Goal: Information Seeking & Learning: Learn about a topic

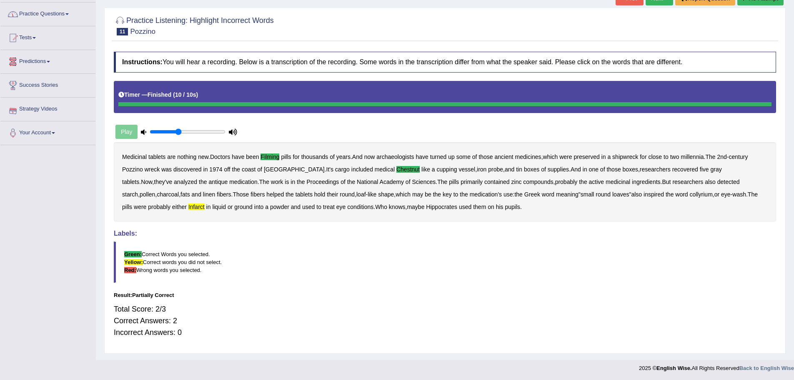
click at [42, 40] on link "Tests" at bounding box center [47, 36] width 95 height 21
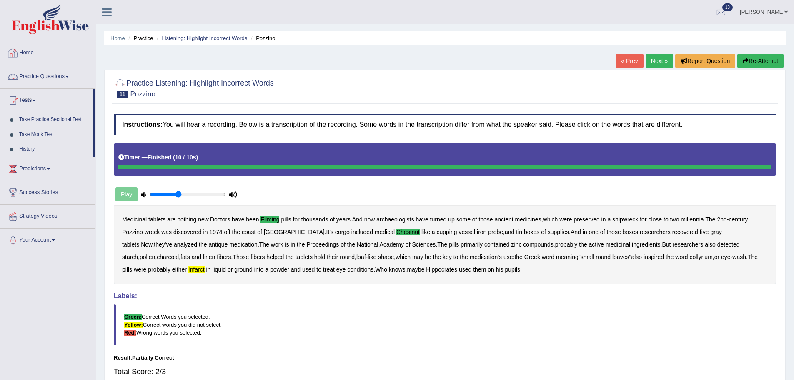
click at [45, 77] on link "Practice Questions" at bounding box center [47, 75] width 95 height 21
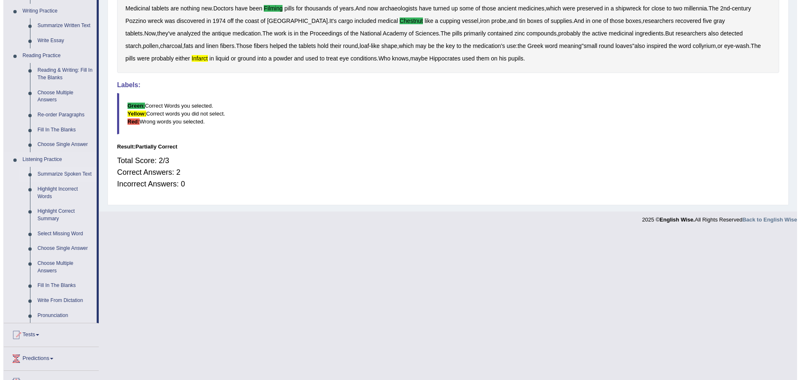
scroll to position [167, 0]
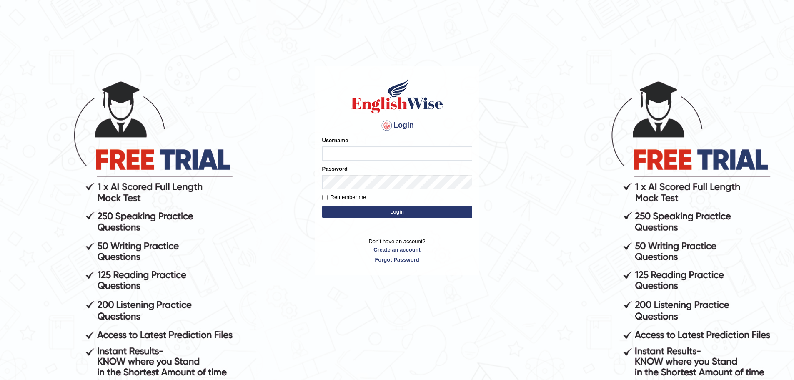
click at [358, 152] on input "Username" at bounding box center [397, 153] width 150 height 14
type input "jamileh"
drag, startPoint x: 365, startPoint y: 154, endPoint x: 278, endPoint y: 153, distance: 86.7
click at [278, 153] on body "Login Please fix the following errors: Username jamileh Password Remember me Lo…" at bounding box center [397, 230] width 794 height 380
type input "anuj_parramatta"
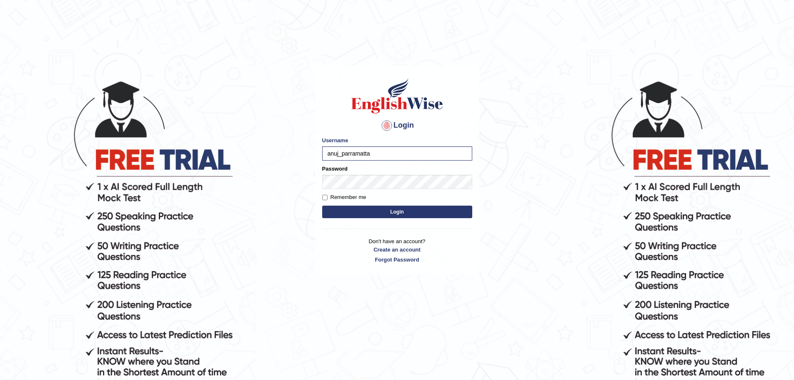
click at [395, 213] on button "Login" at bounding box center [397, 211] width 150 height 13
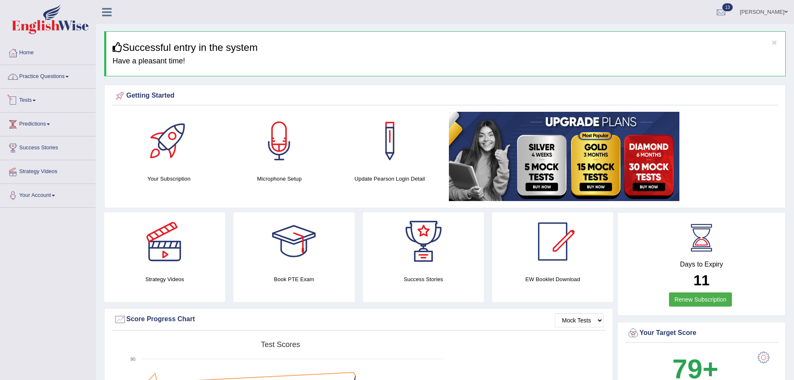
click at [50, 77] on link "Practice Questions" at bounding box center [47, 75] width 95 height 21
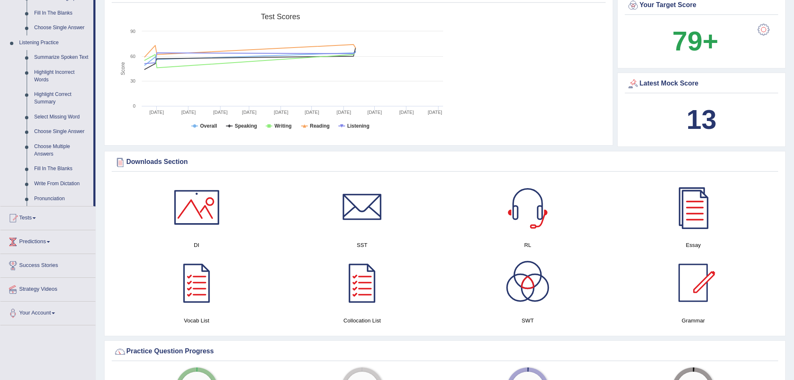
scroll to position [333, 0]
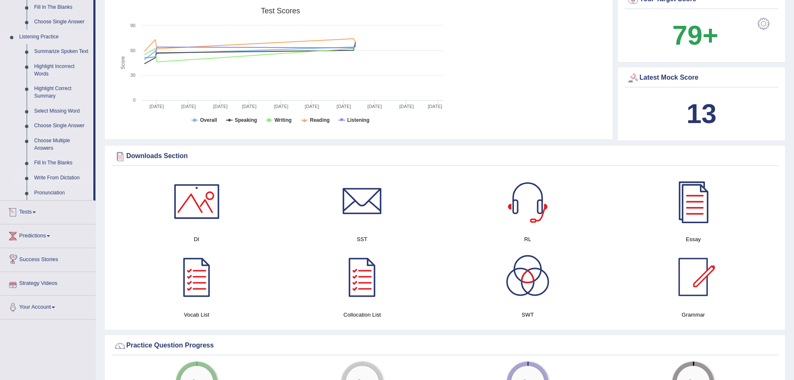
click at [64, 172] on link "Write From Dictation" at bounding box center [61, 177] width 63 height 15
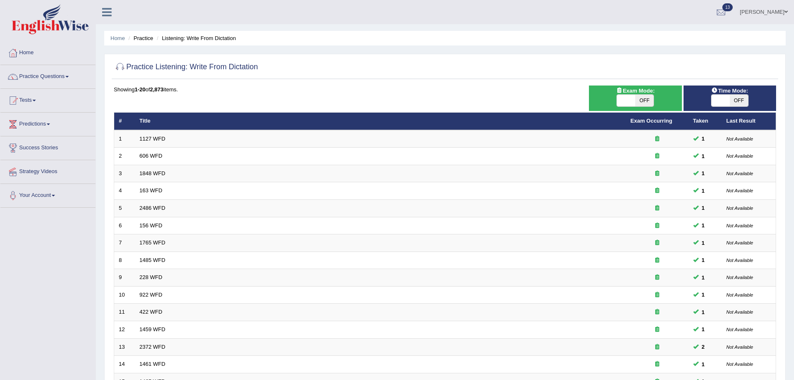
click at [648, 100] on span "OFF" at bounding box center [644, 101] width 18 height 12
checkbox input "true"
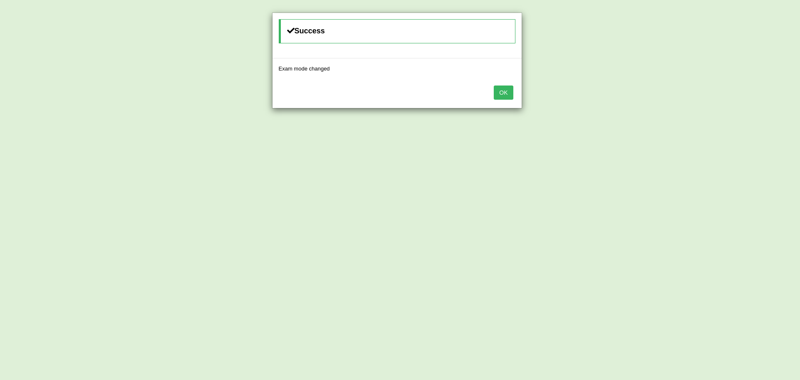
click at [502, 92] on button "OK" at bounding box center [503, 92] width 19 height 14
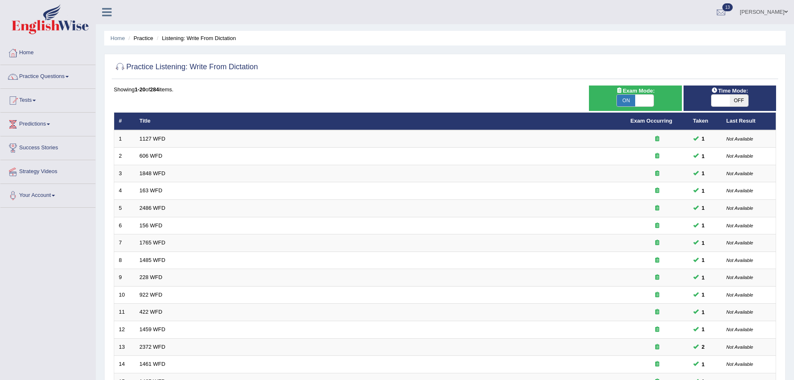
scroll to position [172, 0]
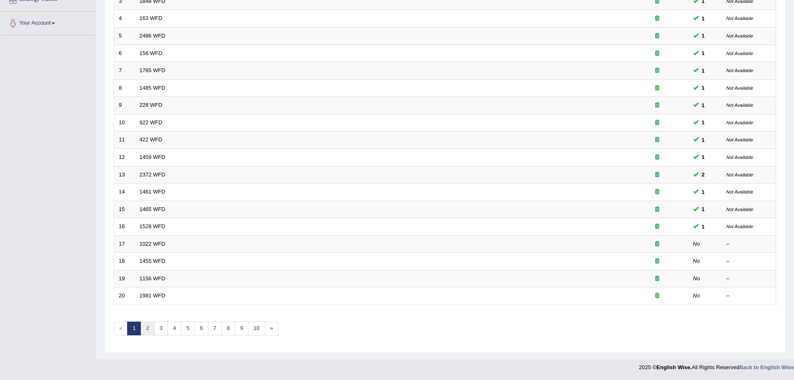
click at [146, 328] on link "2" at bounding box center [147, 328] width 14 height 14
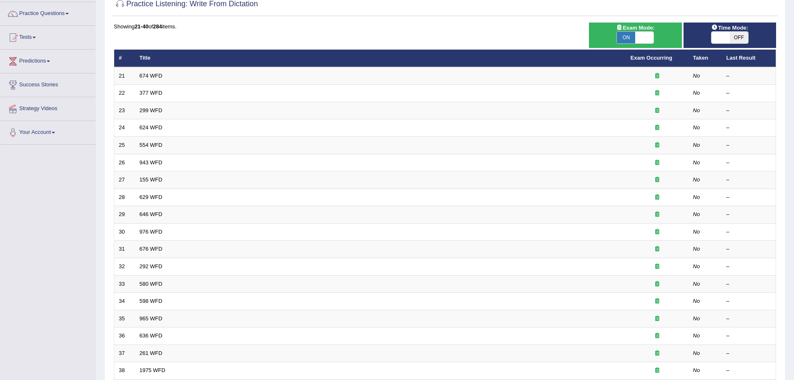
scroll to position [172, 0]
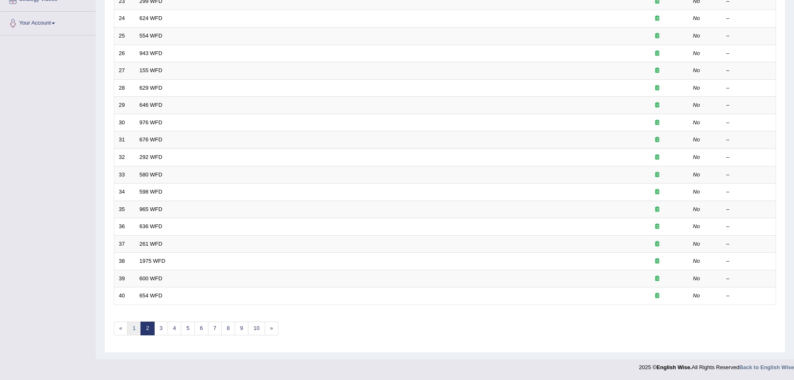
click at [137, 331] on link "1" at bounding box center [134, 328] width 14 height 14
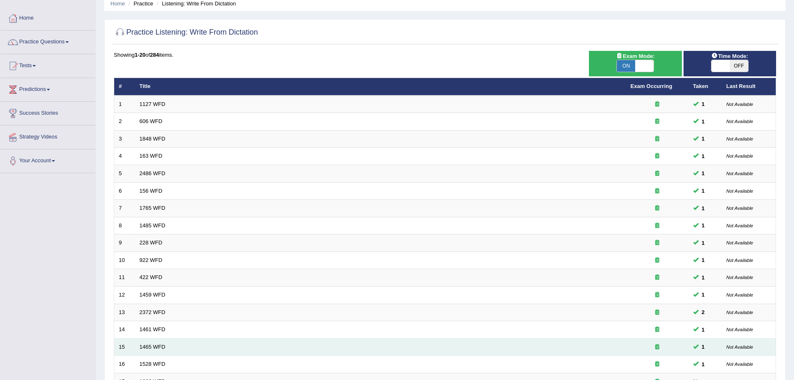
scroll to position [172, 0]
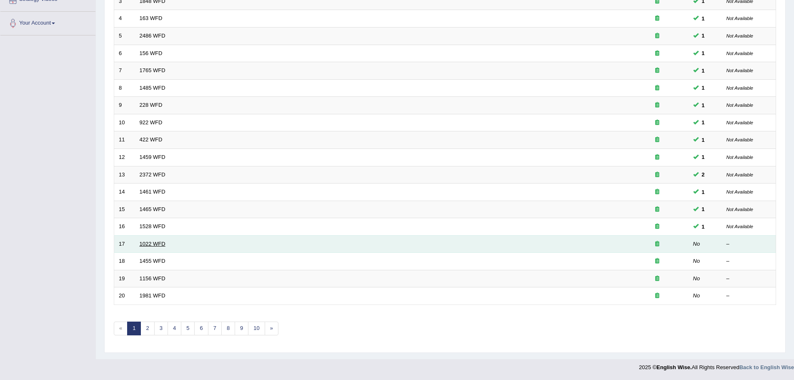
click at [145, 244] on link "1022 WFD" at bounding box center [153, 243] width 26 height 6
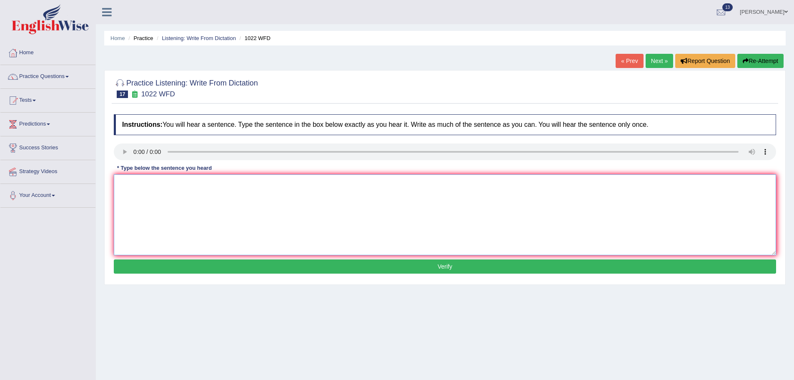
click at [175, 187] on textarea at bounding box center [445, 214] width 662 height 81
drag, startPoint x: 148, startPoint y: 185, endPoint x: 153, endPoint y: 184, distance: 4.6
click at [148, 184] on textarea "Mathematic priv e th foudn to inder the data" at bounding box center [445, 214] width 662 height 81
type textarea "Mathematics provides the foundation to understanding the data."
click at [325, 270] on button "Verify" at bounding box center [445, 266] width 662 height 14
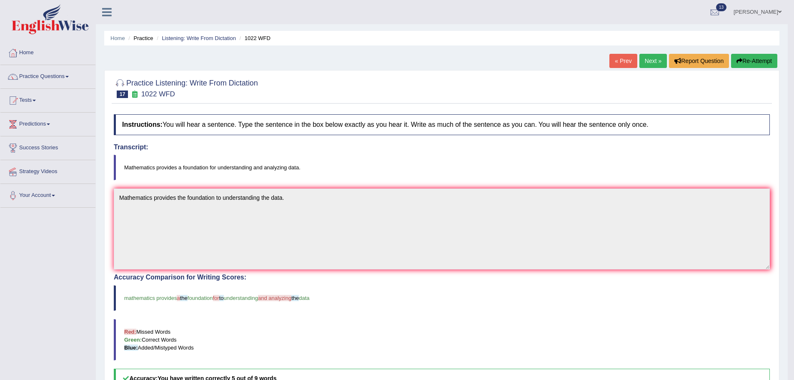
click at [658, 60] on link "Next »" at bounding box center [653, 61] width 28 height 14
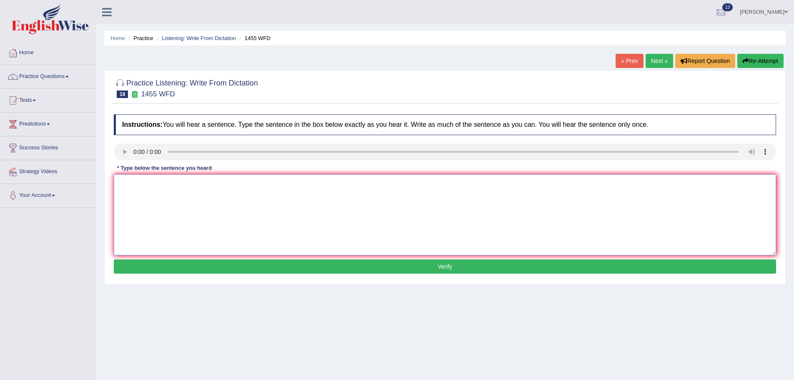
click at [184, 186] on textarea at bounding box center [445, 214] width 662 height 81
click at [128, 182] on textarea "you ,us hear the hat on the construction site." at bounding box center [445, 214] width 662 height 81
click at [161, 183] on textarea "You must heard the hat on the construction site." at bounding box center [445, 214] width 662 height 81
drag, startPoint x: 205, startPoint y: 182, endPoint x: 212, endPoint y: 185, distance: 7.5
click at [205, 182] on textarea "You must wear a hard hat on the construction site." at bounding box center [445, 214] width 662 height 81
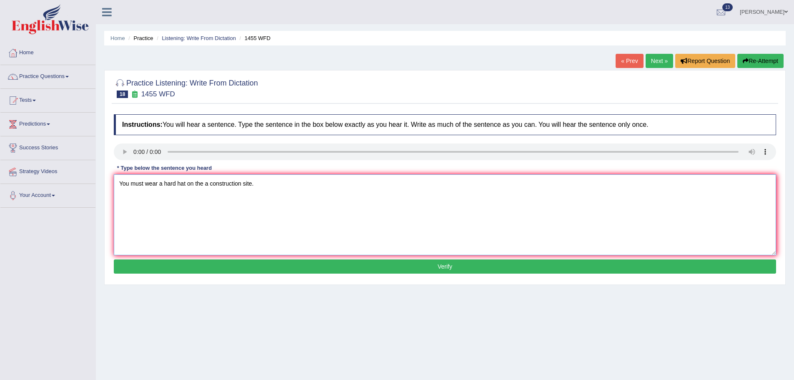
type textarea "You must wear a hard hat on the a construction site."
click at [296, 261] on button "Verify" at bounding box center [445, 266] width 662 height 14
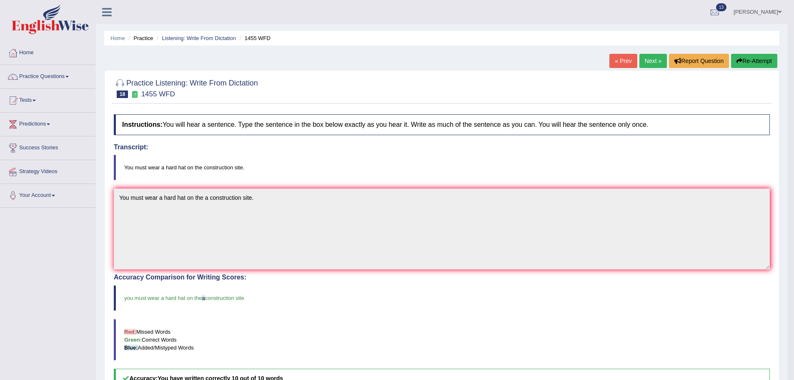
click at [648, 65] on link "Next »" at bounding box center [653, 61] width 28 height 14
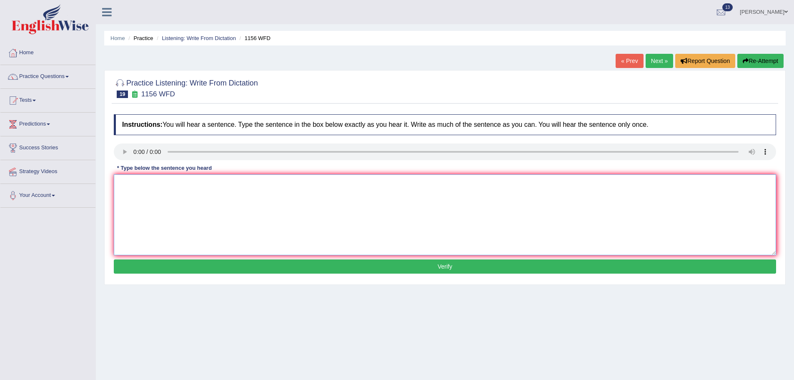
click at [157, 183] on textarea at bounding box center [445, 214] width 662 height 81
type textarea "c"
type textarea "H"
click at [121, 184] on textarea "hchem resa ourc when sube si combine or change." at bounding box center [445, 214] width 662 height 81
drag, startPoint x: 333, startPoint y: 183, endPoint x: 272, endPoint y: 182, distance: 61.3
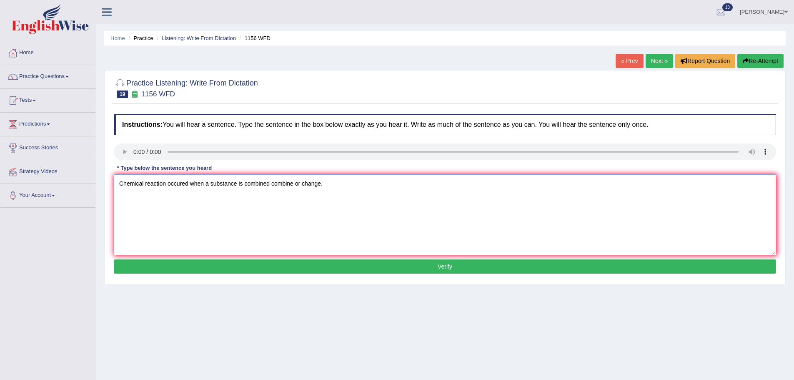
click at [272, 182] on textarea "Chemical reaction occured when a substance is combined combine or change." at bounding box center [445, 214] width 662 height 81
click at [354, 183] on textarea "Chemical reaction occured when a substance is combined combine or change." at bounding box center [445, 214] width 662 height 81
type textarea "Chemical reaction occured when a substance is combined or changed."
click at [258, 264] on button "Verify" at bounding box center [445, 266] width 662 height 14
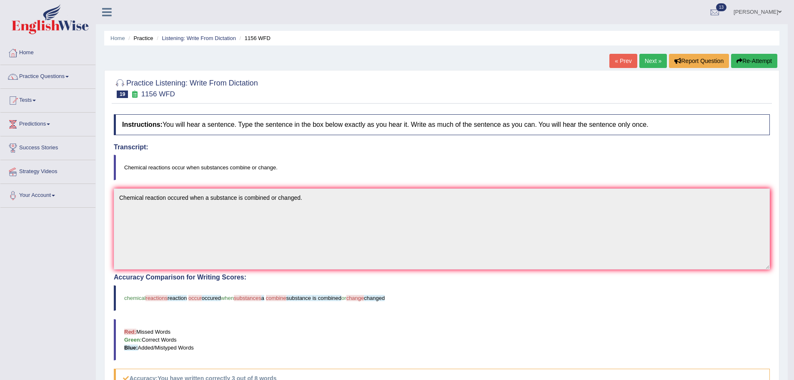
click at [766, 63] on button "Re-Attempt" at bounding box center [754, 61] width 46 height 14
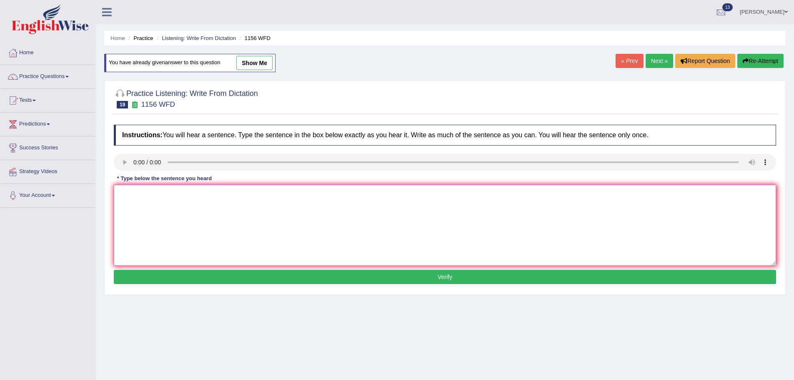
click at [163, 188] on textarea at bounding box center [445, 225] width 662 height 81
type textarea "Chemical reactions occur when substances combine or change."
click at [395, 280] on button "Verify" at bounding box center [445, 277] width 662 height 14
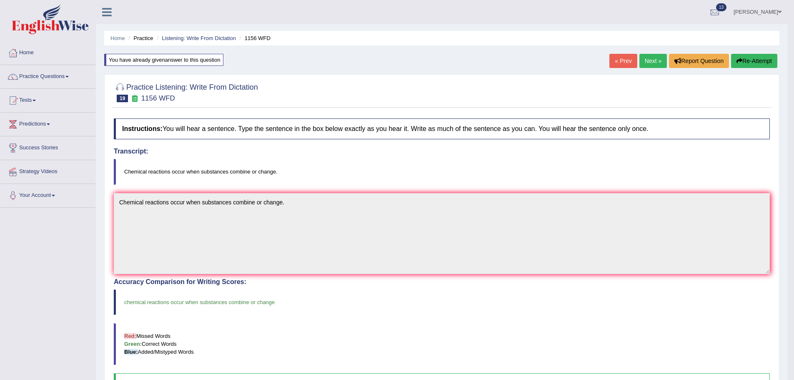
click at [640, 62] on link "Next »" at bounding box center [653, 61] width 28 height 14
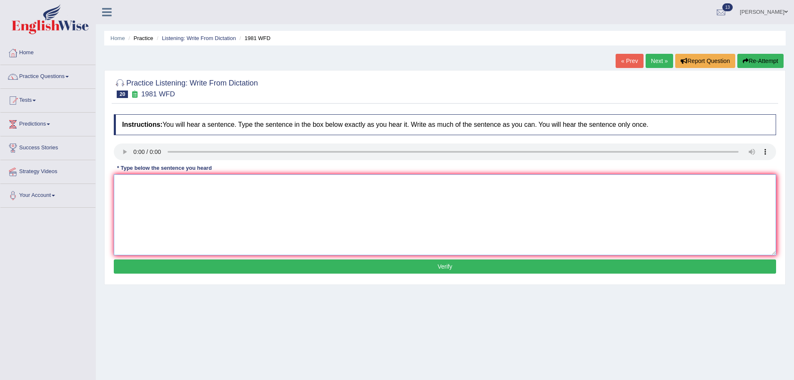
click at [172, 191] on textarea at bounding box center [445, 214] width 662 height 81
click at [155, 182] on textarea "All your aruge must be supported with relevant theories." at bounding box center [445, 214] width 662 height 81
click at [218, 182] on textarea "All your arguments must be supported with relevant theories." at bounding box center [445, 214] width 662 height 81
type textarea "All your arguments must be supported by with relevant theories."
click at [294, 266] on button "Verify" at bounding box center [445, 266] width 662 height 14
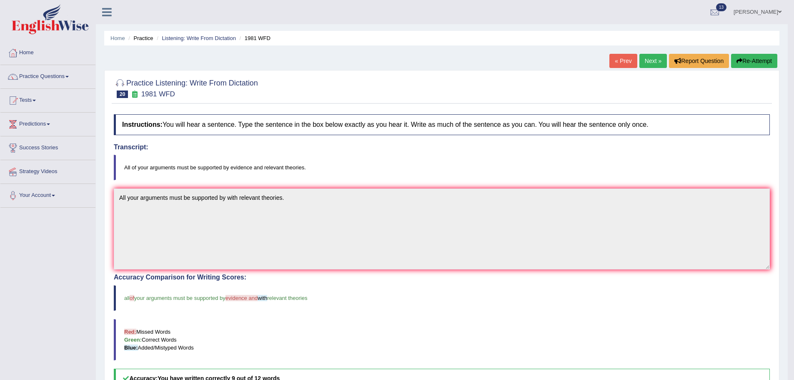
click at [651, 65] on link "Next »" at bounding box center [653, 61] width 28 height 14
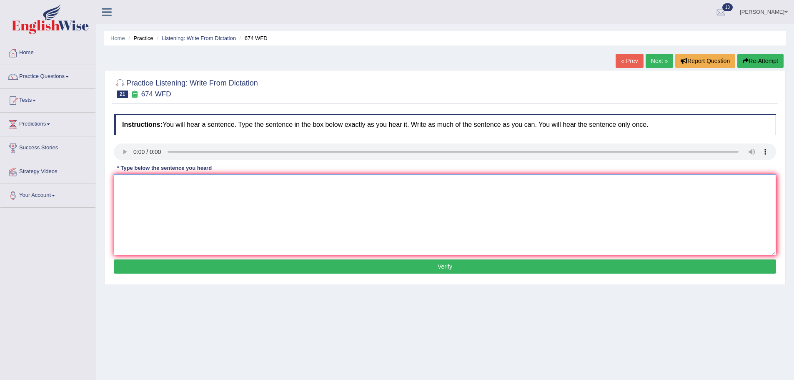
click at [193, 184] on textarea at bounding box center [445, 214] width 662 height 81
click at [128, 187] on textarea "Un rate is fallen into ints lowest rate in US." at bounding box center [445, 214] width 662 height 81
click at [203, 185] on textarea "Unemployment rate is fallen into ints lowest rate in US." at bounding box center [445, 214] width 662 height 81
drag, startPoint x: 213, startPoint y: 184, endPoint x: 247, endPoint y: 184, distance: 34.2
click at [213, 184] on textarea "Unemployment rate is fallen into ints lowest rate in US." at bounding box center [445, 214] width 662 height 81
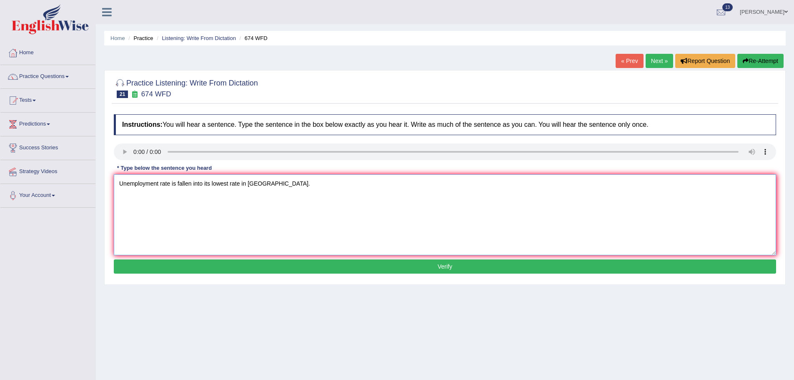
type textarea "Unemployment rate is fallen into its lowest rate in US."
click at [399, 270] on button "Verify" at bounding box center [445, 266] width 662 height 14
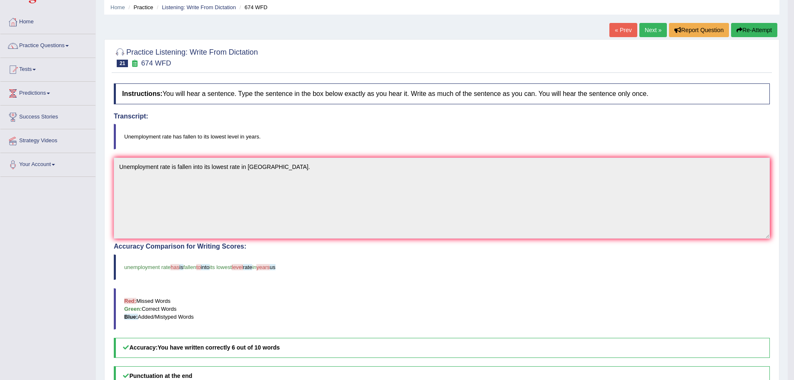
scroll to position [28, 0]
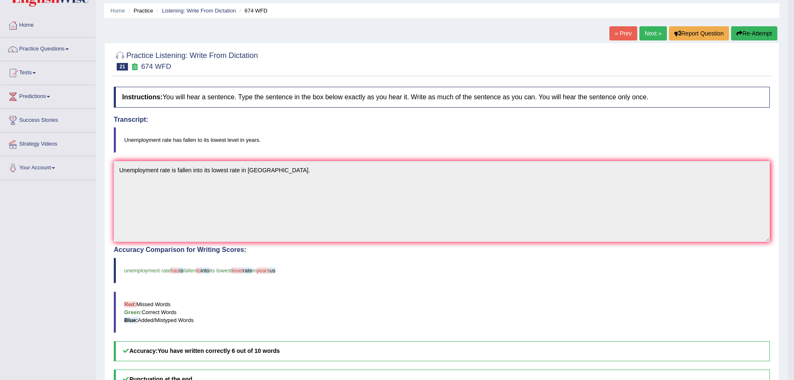
click at [650, 33] on link "Next »" at bounding box center [653, 33] width 28 height 14
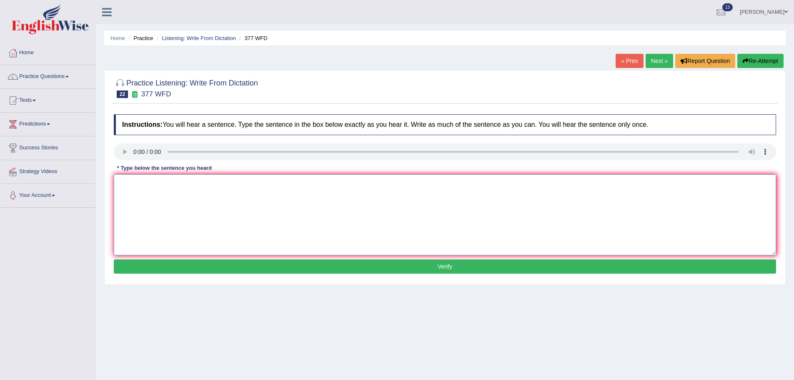
click at [215, 199] on textarea at bounding box center [445, 214] width 662 height 81
click at [134, 183] on textarea "The df has the high ppro of rpro gradd students." at bounding box center [445, 214] width 662 height 81
click at [183, 184] on textarea "The department has the highest proportion of postgraduate students." at bounding box center [445, 214] width 662 height 81
type textarea "The department has the highest proportion of postgraduate students."
click at [360, 270] on button "Verify" at bounding box center [445, 266] width 662 height 14
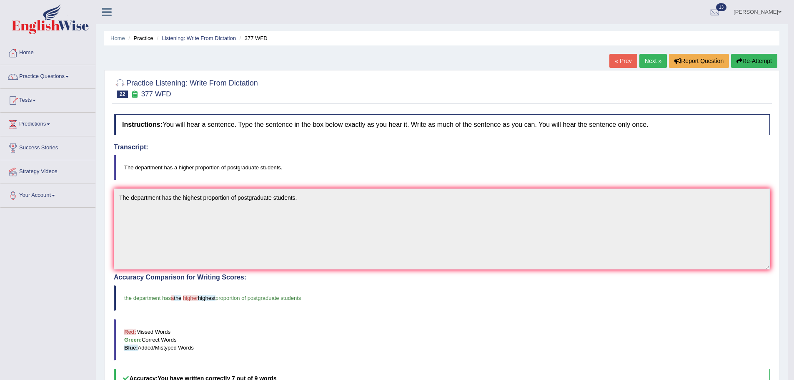
click at [653, 64] on link "Next »" at bounding box center [653, 61] width 28 height 14
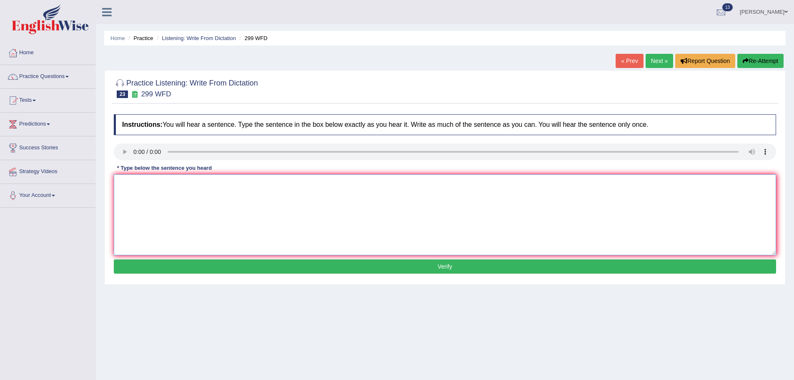
click at [213, 200] on textarea at bounding box center [445, 214] width 662 height 81
drag, startPoint x: 193, startPoint y: 185, endPoint x: 300, endPoint y: 204, distance: 108.8
click at [193, 185] on textarea at bounding box center [445, 214] width 662 height 81
click at [133, 183] on textarea "Stue repa will be visiting the class with the voting forms." at bounding box center [445, 214] width 662 height 81
drag, startPoint x: 178, startPoint y: 184, endPoint x: 193, endPoint y: 191, distance: 15.8
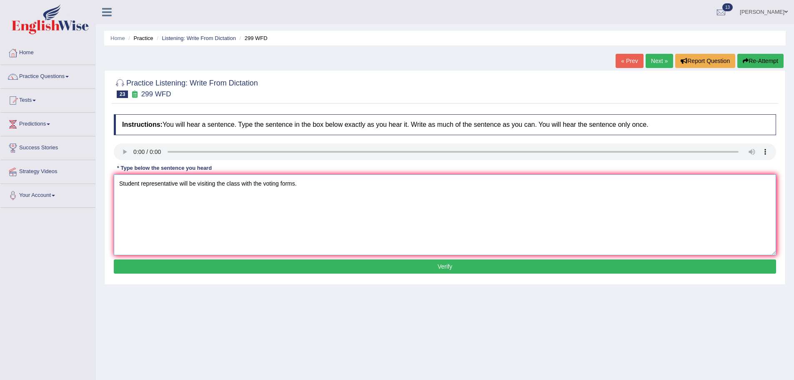
click at [179, 184] on textarea "Student representative will be visiting the class with the voting forms." at bounding box center [445, 214] width 662 height 81
drag, startPoint x: 142, startPoint y: 183, endPoint x: 178, endPoint y: 182, distance: 36.7
click at [178, 182] on textarea "Student representative will be visiting the class with the voting forms." at bounding box center [445, 214] width 662 height 81
click at [183, 182] on textarea "Student representative will be visiting the class with the voting forms." at bounding box center [445, 214] width 662 height 81
click at [178, 182] on textarea "Student representative will be visiting the class with the voting forms." at bounding box center [445, 214] width 662 height 81
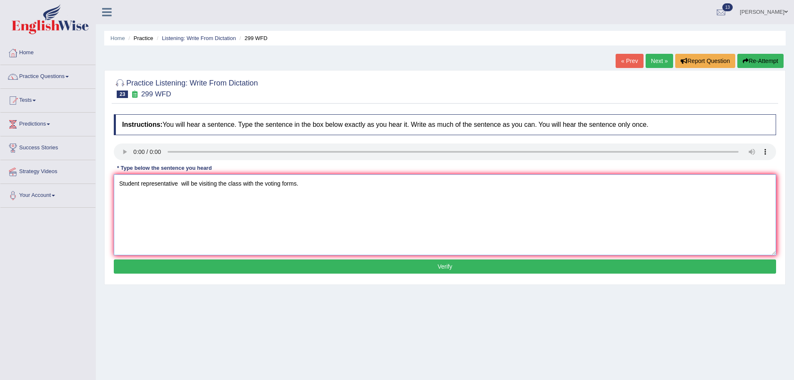
paste textarea "Good afternoon,"
drag, startPoint x: 141, startPoint y: 183, endPoint x: 178, endPoint y: 185, distance: 37.1
click at [178, 185] on textarea "Student representative will be visiting the class with the voting forms." at bounding box center [445, 214] width 662 height 81
click at [175, 185] on textarea "Student representative will be visiting the class with the voting forms." at bounding box center [445, 214] width 662 height 81
click at [177, 185] on textarea "Student representative will be visiting the class with the voting forms." at bounding box center [445, 214] width 662 height 81
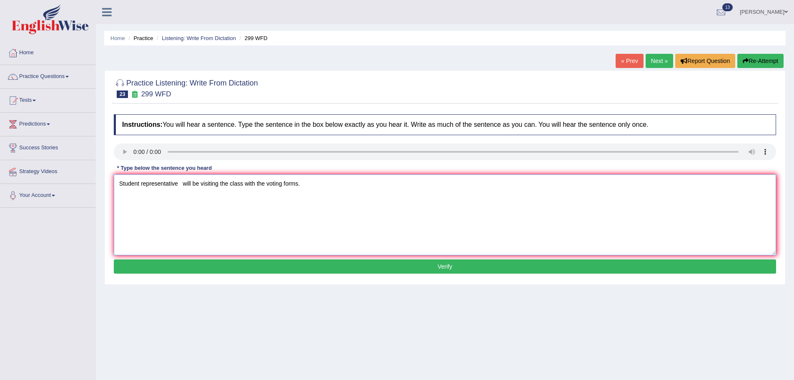
paste textarea "representative"
click at [283, 184] on textarea "Student representative representatives will be visiting the class with the voti…" at bounding box center [445, 214] width 662 height 81
type textarea "Student representative representatives will be visiting the class classes with …"
click at [334, 263] on button "Verify" at bounding box center [445, 266] width 662 height 14
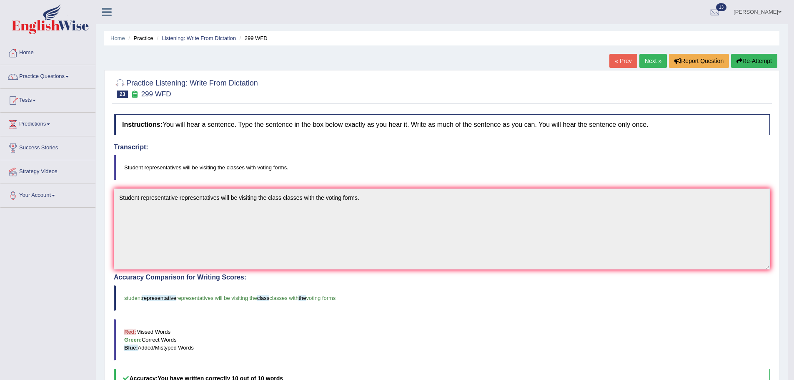
click at [656, 61] on link "Next »" at bounding box center [653, 61] width 28 height 14
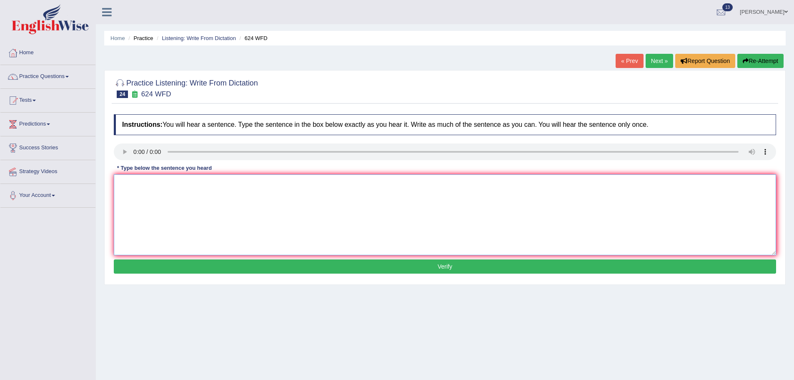
click at [145, 178] on textarea at bounding box center [445, 214] width 662 height 81
click at [138, 183] on textarea "Our cls will help to lera crt thingk and indenpending learning skills." at bounding box center [445, 214] width 662 height 81
click at [285, 183] on textarea "Our courses will help to learn crictical thinking and indenpending learning ski…" at bounding box center [445, 214] width 662 height 81
type textarea "Our courses will help to learn crictical thinking and independant learning skil…"
click at [254, 268] on button "Verify" at bounding box center [445, 266] width 662 height 14
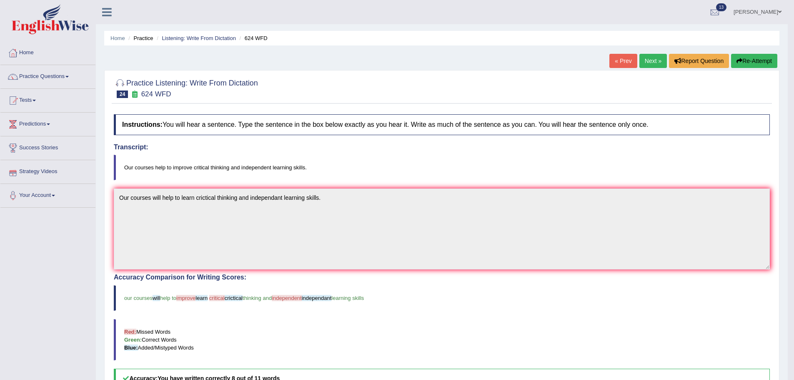
click at [654, 64] on link "Next »" at bounding box center [653, 61] width 28 height 14
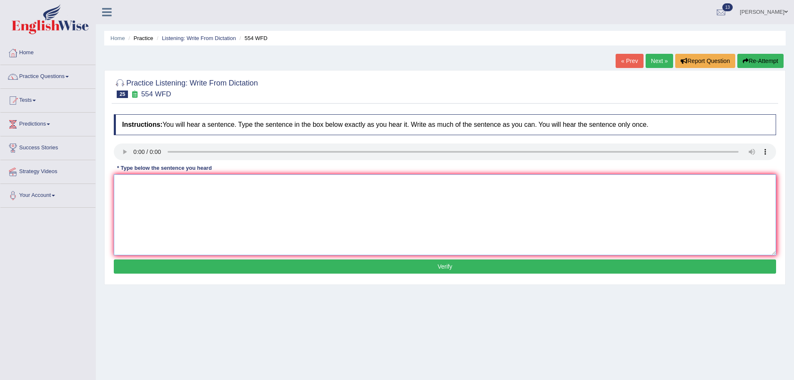
click at [191, 196] on textarea at bounding box center [445, 214] width 662 height 81
type textarea "we are able to work in a team."
click at [403, 273] on button "Verify" at bounding box center [445, 266] width 662 height 14
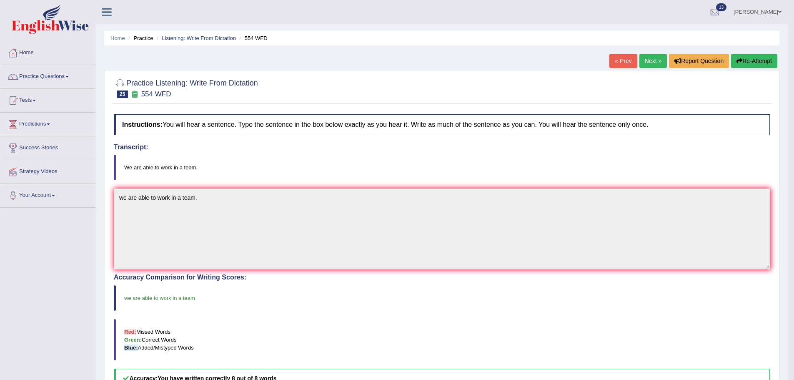
click at [652, 60] on link "Next »" at bounding box center [653, 61] width 28 height 14
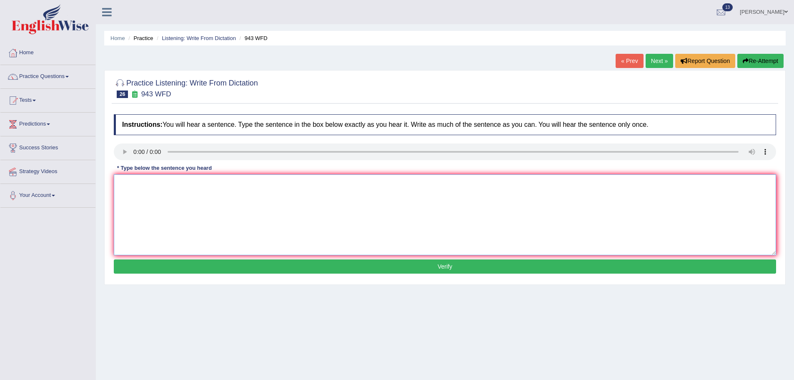
click at [200, 189] on textarea at bounding box center [445, 214] width 662 height 81
drag, startPoint x: 132, startPoint y: 183, endPoint x: 317, endPoint y: 203, distance: 185.7
click at [134, 182] on textarea "Far,in methods accrous the world are have greatly recently." at bounding box center [445, 214] width 662 height 81
click at [188, 183] on textarea "Farming methods accrous the world are have greatly recently." at bounding box center [445, 214] width 662 height 81
click at [255, 182] on textarea "Farming methods accross the world are have greatly recently." at bounding box center [445, 214] width 662 height 81
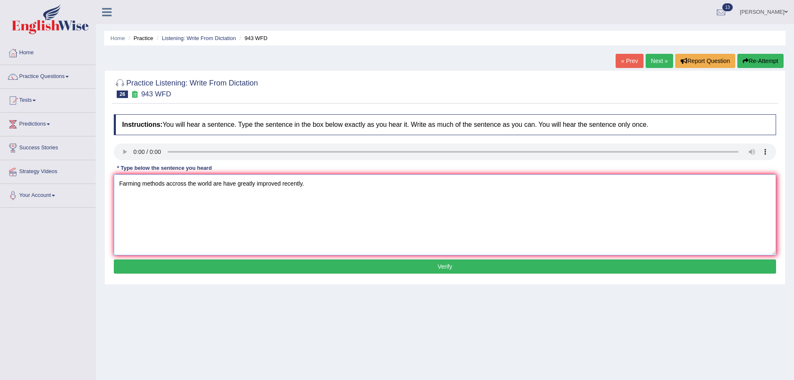
type textarea "Farming methods accross the world are have greatly improved recently."
click at [260, 263] on button "Verify" at bounding box center [445, 266] width 662 height 14
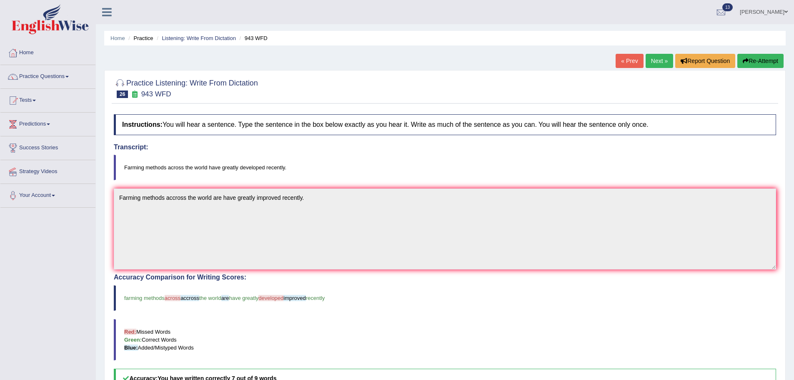
click at [661, 61] on link "Next »" at bounding box center [660, 61] width 28 height 14
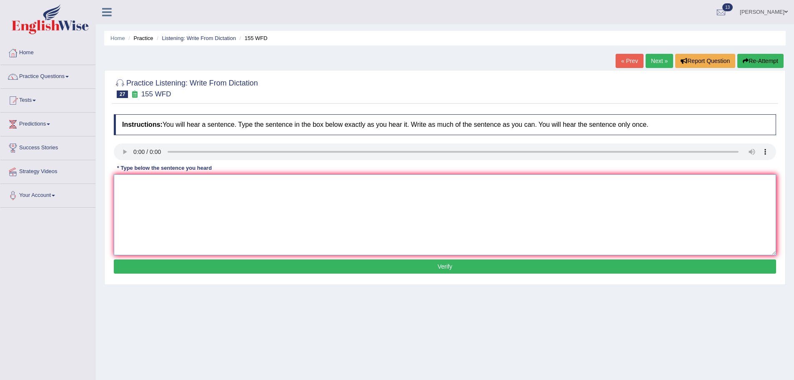
click at [157, 182] on textarea at bounding box center [445, 214] width 662 height 81
click at [135, 185] on textarea "Impr deatil of the arudn is missing in this summary." at bounding box center [445, 214] width 662 height 81
type textarea "Important details detail of the argument is missing in this summary."
click at [387, 271] on button "Verify" at bounding box center [445, 266] width 662 height 14
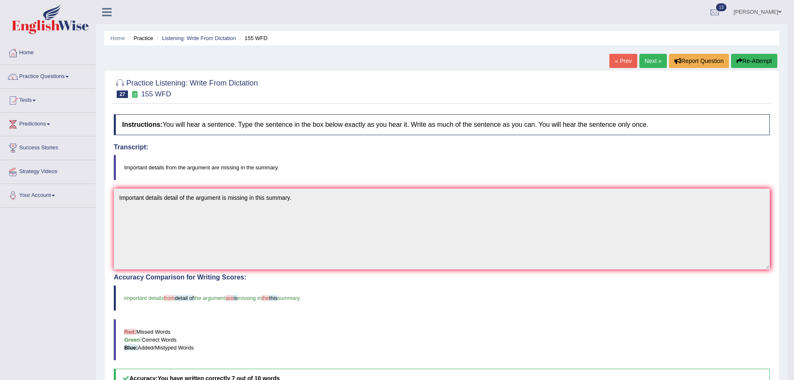
click at [655, 61] on link "Next »" at bounding box center [653, 61] width 28 height 14
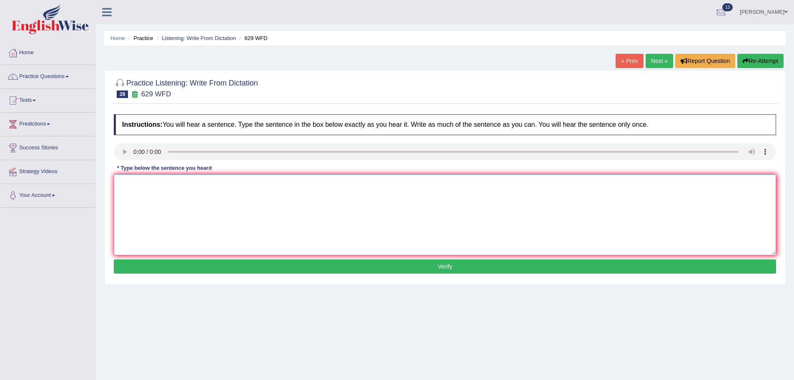
click at [185, 179] on textarea at bounding box center [445, 214] width 662 height 81
click at [150, 182] on textarea "Please prvoi reports to support idea of this argument." at bounding box center [445, 214] width 662 height 81
click at [177, 184] on textarea "Please provide reports to support idea of this argument." at bounding box center [445, 214] width 662 height 81
type textarea "Please provide reports report to support idea of this argument."
click at [288, 262] on button "Verify" at bounding box center [445, 266] width 662 height 14
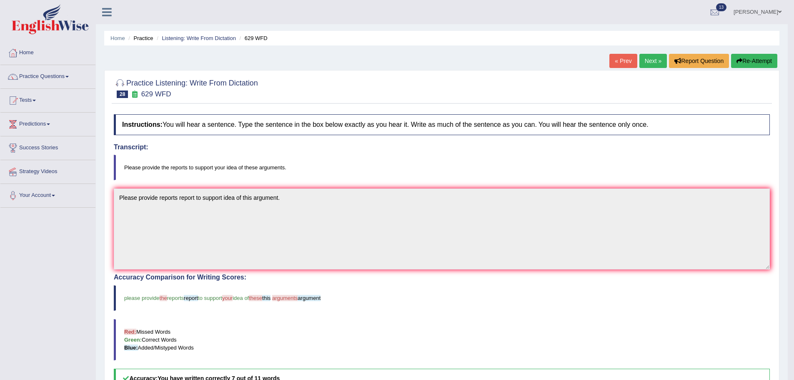
click at [658, 57] on link "Next »" at bounding box center [653, 61] width 28 height 14
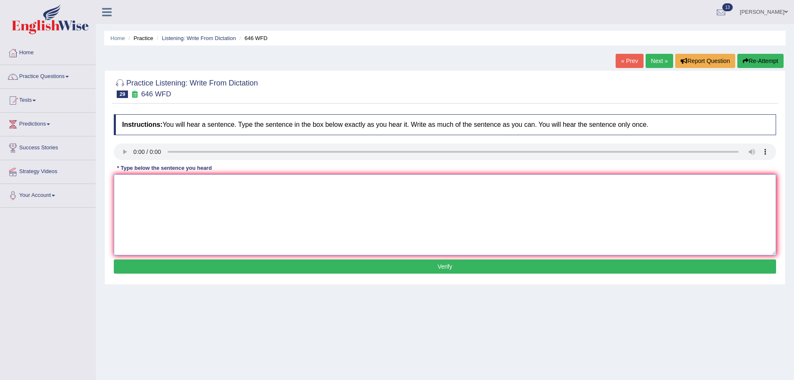
click at [157, 179] on textarea at bounding box center [445, 214] width 662 height 81
click at [223, 185] on textarea "The ins revl in US si dirven by streemedesteemed technology/" at bounding box center [445, 214] width 662 height 81
drag, startPoint x: 275, startPoint y: 181, endPoint x: 277, endPoint y: 190, distance: 9.4
click at [277, 190] on textarea "The ins revl in US si driven byesteemed technology/" at bounding box center [445, 214] width 662 height 81
drag, startPoint x: 127, startPoint y: 180, endPoint x: 145, endPoint y: 187, distance: 19.5
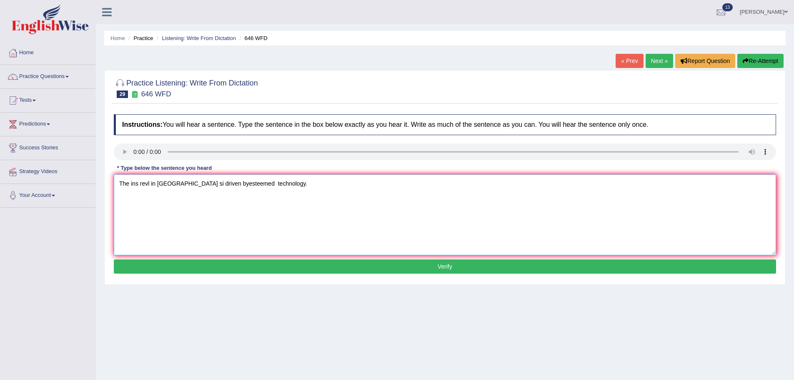
click at [129, 181] on textarea "The ins revl in US si driven byesteemed technology." at bounding box center [445, 214] width 662 height 81
click at [228, 179] on textarea "The industrial revolution in US is driven byesteemed technology." at bounding box center [445, 214] width 662 height 81
drag, startPoint x: 258, startPoint y: 183, endPoint x: 264, endPoint y: 184, distance: 6.5
click at [260, 183] on textarea "The industrial revolution in US is driven by esteemed technology." at bounding box center [445, 214] width 662 height 81
click at [392, 255] on div "Instructions: You will hear a sentence. Type the sentence in the box below exac…" at bounding box center [445, 195] width 666 height 170
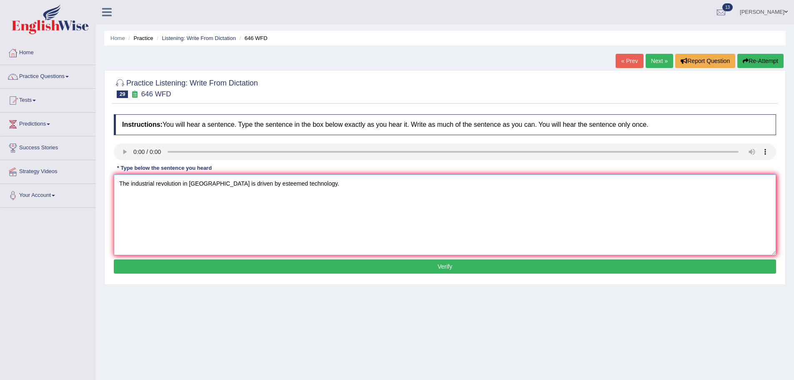
type textarea "The industrial revolution in US is driven by esteemed technology."
click at [398, 263] on button "Verify" at bounding box center [445, 266] width 662 height 14
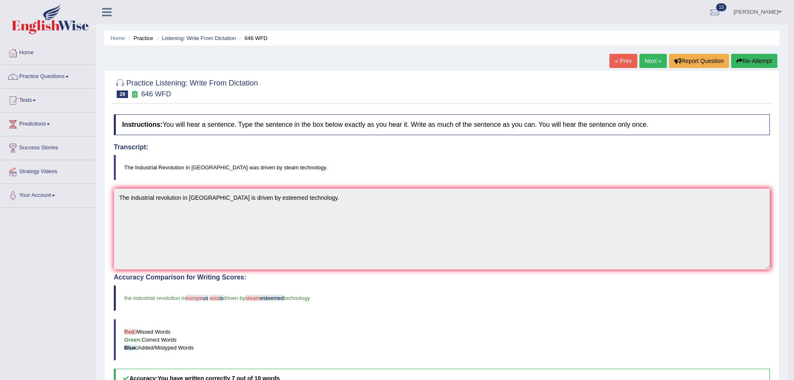
click at [655, 61] on link "Next »" at bounding box center [653, 61] width 28 height 14
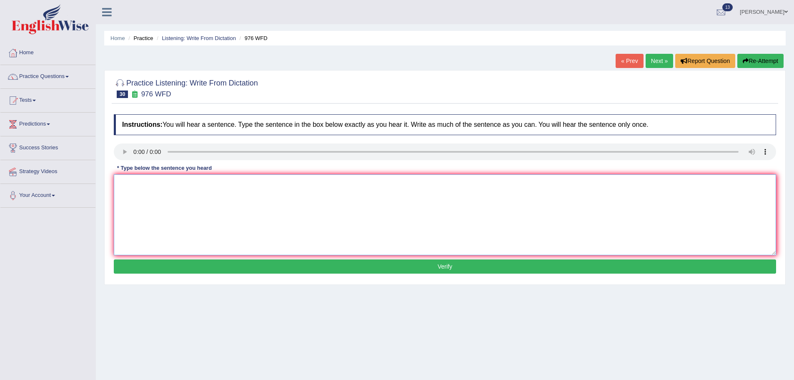
click at [163, 189] on textarea at bounding box center [445, 214] width 662 height 81
type textarea "T"
type textarea "The study of the econmic is the tricky subject to research."
click at [351, 268] on button "Verify" at bounding box center [445, 266] width 662 height 14
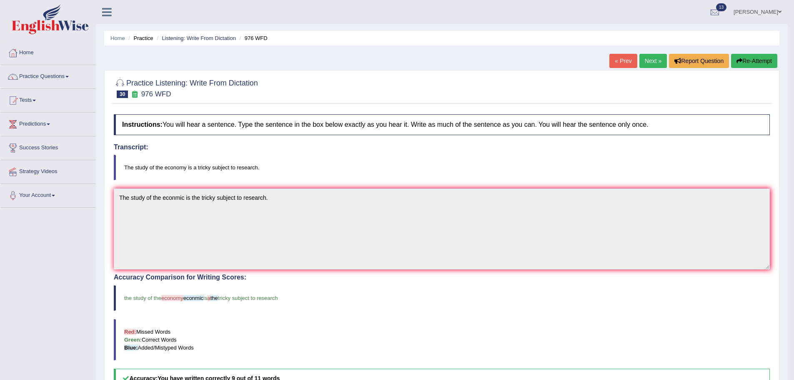
click at [649, 58] on link "Next »" at bounding box center [653, 61] width 28 height 14
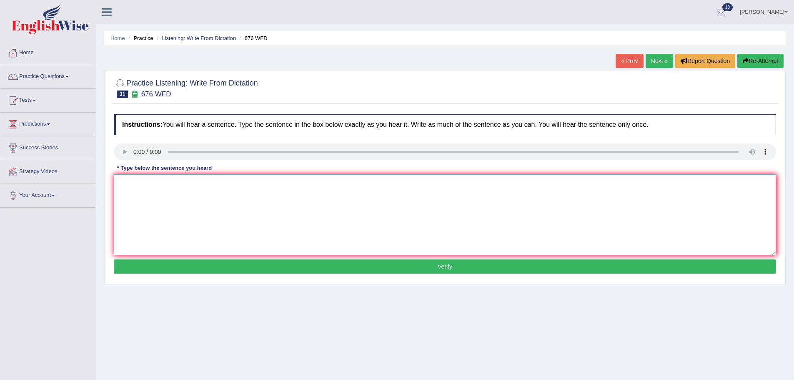
click at [168, 193] on textarea at bounding box center [445, 214] width 662 height 81
type textarea "U"
click at [129, 183] on textarea "Uni nee to grant to reash the subjects." at bounding box center [445, 214] width 662 height 81
click at [145, 183] on textarea "Univerites needs to secure the grant to research the subject subjects." at bounding box center [445, 214] width 662 height 81
click at [218, 182] on textarea "Universities needs to secure the grant to research the subject subjects." at bounding box center [445, 214] width 662 height 81
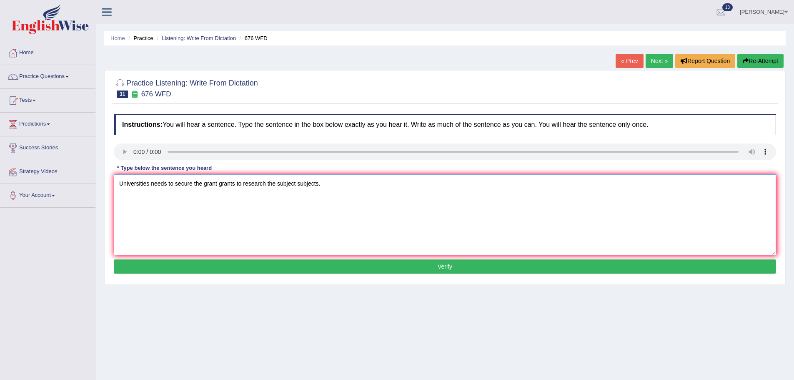
type textarea "Universities needs to secure the grant grants to research the subject subjects."
click at [325, 269] on button "Verify" at bounding box center [445, 266] width 662 height 14
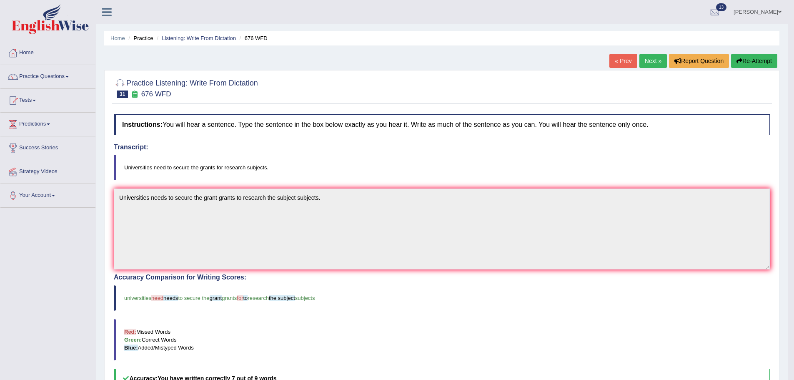
click at [647, 57] on link "Next »" at bounding box center [653, 61] width 28 height 14
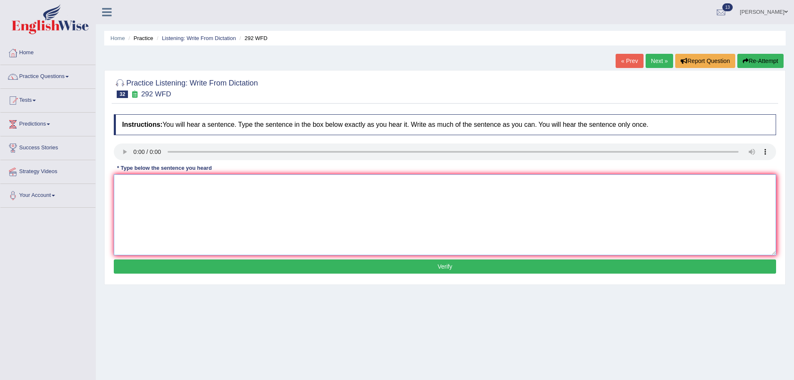
drag, startPoint x: 163, startPoint y: 191, endPoint x: 170, endPoint y: 193, distance: 8.0
click at [165, 192] on textarea at bounding box center [445, 214] width 662 height 81
type textarea "Some people argue that education is n"
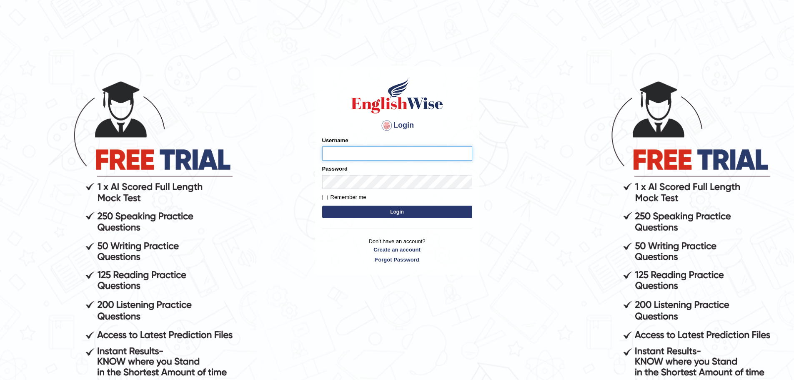
click at [337, 155] on input "Username" at bounding box center [397, 153] width 150 height 14
type input "anuj_parramatta"
click at [391, 219] on form "Please fix the following errors: Username anuj_parramatta Password Remember me …" at bounding box center [397, 178] width 150 height 84
click at [392, 216] on button "Login" at bounding box center [397, 211] width 150 height 13
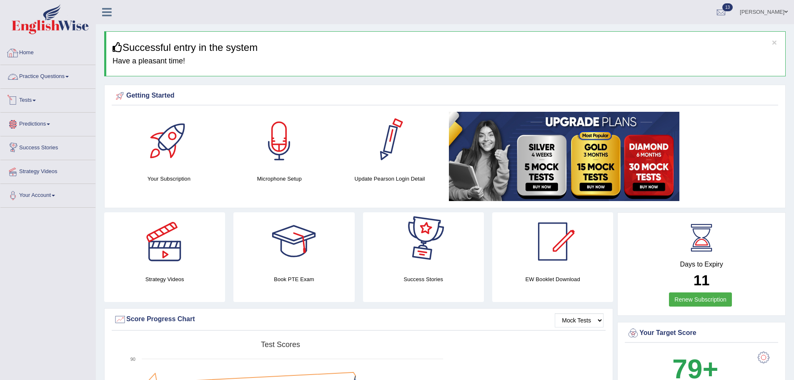
click at [51, 123] on link "Predictions" at bounding box center [47, 123] width 95 height 21
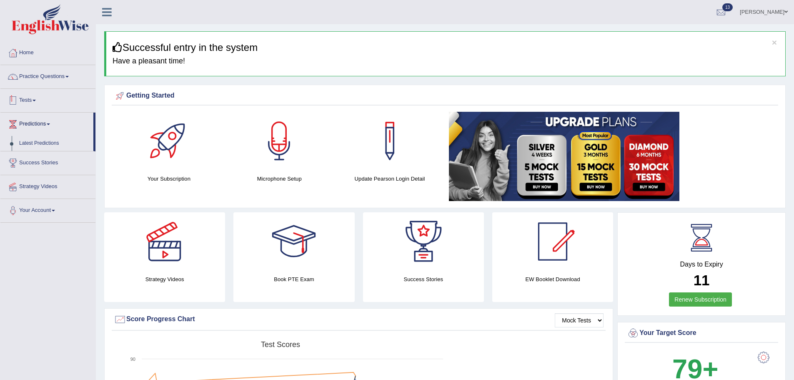
click at [41, 98] on link "Tests" at bounding box center [47, 99] width 95 height 21
click at [44, 77] on link "Practice Questions" at bounding box center [47, 75] width 95 height 21
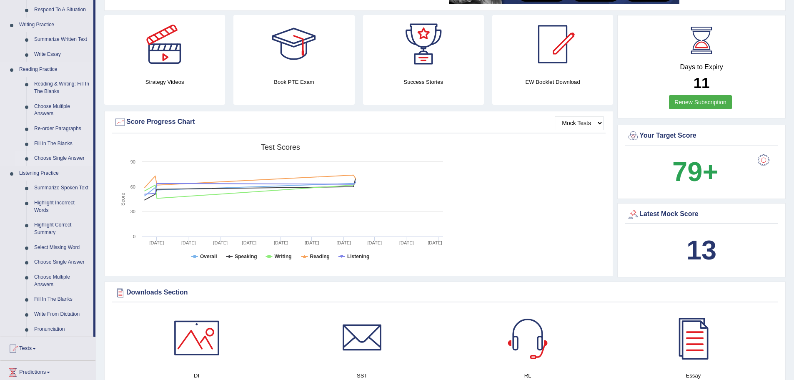
scroll to position [208, 0]
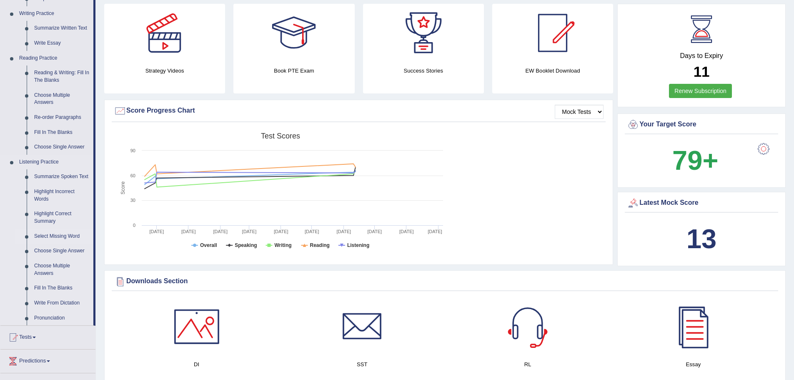
click at [58, 234] on link "Select Missing Word" at bounding box center [61, 236] width 63 height 15
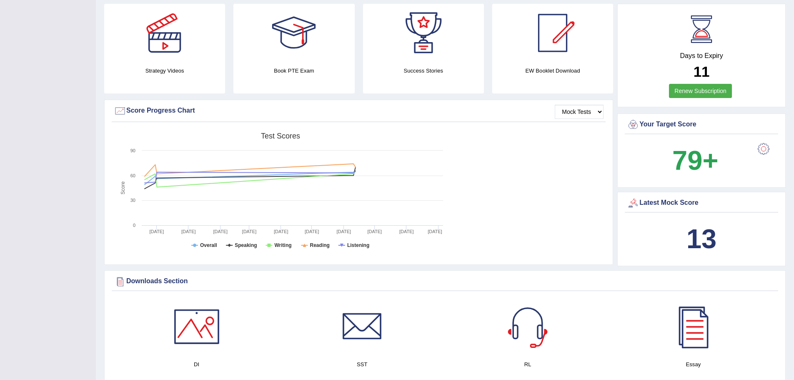
scroll to position [249, 0]
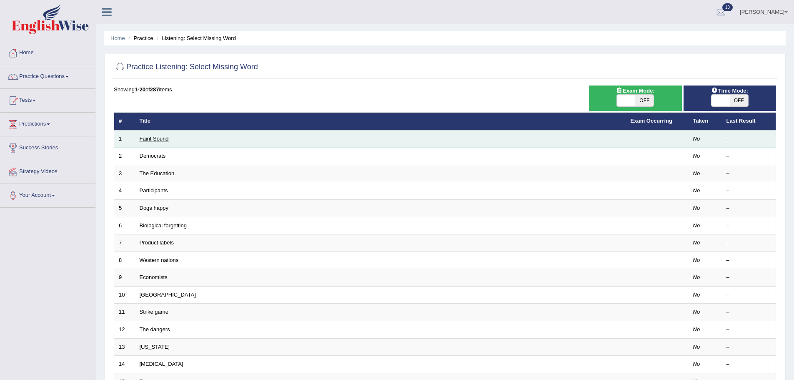
click at [150, 137] on link "Faint Sound" at bounding box center [154, 138] width 29 height 6
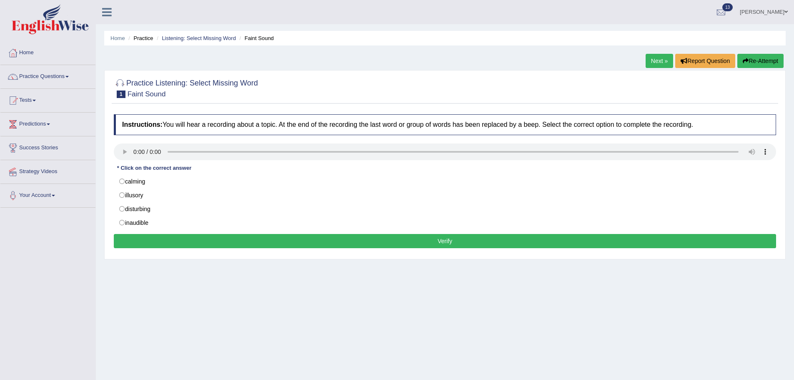
click at [784, 9] on span at bounding box center [785, 11] width 3 height 5
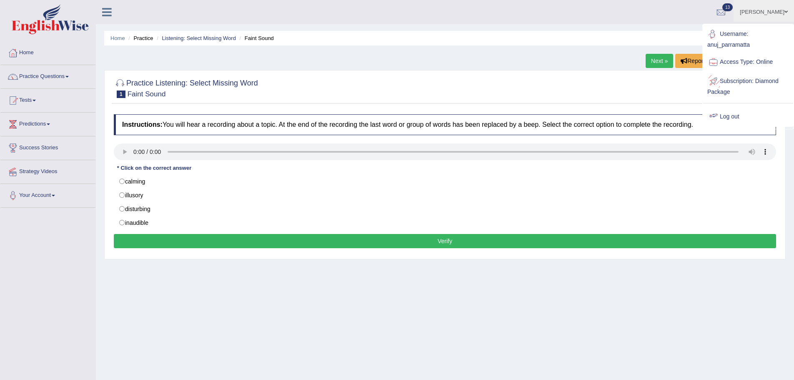
click at [737, 113] on link "Log out" at bounding box center [748, 116] width 90 height 19
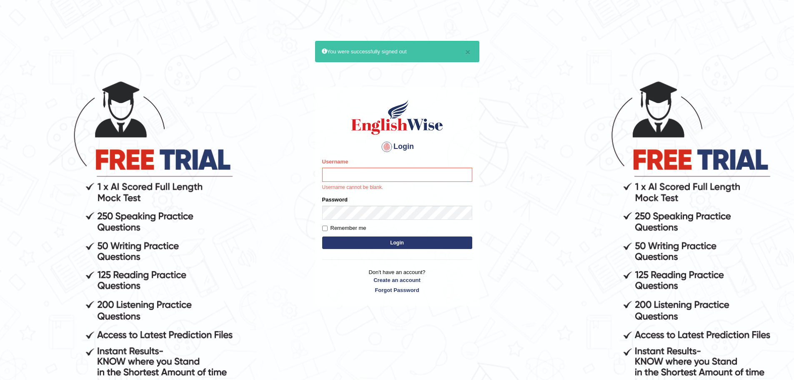
click at [510, 292] on body "× You were successfully signed out Login Please fix the following errors: Usern…" at bounding box center [397, 230] width 794 height 380
click at [538, 269] on body "× You were successfully signed out Login Please fix the following errors: Usern…" at bounding box center [397, 230] width 794 height 380
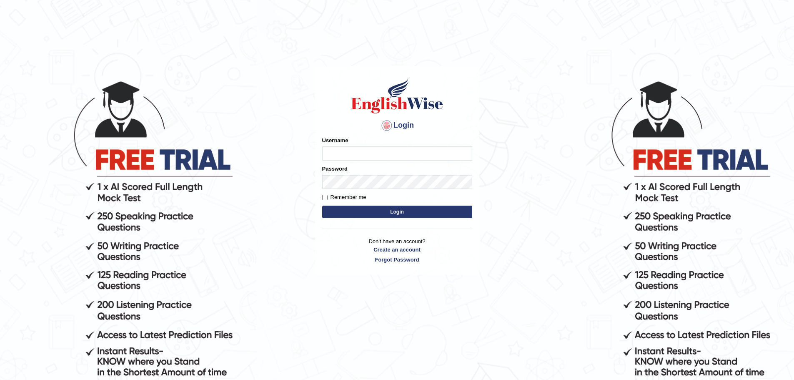
type input "anuj_parramatta"
click at [374, 215] on button "Login" at bounding box center [397, 211] width 150 height 13
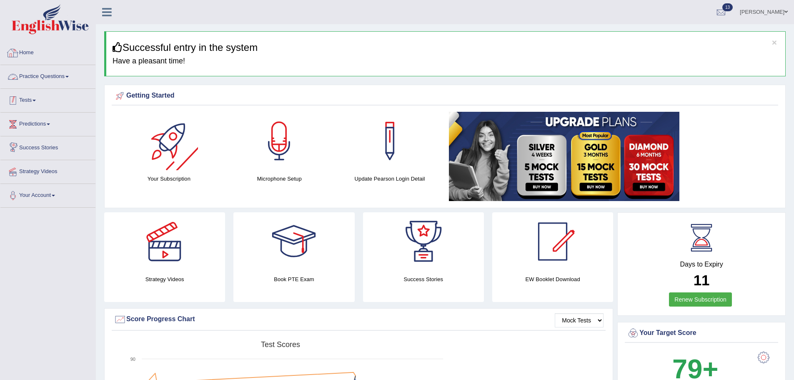
click at [43, 81] on link "Practice Questions" at bounding box center [47, 75] width 95 height 21
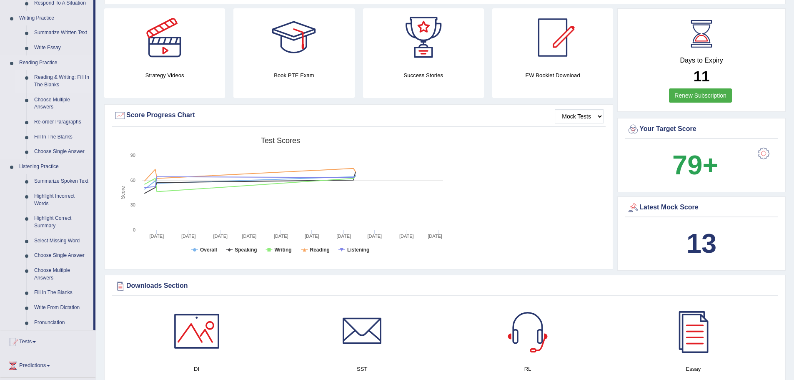
scroll to position [208, 0]
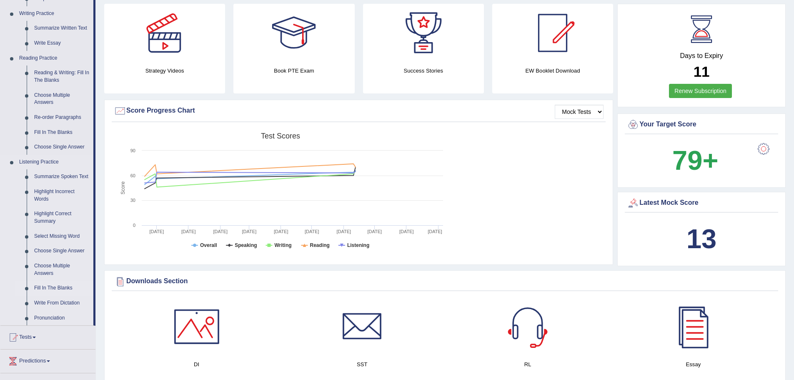
click at [55, 286] on link "Fill In The Blanks" at bounding box center [61, 287] width 63 height 15
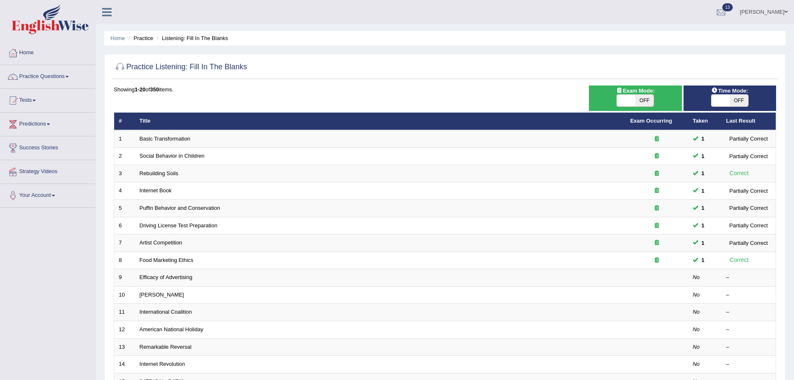
click at [646, 102] on span "OFF" at bounding box center [644, 101] width 18 height 12
checkbox input "true"
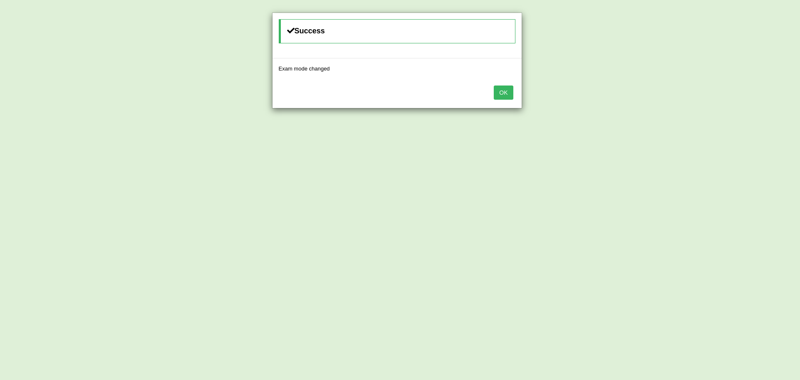
click at [510, 100] on div "OK" at bounding box center [397, 93] width 249 height 29
click at [509, 98] on button "OK" at bounding box center [503, 92] width 19 height 14
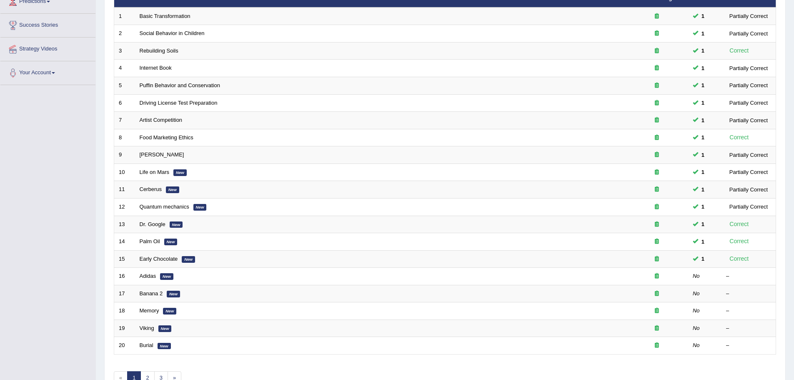
scroll to position [125, 0]
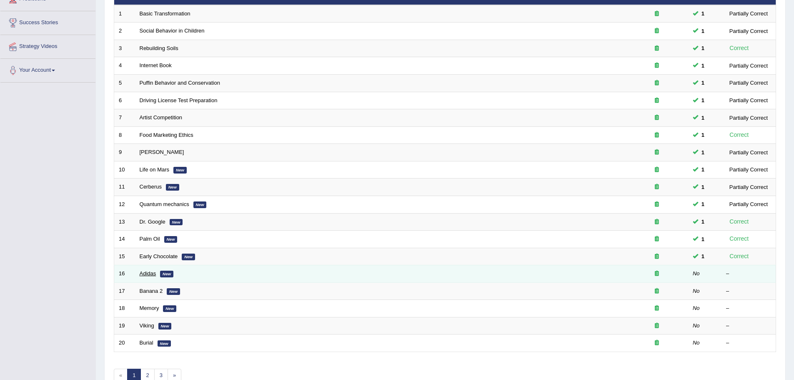
click at [151, 274] on link "Adidas" at bounding box center [148, 273] width 17 height 6
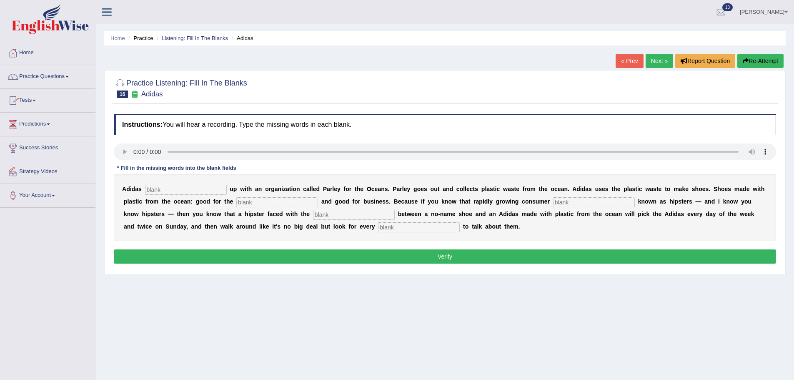
click at [179, 183] on div "A d i d a s u p w i t h a n o r g a n i z a t i o n c a l l e d P a r l e y f o…" at bounding box center [445, 207] width 662 height 67
click at [194, 190] on input "text" at bounding box center [186, 190] width 82 height 10
type input "teamed"
click at [286, 200] on input "text" at bounding box center [277, 202] width 82 height 10
type input "enviroemtn"
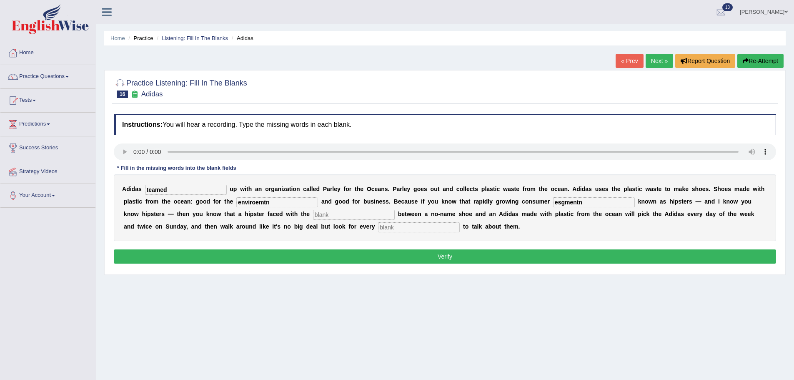
type input "esgmentn"
type input "choice"
type input "opportunity"
drag, startPoint x: 585, startPoint y: 199, endPoint x: 550, endPoint y: 201, distance: 34.2
click at [550, 201] on div "A d i d a s teamed u p w i t h a n o r g a n i z a t i o n c a l l e d P a r l …" at bounding box center [445, 207] width 662 height 67
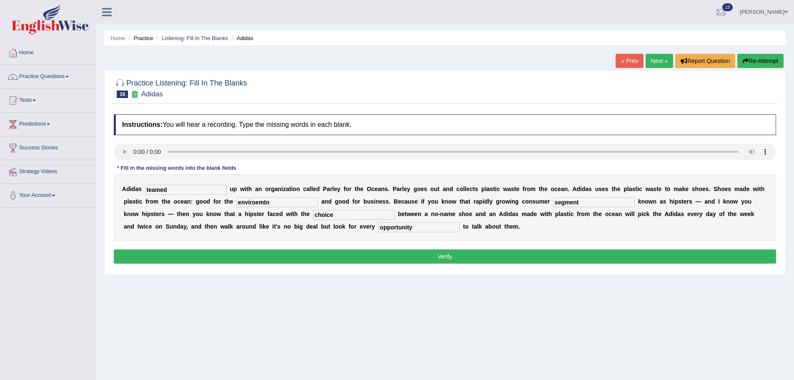
type input "segment"
drag, startPoint x: 250, startPoint y: 203, endPoint x: 221, endPoint y: 203, distance: 28.8
click at [221, 203] on div "A d i d a s teamed u p w i t h a n o r g a n i z a t i o n c a l l e d P a r l …" at bounding box center [445, 207] width 662 height 67
type input "environment"
click at [518, 262] on button "Verify" at bounding box center [445, 256] width 662 height 14
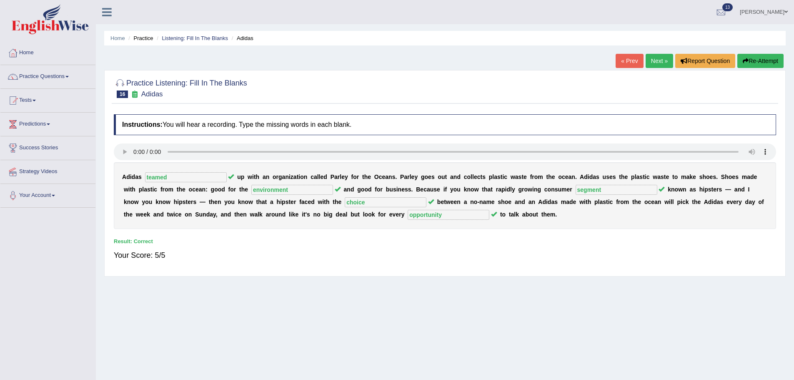
click at [660, 58] on link "Next »" at bounding box center [660, 61] width 28 height 14
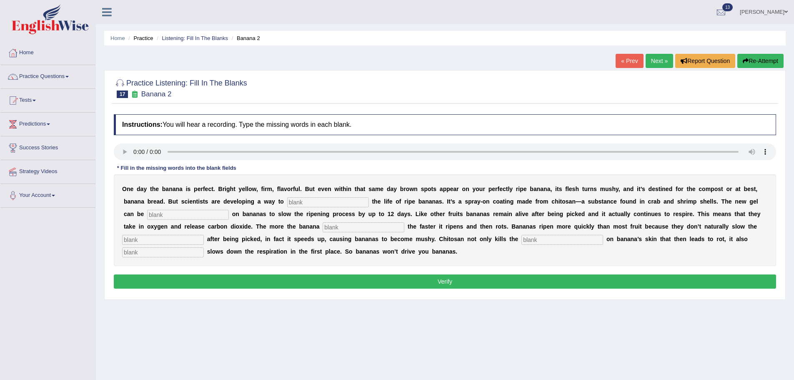
click at [323, 203] on input "text" at bounding box center [328, 202] width 82 height 10
type input "extend"
type input "sprayed"
type input "breeze"
type input "respiration"
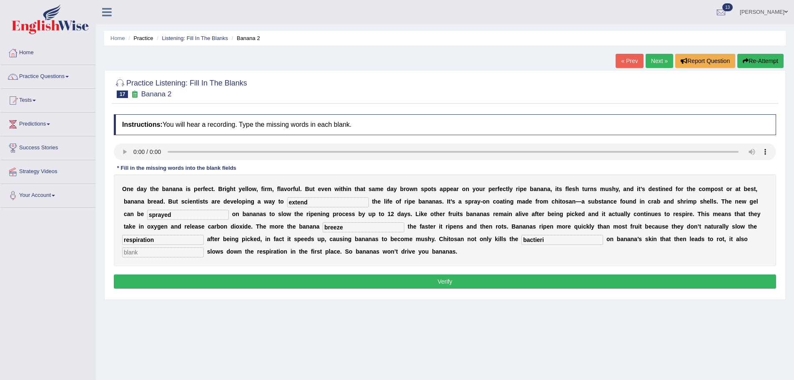
type input "bactieri"
type input "significantly"
click at [376, 230] on input "breeze" at bounding box center [364, 227] width 82 height 10
drag, startPoint x: 570, startPoint y: 241, endPoint x: 500, endPoint y: 245, distance: 69.7
click at [500, 245] on div "O n e d a y t h e b a n a n a i s p e r f e c t . B r i g h t y e l l o w , f i…" at bounding box center [445, 220] width 662 height 92
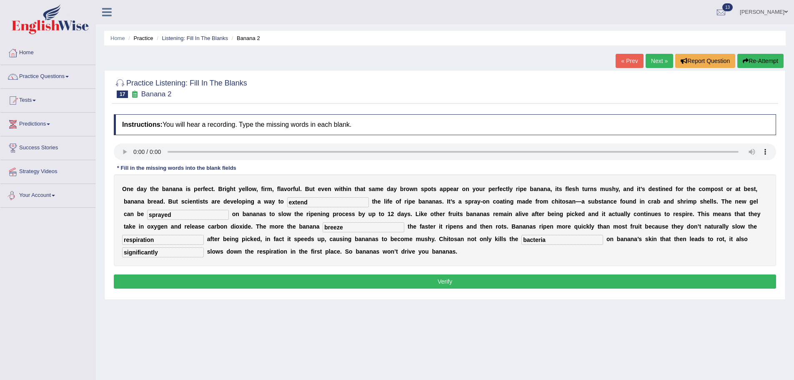
type input "bacteria"
click at [451, 288] on button "Verify" at bounding box center [445, 281] width 662 height 14
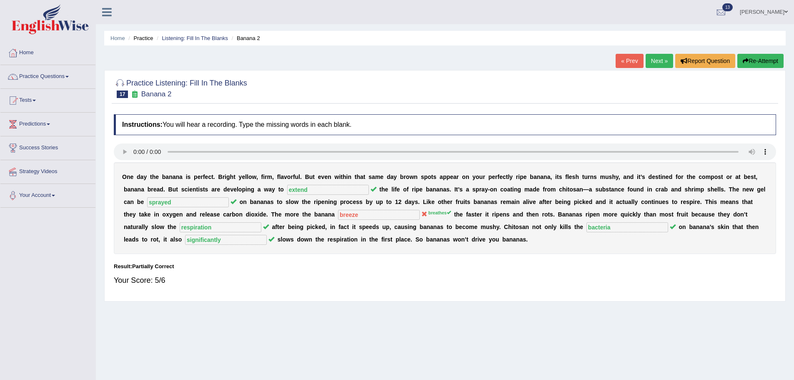
click at [662, 61] on link "Next »" at bounding box center [660, 61] width 28 height 14
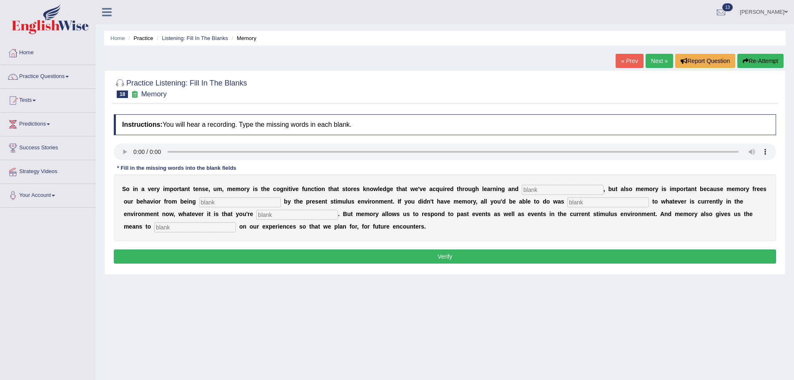
click at [528, 188] on input "text" at bounding box center [563, 190] width 82 height 10
type input "perceptiong"
type input "controlled"
type input "react"
type input "expercijngnet"
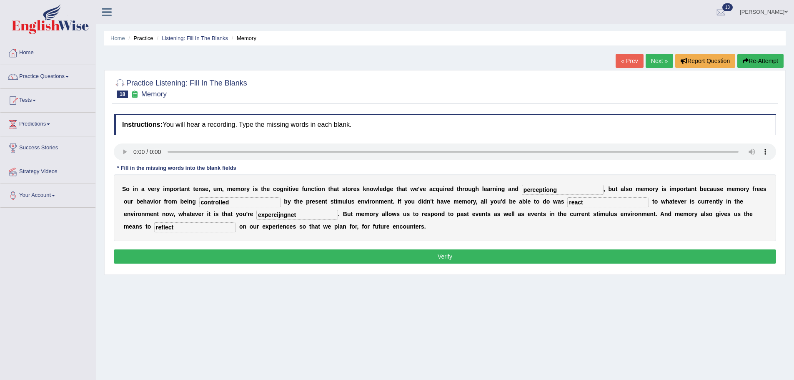
type input "reflect"
drag, startPoint x: 298, startPoint y: 217, endPoint x: 227, endPoint y: 221, distance: 71.4
click at [227, 221] on div "S o i n a v e r y i m p o r t a n t t e n s e , u m , m e m o r y i s t h e c o…" at bounding box center [445, 207] width 662 height 67
type input "experiencing"
drag, startPoint x: 575, startPoint y: 186, endPoint x: 520, endPoint y: 190, distance: 55.6
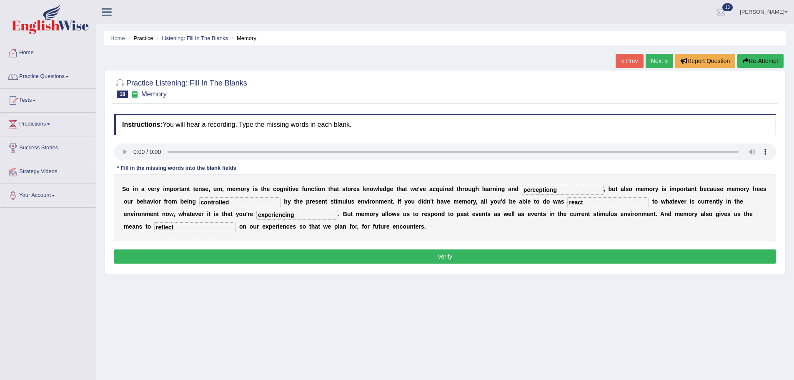
click at [520, 190] on div "S o i n a v e r y i m p o r t a n t t e n s e , u m , m e m o r y i s t h e c o…" at bounding box center [445, 207] width 662 height 67
type input "perception"
click at [319, 261] on button "Verify" at bounding box center [445, 256] width 662 height 14
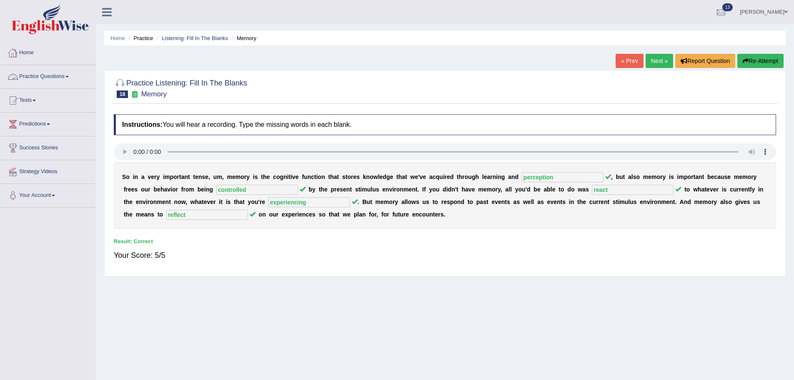
click at [651, 63] on link "Next »" at bounding box center [660, 61] width 28 height 14
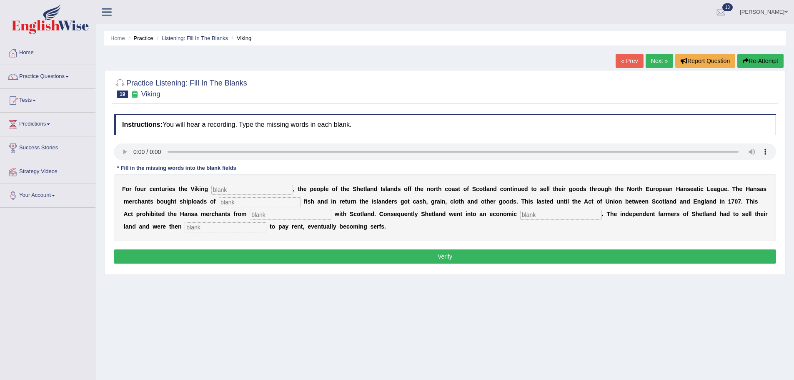
click at [243, 188] on input "text" at bounding box center [252, 190] width 82 height 10
type input "declined"
type input "salted"
type input "trading"
type input "depression"
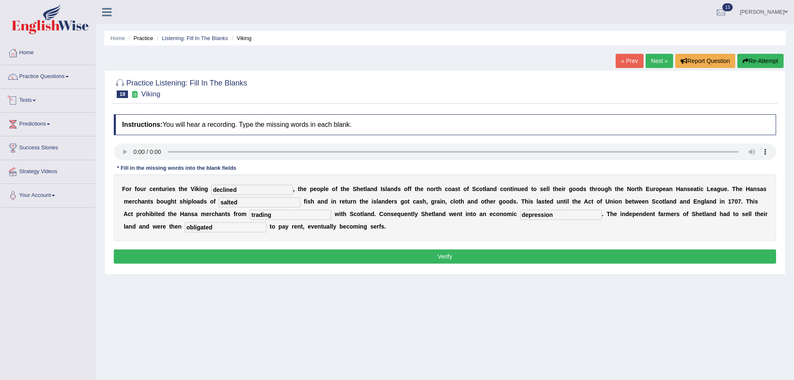
type input "obligated"
click at [390, 260] on button "Verify" at bounding box center [445, 256] width 662 height 14
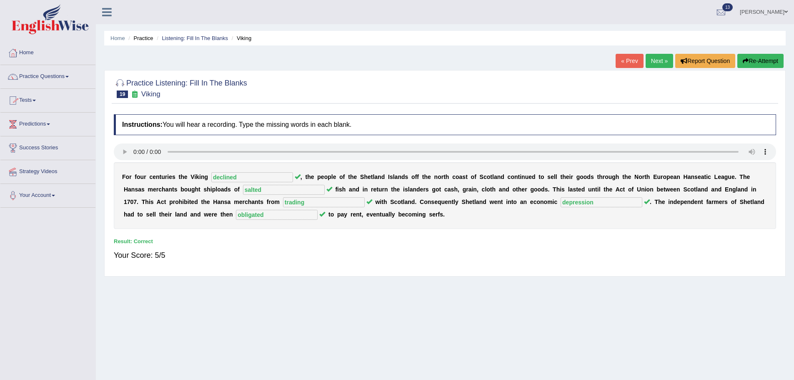
click at [658, 53] on div "Home Practice Listening: Fill In The Blanks Viking « Prev Next » Report Questio…" at bounding box center [445, 208] width 698 height 417
click at [660, 58] on link "Next »" at bounding box center [660, 61] width 28 height 14
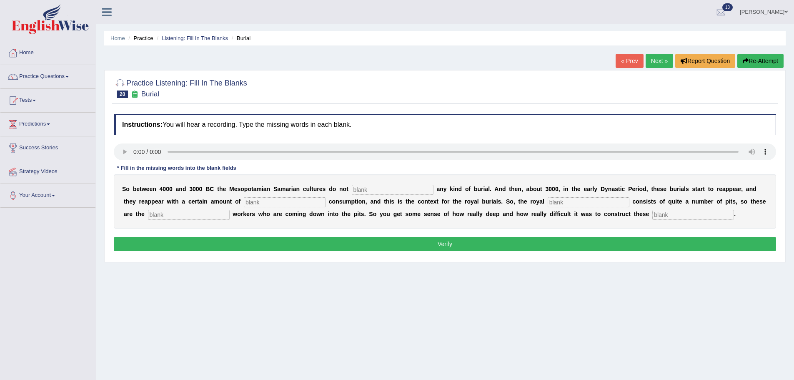
click at [387, 189] on input "text" at bounding box center [393, 190] width 82 height 10
type input "pratice"
type input "conspucrouq"
type input "samtried"
type input "excavtion"
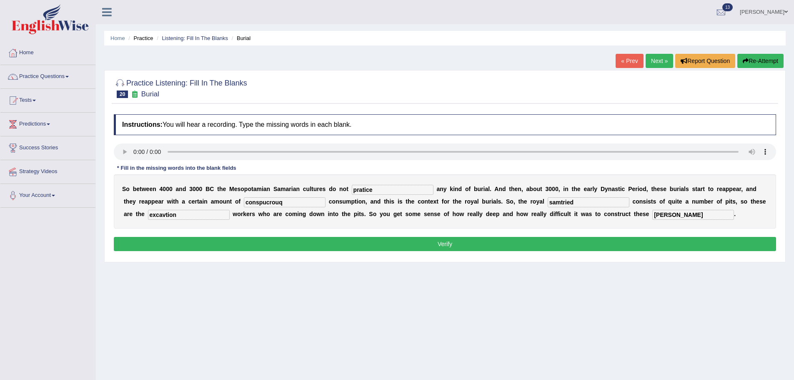
type input "chambers"
click at [203, 210] on input "excavtion" at bounding box center [189, 215] width 82 height 10
type input "e"
drag, startPoint x: 183, startPoint y: 217, endPoint x: 128, endPoint y: 217, distance: 54.6
click at [128, 217] on div "S o b e t w e e n 4 0 0 0 a n d 3 0 0 0 B C t h e M e s o p o t a m i a n S a m…" at bounding box center [445, 201] width 662 height 54
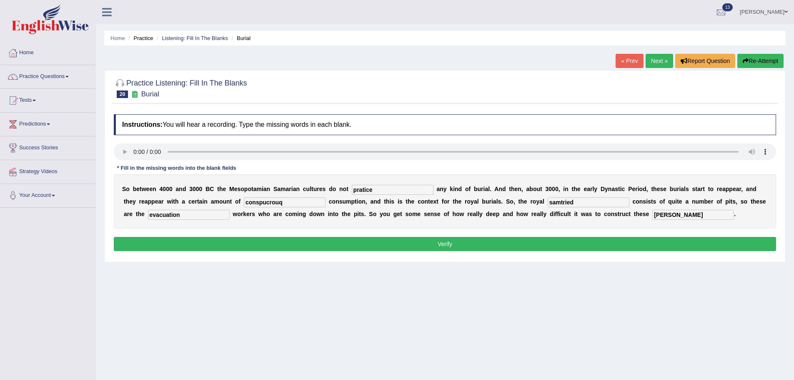
type input "evacuation"
type input "excauation"
drag, startPoint x: 391, startPoint y: 190, endPoint x: 351, endPoint y: 193, distance: 40.1
click at [351, 193] on div "S o b e t w e e n 4 0 0 0 a n d 3 0 0 0 B C t h e M e s o p o t a m i a n S a m…" at bounding box center [445, 201] width 662 height 54
type input "practice"
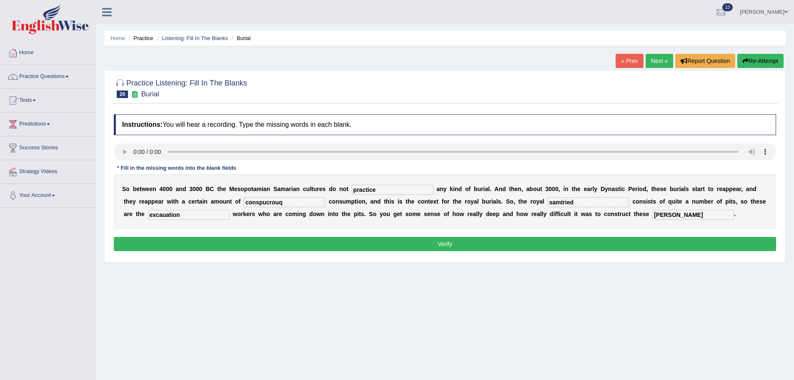
drag, startPoint x: 583, startPoint y: 203, endPoint x: 534, endPoint y: 204, distance: 49.6
click at [534, 204] on div "S o b e t w e e n 4 0 0 0 a n d 3 0 0 0 B C t h e M e s o p o t a m i a n S a m…" at bounding box center [445, 201] width 662 height 54
type input "samtarian"
drag, startPoint x: 294, startPoint y: 200, endPoint x: 226, endPoint y: 201, distance: 67.9
click at [226, 201] on div "S o b e t w e e n 4 0 0 0 a n d 3 0 0 0 B C t h e M e s o p o t a m i a n S a m…" at bounding box center [445, 201] width 662 height 54
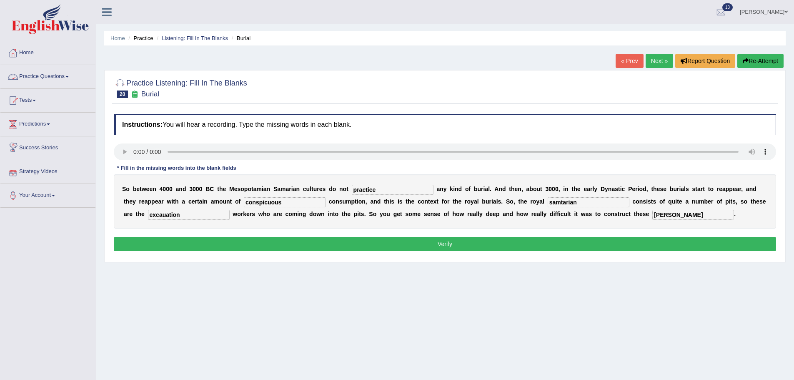
type input "conspicuous"
click at [405, 245] on button "Verify" at bounding box center [445, 244] width 662 height 14
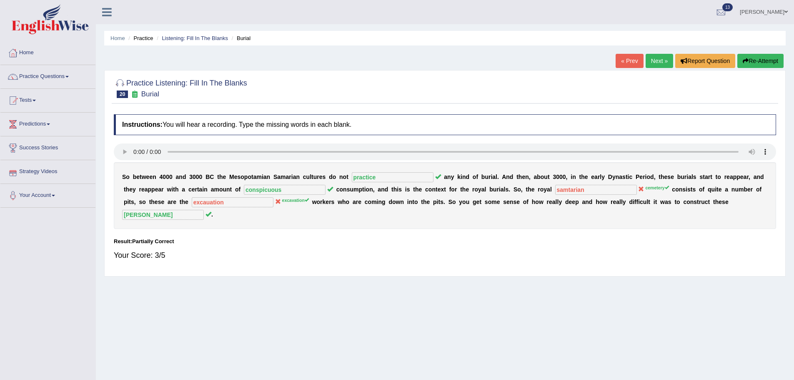
click at [656, 60] on link "Next »" at bounding box center [660, 61] width 28 height 14
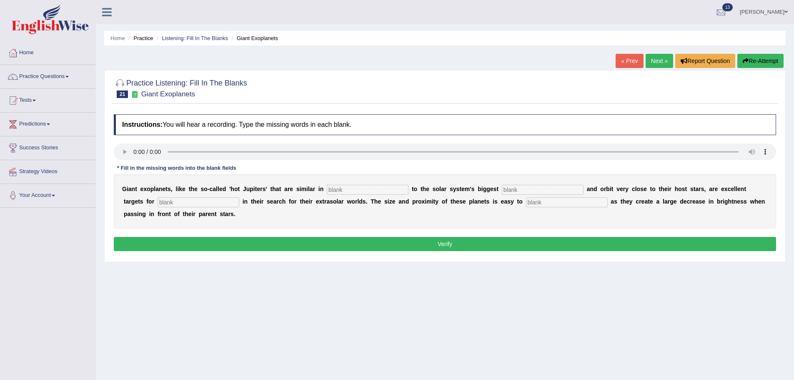
click at [370, 192] on input "text" at bounding box center [368, 190] width 82 height 10
type input "cahrriat"
type input "planet"
type input "ecatuoarm"
type input "detect"
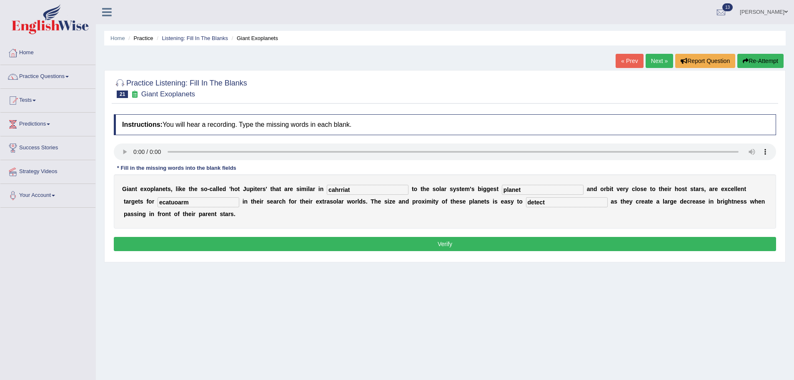
drag, startPoint x: 336, startPoint y: 185, endPoint x: 326, endPoint y: 187, distance: 10.5
click at [326, 187] on div "G i a n t e x o p l a n e t s , l i k e t h e s o - c a l l e d ' h o t J u p i…" at bounding box center [445, 201] width 662 height 54
drag, startPoint x: 365, startPoint y: 187, endPoint x: 326, endPoint y: 189, distance: 38.8
click at [326, 189] on div "G i a n t e x o p l a n e t s , l i k e t h e s o - c a l l e d ' h o t J u p i…" at bounding box center [445, 201] width 662 height 54
type input "characteristics"
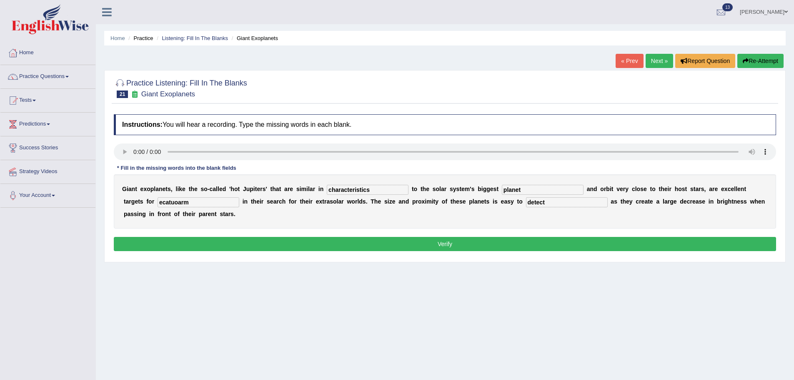
drag, startPoint x: 199, startPoint y: 203, endPoint x: 144, endPoint y: 211, distance: 56.0
click at [144, 211] on div "G i a n t e x o p l a n e t s , l i k e t h e s o - c a l l e d ' h o t J u p i…" at bounding box center [445, 201] width 662 height 54
type input "astronomers"
click at [384, 241] on button "Verify" at bounding box center [445, 244] width 662 height 14
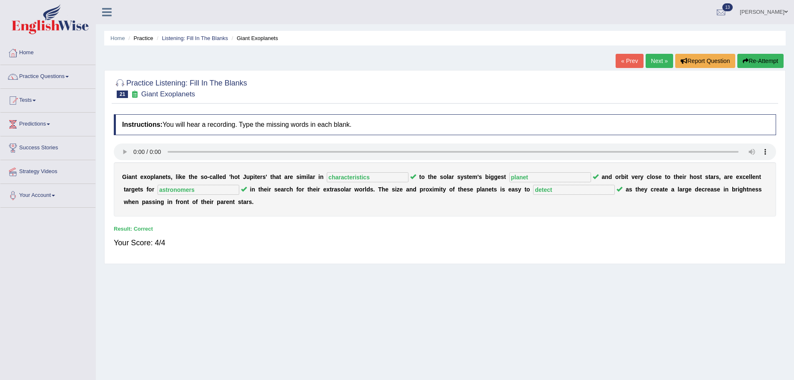
click at [650, 62] on link "Next »" at bounding box center [660, 61] width 28 height 14
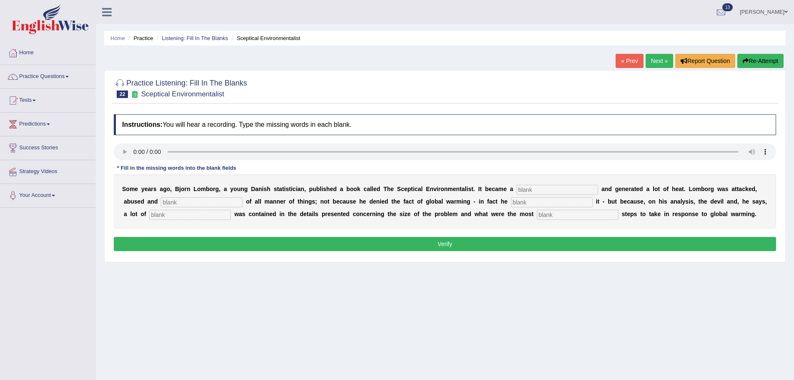
click at [535, 186] on input "text" at bounding box center [557, 190] width 82 height 10
type input "bestseller"
type input "eccused"
type input "affriemed"
type input "devineess"
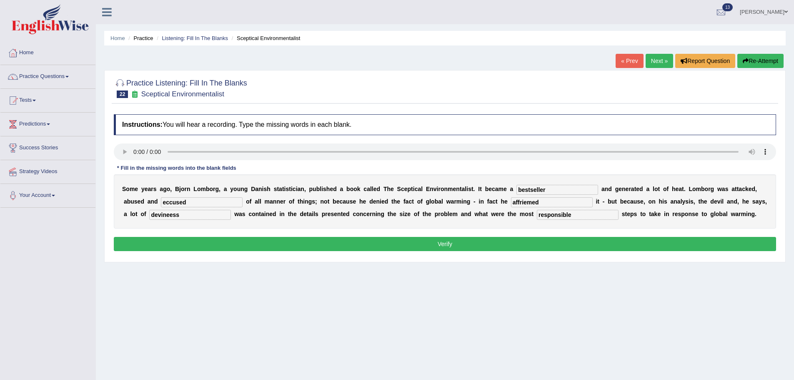
type input "responsible"
click at [559, 203] on input "affriemed" at bounding box center [552, 202] width 82 height 10
type input "affrimed"
drag, startPoint x: 207, startPoint y: 201, endPoint x: 138, endPoint y: 201, distance: 68.8
click at [138, 201] on div "S o m e y e a r s a g o , B j o r n L o m b o r g , a y o u n g D a n i s h s t…" at bounding box center [445, 201] width 662 height 54
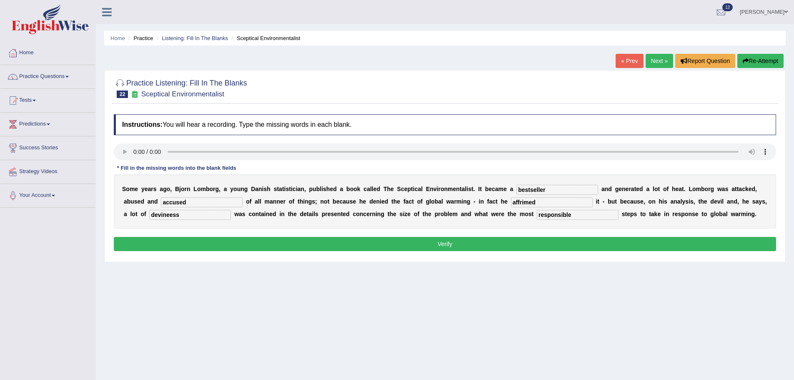
type input "accused"
drag, startPoint x: 205, startPoint y: 218, endPoint x: 133, endPoint y: 221, distance: 73.0
click at [133, 221] on div "S o m e y e a r s a g o , B j o r n L o m b o r g , a y o u n g D a n i s h s t…" at bounding box center [445, 201] width 662 height 54
type input "s"
type input "deviousness"
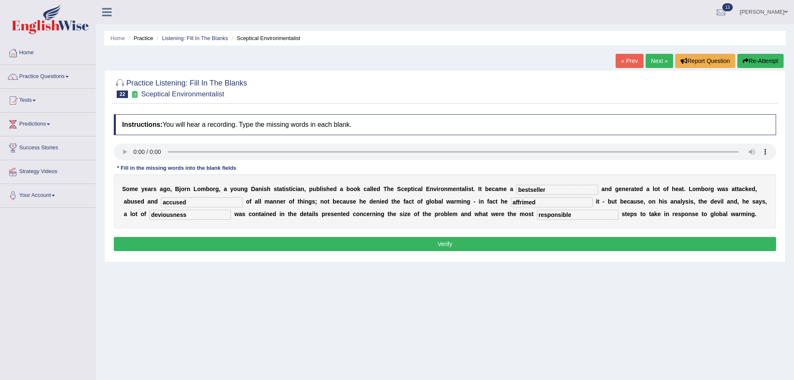
click at [450, 243] on button "Verify" at bounding box center [445, 244] width 662 height 14
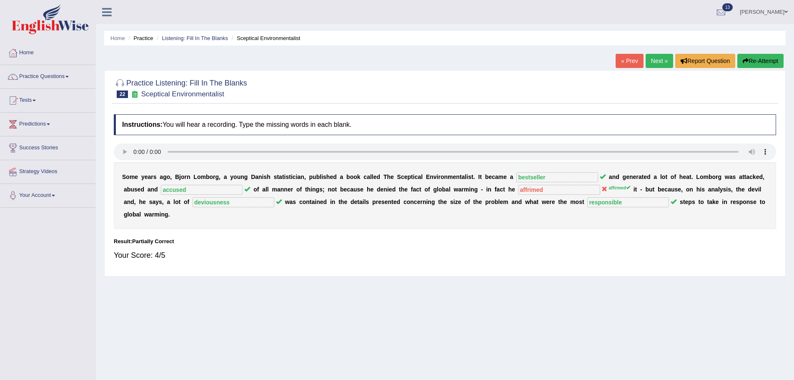
click at [654, 60] on link "Next »" at bounding box center [660, 61] width 28 height 14
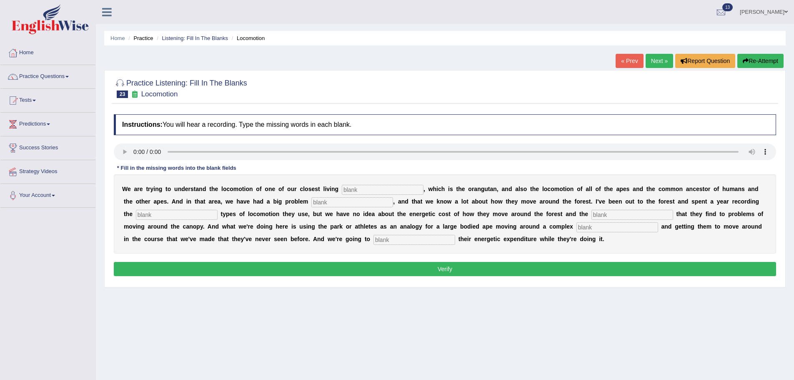
drag, startPoint x: 365, startPoint y: 188, endPoint x: 383, endPoint y: 190, distance: 17.6
click at [366, 188] on input "text" at bounding box center [383, 190] width 82 height 10
type input "relatives"
type input "traditionally"
type input "different"
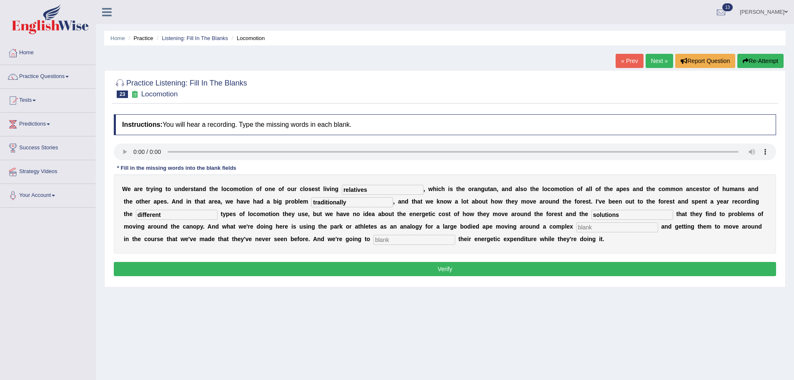
type input "solutions"
type input "environment"
type input "record"
drag, startPoint x: 301, startPoint y: 203, endPoint x: 281, endPoint y: 203, distance: 20.0
click at [281, 203] on div "W e a r e t r y i n g t o u n d e r s t a n d t h e l o c o m o t i o n o f o n…" at bounding box center [445, 213] width 662 height 79
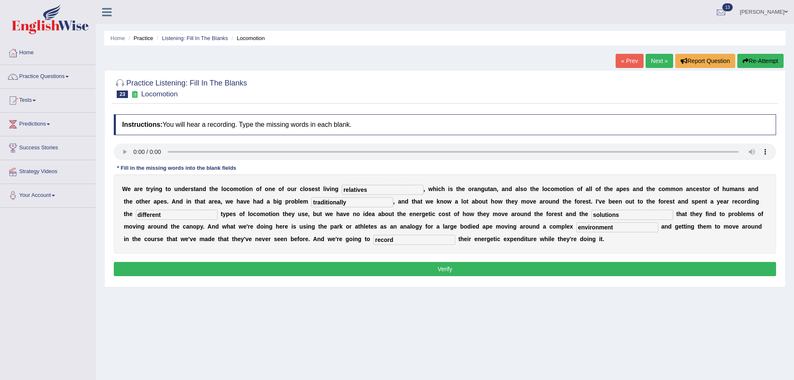
click at [342, 204] on input "traditionally" at bounding box center [352, 202] width 82 height 10
click at [381, 270] on button "Verify" at bounding box center [445, 269] width 662 height 14
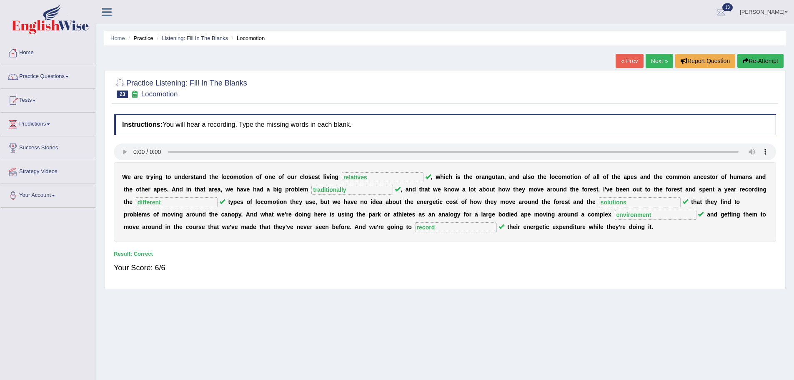
click at [655, 62] on link "Next »" at bounding box center [660, 61] width 28 height 14
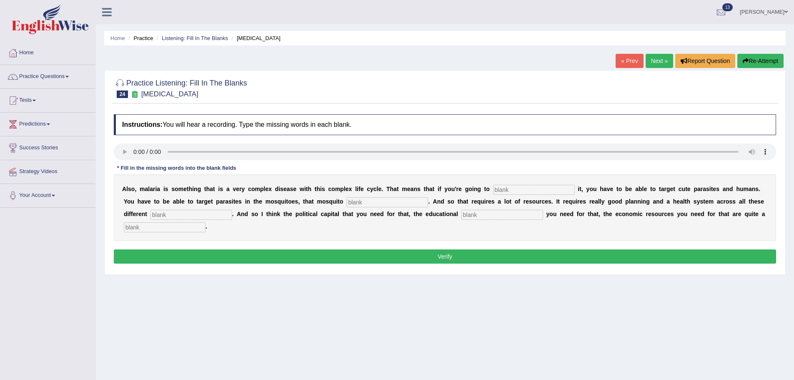
click at [531, 181] on div "A l s o , m a l a r i a i s s o m e t h i n g t h a t i s a v e r y c o m p l e…" at bounding box center [445, 207] width 662 height 67
click at [532, 185] on input "text" at bounding box center [534, 190] width 82 height 10
type input "eliminated"
type input "polation"
type input "levels"
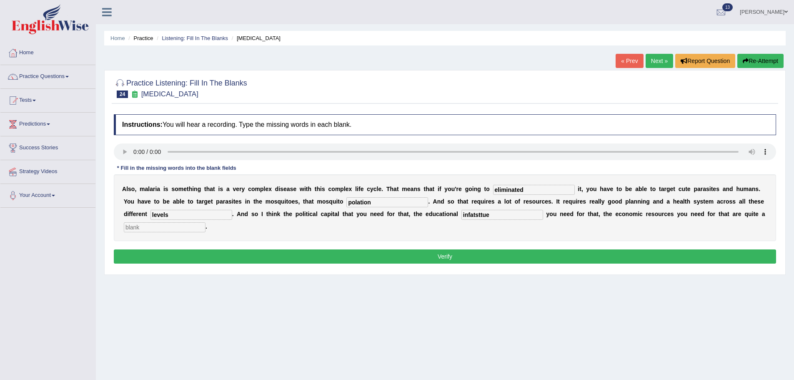
type input "infatsttue"
type input "challenge"
drag, startPoint x: 499, startPoint y: 216, endPoint x: 439, endPoint y: 218, distance: 60.5
click at [439, 218] on div "A l s o , m a l a r i a i s s o m e t h i n g t h a t i s a v e r y c o m p l e…" at bounding box center [445, 207] width 662 height 67
type input "infrastructure"
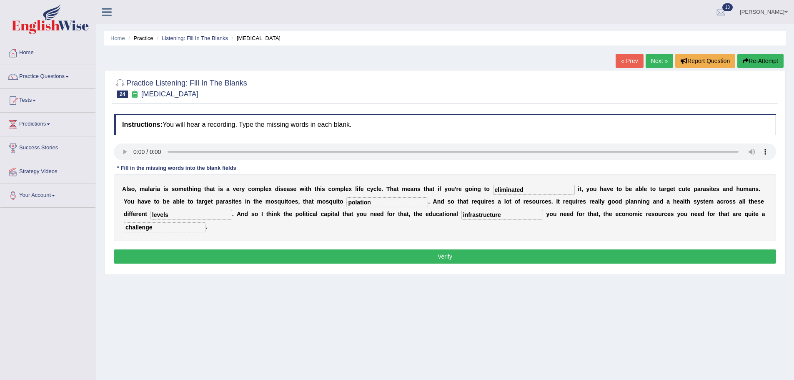
drag, startPoint x: 388, startPoint y: 200, endPoint x: 319, endPoint y: 202, distance: 68.4
click at [319, 202] on div "A l s o , m a l a r i a i s s o m e t h i n g t h a t i s a v e r y c o m p l e…" at bounding box center [445, 207] width 662 height 67
type input "population"
click at [431, 260] on button "Verify" at bounding box center [445, 256] width 662 height 14
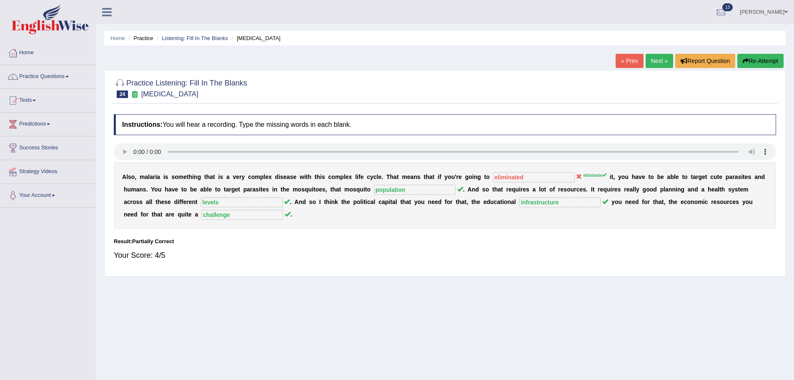
click at [657, 59] on link "Next »" at bounding box center [660, 61] width 28 height 14
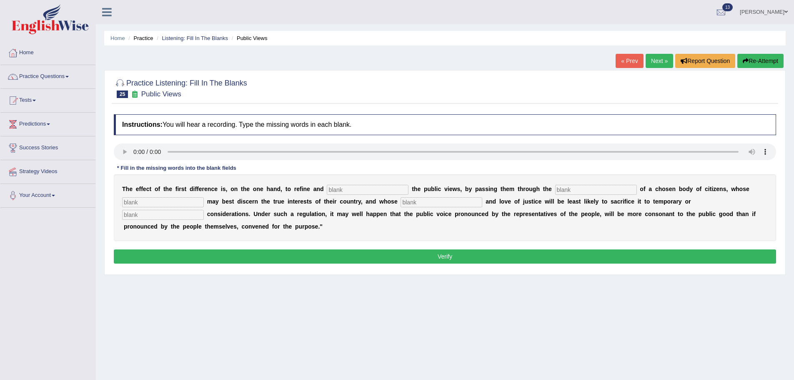
click at [364, 190] on input "text" at bounding box center [368, 190] width 82 height 10
type input "anlarge"
click at [603, 191] on input "text" at bounding box center [596, 190] width 82 height 10
type input "mediume"
type input "wisdome"
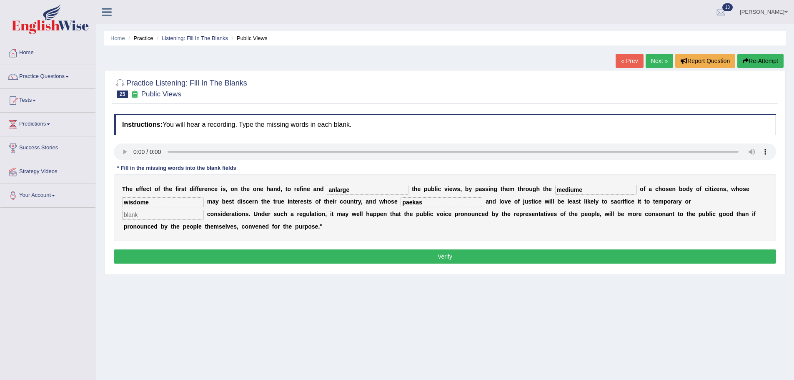
type input "paekas"
type input "partial"
click at [188, 203] on input "wisdome" at bounding box center [163, 202] width 82 height 10
type input "wisdom"
drag, startPoint x: 364, startPoint y: 187, endPoint x: 325, endPoint y: 194, distance: 39.0
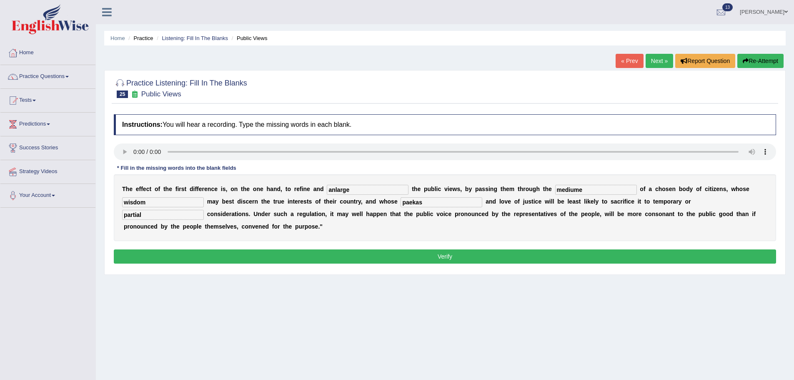
click at [325, 194] on div "T h e e f f e c t o f t h e f i r s t d i f f e r e n c e i s , o n t h e o n e…" at bounding box center [445, 207] width 662 height 67
type input "enlarge"
click at [603, 192] on input "mediume" at bounding box center [596, 190] width 82 height 10
type input "medium"
click at [386, 246] on div "Instructions: You will hear a recording. Type the missing words in each blank. …" at bounding box center [445, 190] width 666 height 160
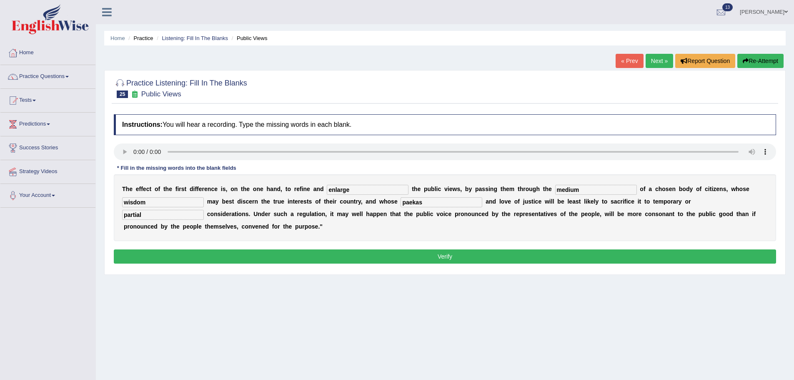
click at [391, 254] on button "Verify" at bounding box center [445, 256] width 662 height 14
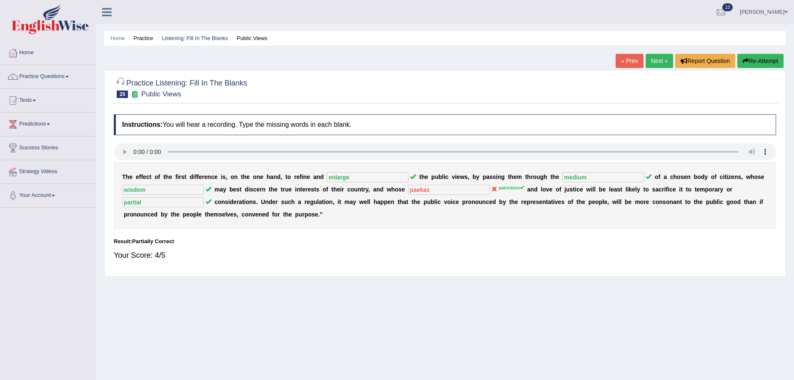
click at [669, 56] on link "Next »" at bounding box center [660, 61] width 28 height 14
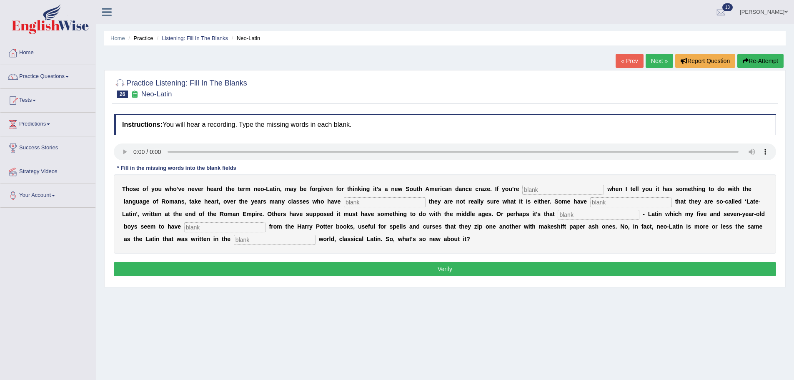
drag, startPoint x: 553, startPoint y: 191, endPoint x: 589, endPoint y: 194, distance: 36.0
click at [554, 191] on input "text" at bounding box center [563, 190] width 82 height 10
type input "puzzled"
type input "confres"
type input "asscumentd"
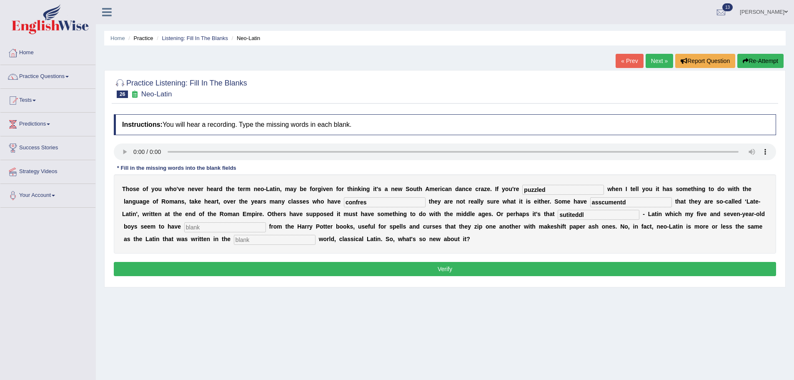
type input "sutiteddl"
type input "c"
type input "glimdned"
type input "ancient"
click at [510, 270] on button "Verify" at bounding box center [445, 269] width 662 height 14
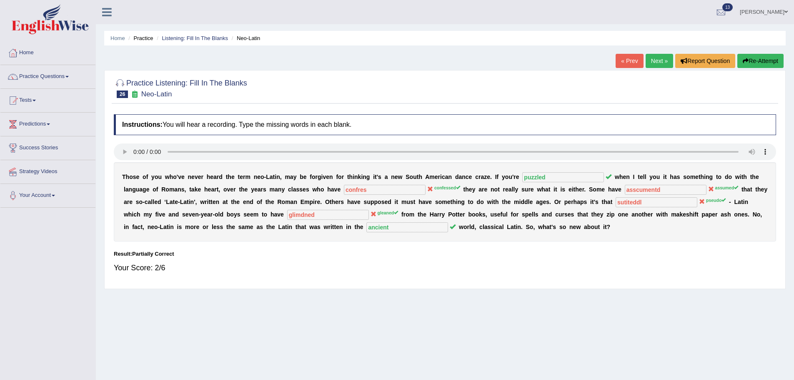
click at [657, 62] on link "Next »" at bounding box center [660, 61] width 28 height 14
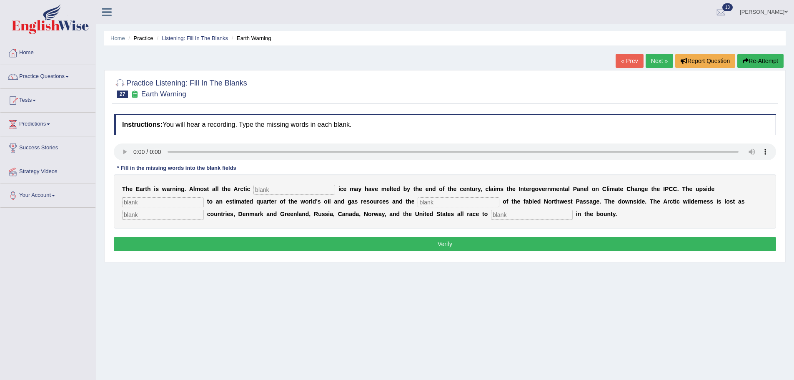
drag, startPoint x: 290, startPoint y: 187, endPoint x: 411, endPoint y: 181, distance: 120.6
click at [292, 187] on input "text" at bounding box center [294, 190] width 82 height 10
type input "summer"
type input "access"
type input "opening"
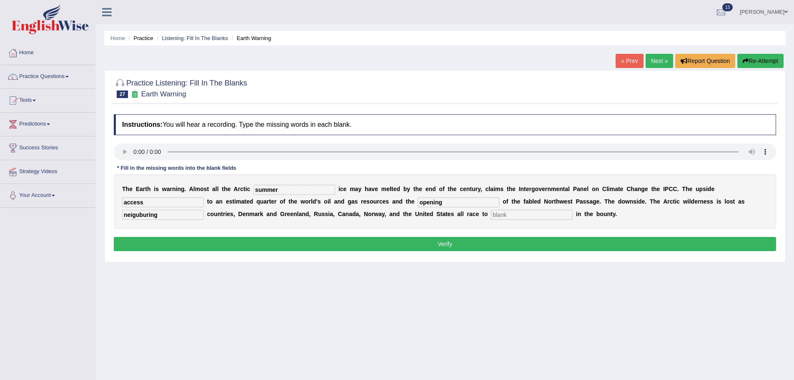
type input "neiguburing"
type input "share"
click at [182, 210] on input "neiguburing" at bounding box center [163, 215] width 82 height 10
type input "neibouring"
click at [434, 240] on button "Verify" at bounding box center [445, 244] width 662 height 14
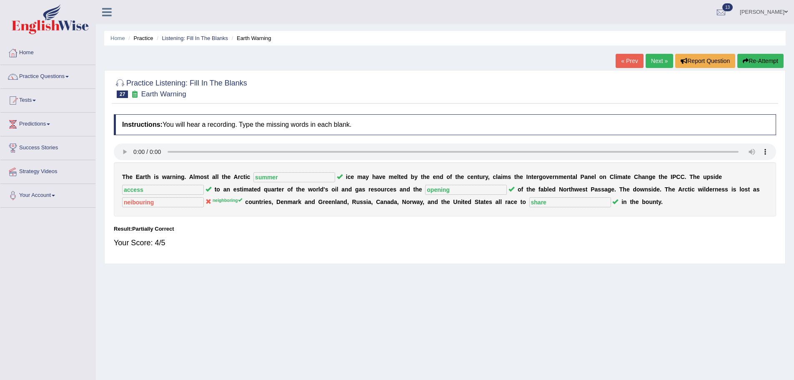
click at [666, 54] on link "Next »" at bounding box center [660, 61] width 28 height 14
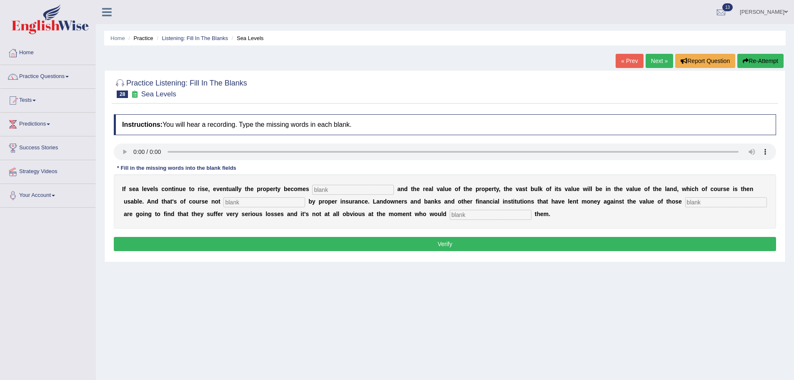
click at [360, 193] on input "text" at bounding box center [353, 190] width 82 height 10
type input "indeed"
type input "ensured"
type input "properties"
type input "compensate"
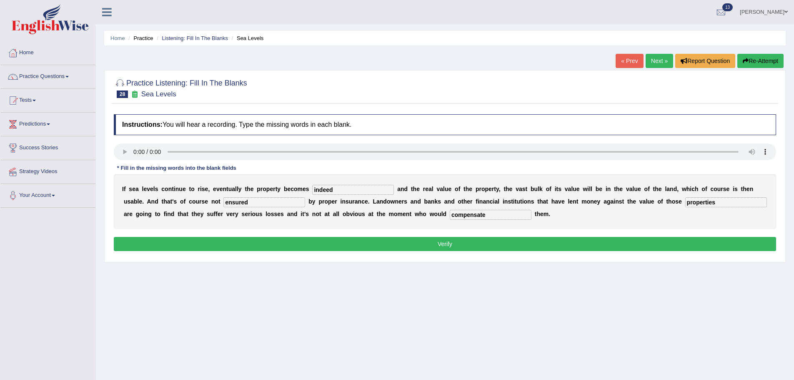
click at [267, 201] on input "ensured" at bounding box center [264, 202] width 82 height 10
click at [302, 245] on button "Verify" at bounding box center [445, 244] width 662 height 14
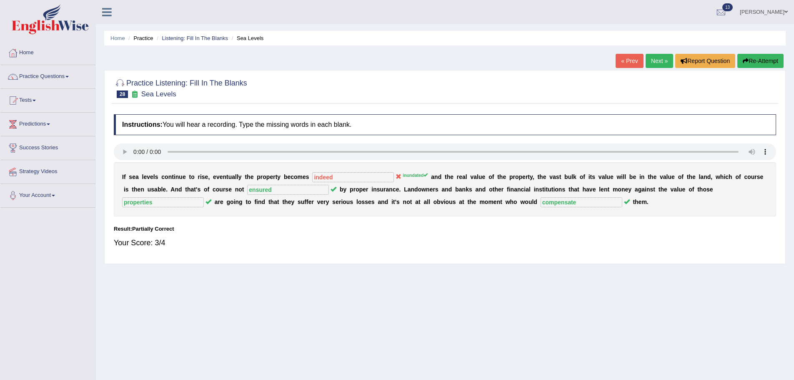
click at [657, 60] on link "Next »" at bounding box center [660, 61] width 28 height 14
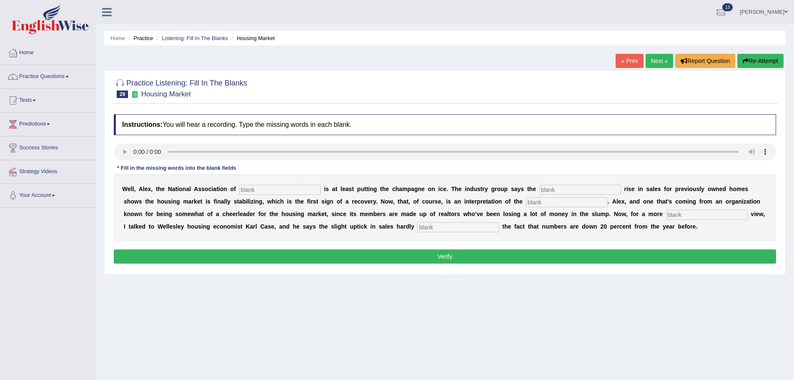
click at [299, 190] on input "text" at bounding box center [280, 190] width 82 height 10
type input "realljkje"
type input "slight"
type input "numbers"
type input "over"
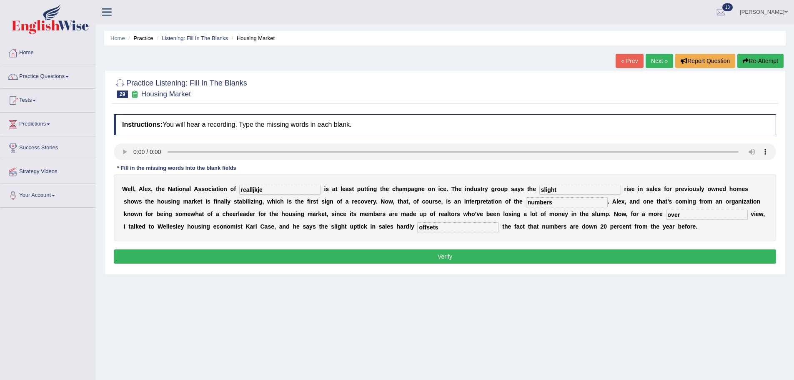
type input "offsets"
click at [351, 249] on button "Verify" at bounding box center [445, 256] width 662 height 14
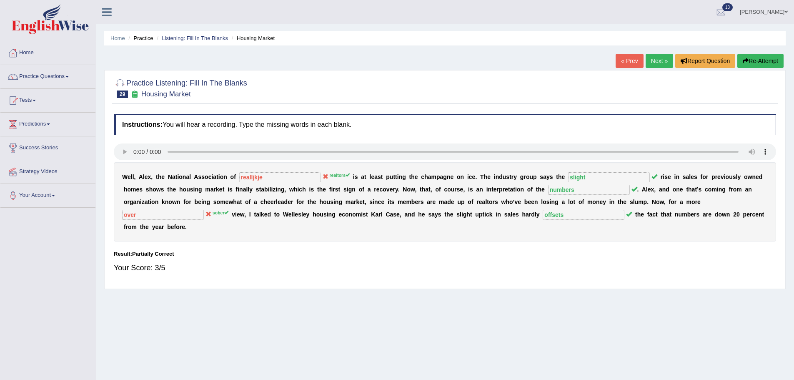
click at [661, 58] on link "Next »" at bounding box center [660, 61] width 28 height 14
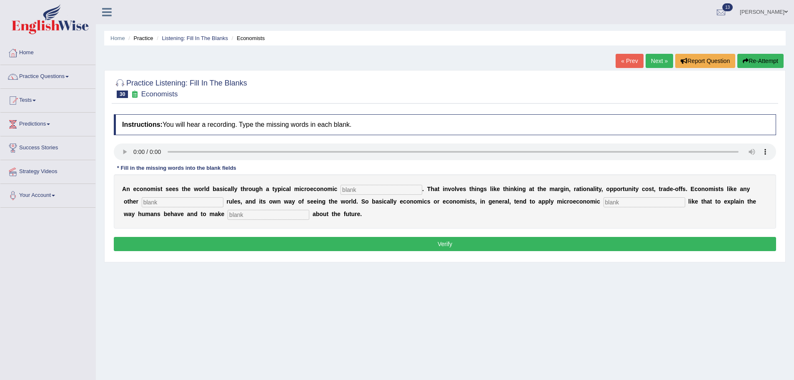
drag, startPoint x: 371, startPoint y: 191, endPoint x: 800, endPoint y: 152, distance: 430.6
click at [372, 191] on input "text" at bounding box center [381, 190] width 82 height 10
type input "toolkit"
type input "discipline"
type input "concepts"
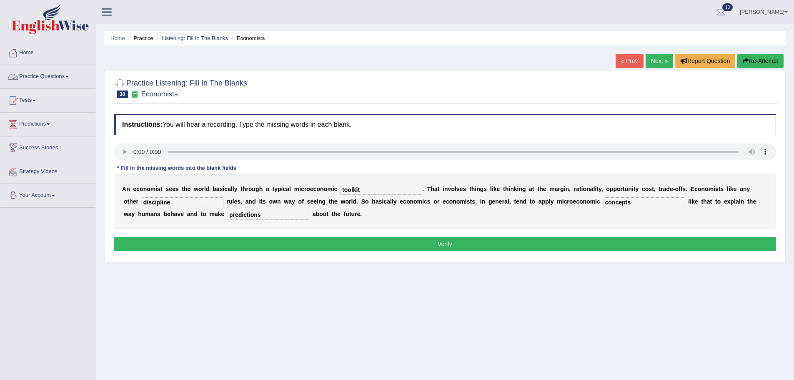
type input "predictions"
click at [429, 250] on button "Verify" at bounding box center [445, 244] width 662 height 14
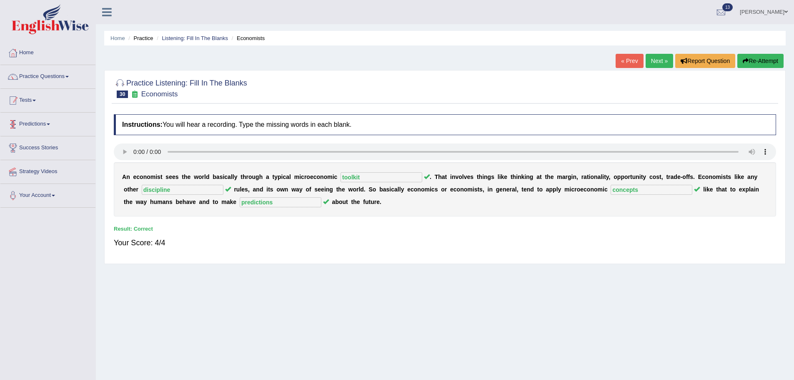
click at [37, 98] on link "Tests" at bounding box center [47, 99] width 95 height 21
click at [45, 72] on link "Practice Questions" at bounding box center [47, 75] width 95 height 21
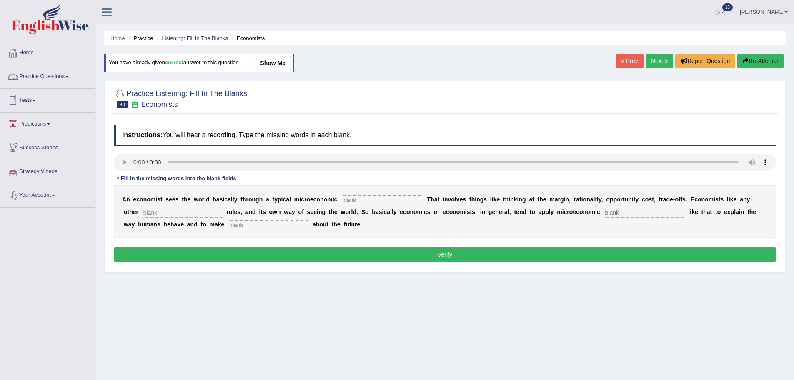
click at [35, 79] on link "Practice Questions" at bounding box center [47, 75] width 95 height 21
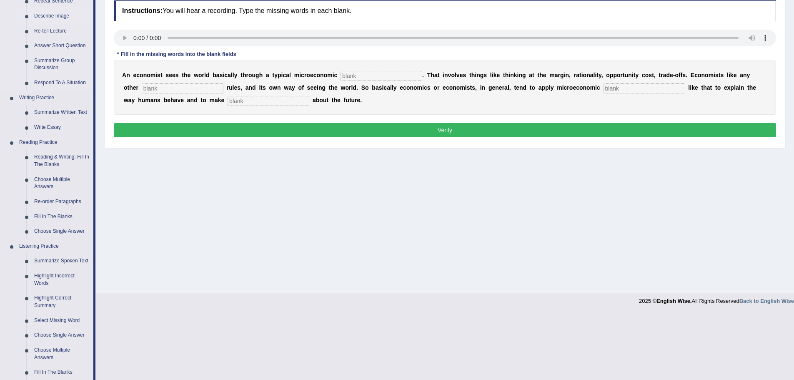
scroll to position [125, 0]
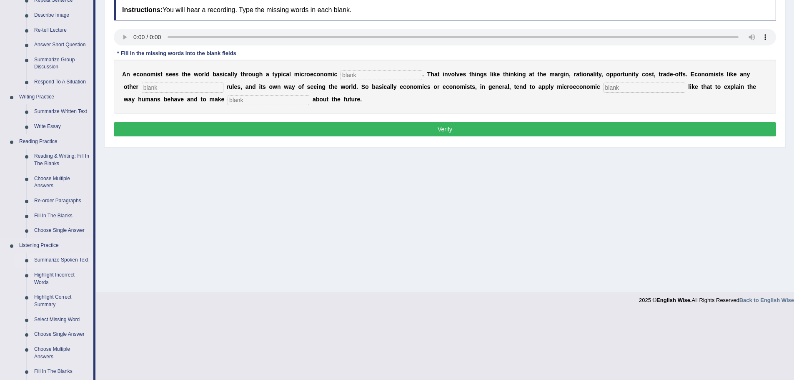
click at [59, 257] on link "Summarize Spoken Text" at bounding box center [61, 260] width 63 height 15
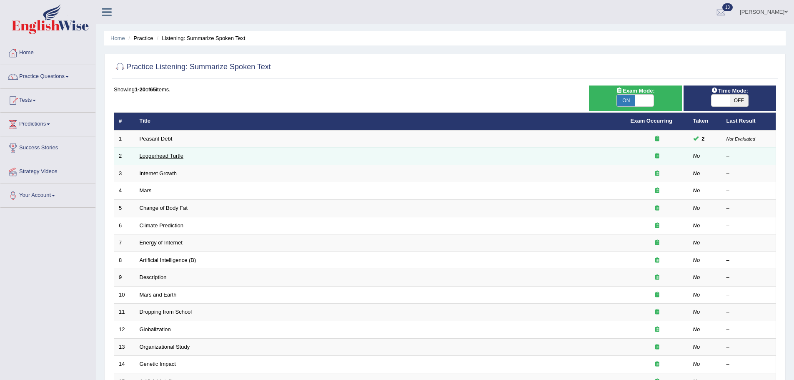
click at [168, 155] on link "Loggerhead Turtle" at bounding box center [162, 156] width 44 height 6
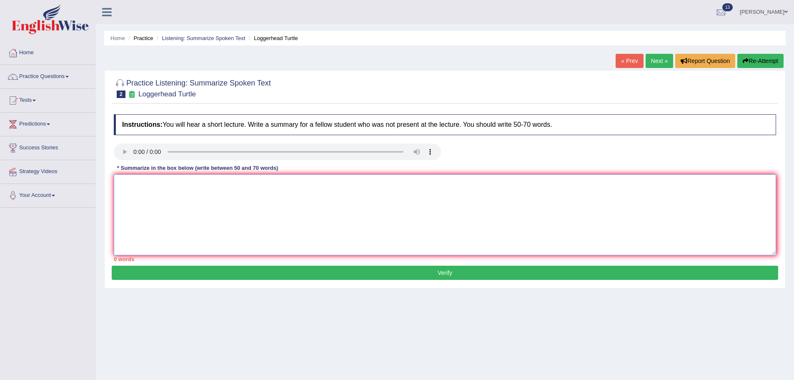
click at [191, 213] on textarea at bounding box center [445, 214] width 662 height 81
type textarea "T"
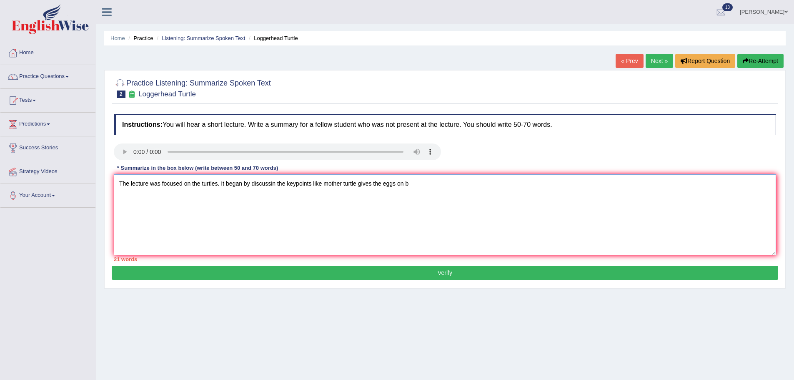
click at [382, 178] on textarea "The lecture was focused on the turtles. It began by discussin the keypoints lik…" at bounding box center [445, 214] width 662 height 81
click at [416, 188] on textarea "The lecture was focused on the turtles. It began by discussin the keypoints lik…" at bounding box center [445, 214] width 662 height 81
click at [323, 184] on textarea "The lecture was focused on the turtles. It began by discussin the keypoints lik…" at bounding box center [445, 214] width 662 height 81
click at [478, 185] on textarea "The lecture was focused on the turtles. It began by discussin the keypoints lik…" at bounding box center [445, 214] width 662 height 81
click at [369, 183] on textarea "The lecture was focused on the turtles. It began by discussin the keypoints lik…" at bounding box center [445, 214] width 662 height 81
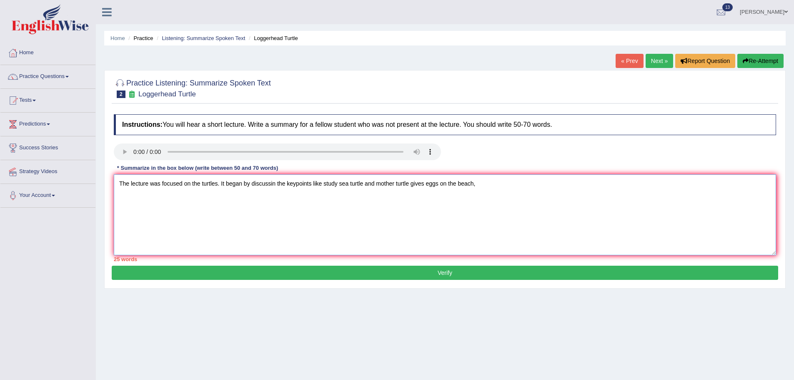
click at [491, 188] on textarea "The lecture was focused on the turtles. It began by discussin the keypoints lik…" at bounding box center [445, 214] width 662 height 81
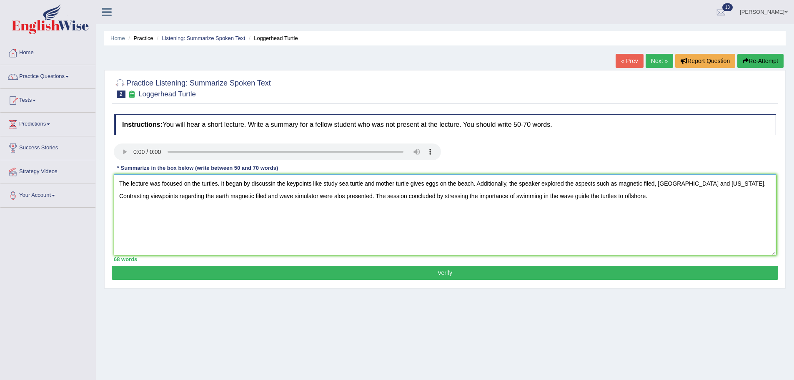
click at [501, 195] on textarea "The lecture was focused on the turtles. It began by discussin the keypoints lik…" at bounding box center [445, 214] width 662 height 81
click at [272, 186] on textarea "The lecture was focused on the turtles. It began by discussin the keypoints lik…" at bounding box center [445, 214] width 662 height 81
click at [654, 185] on textarea "The lecture was focused on the turtles. It began by discussing the keypoints li…" at bounding box center [445, 214] width 662 height 81
click at [230, 197] on textarea "The lecture was focused on the turtles. It began by discussing the keypoints li…" at bounding box center [445, 214] width 662 height 81
click at [314, 195] on textarea "The lecture was focused on the turtles. It began by discussing the keypoints li…" at bounding box center [445, 214] width 662 height 81
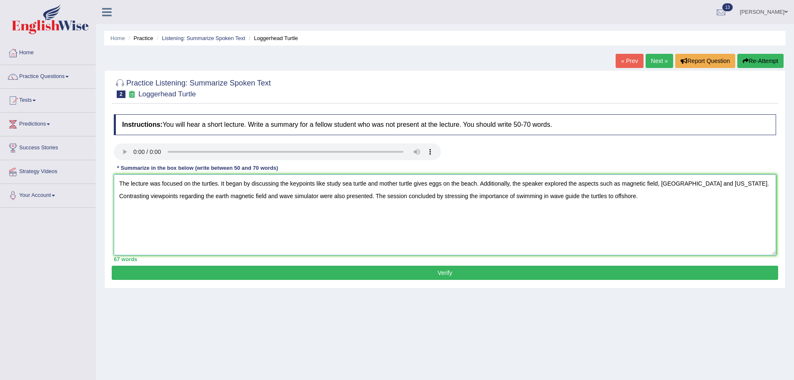
type textarea "The lecture was focused on the turtles. It began by discussing the keypoints li…"
click at [388, 268] on button "Verify" at bounding box center [445, 272] width 666 height 14
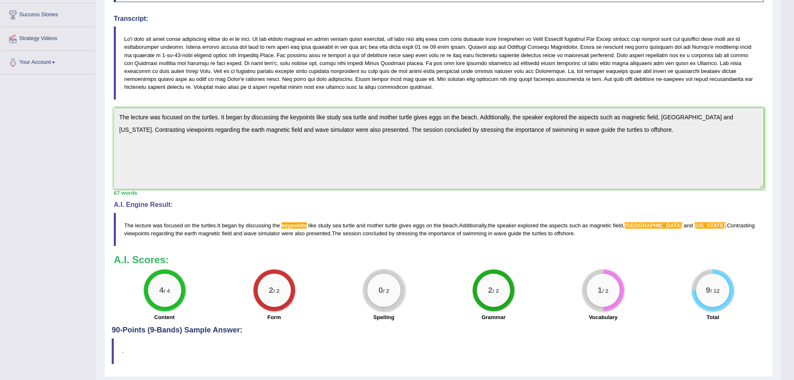
scroll to position [157, 0]
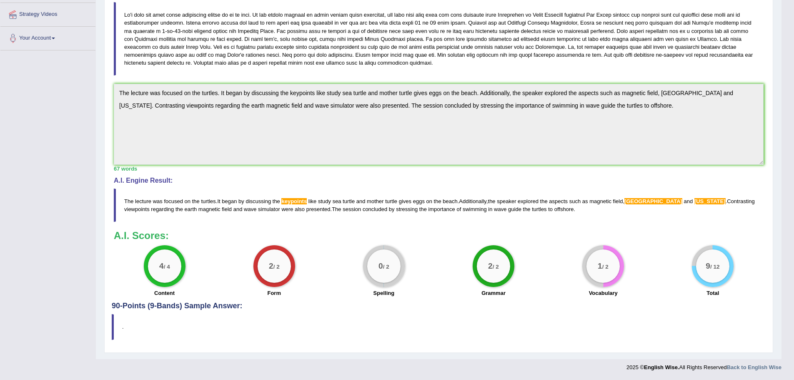
click at [73, 78] on div "Toggle navigation Home Practice Questions Speaking Practice Read Aloud Repeat S…" at bounding box center [390, 109] width 781 height 533
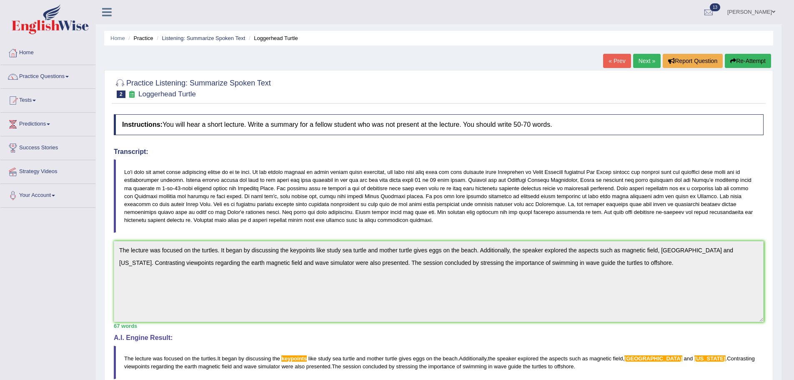
click at [734, 60] on icon "button" at bounding box center [733, 61] width 6 height 6
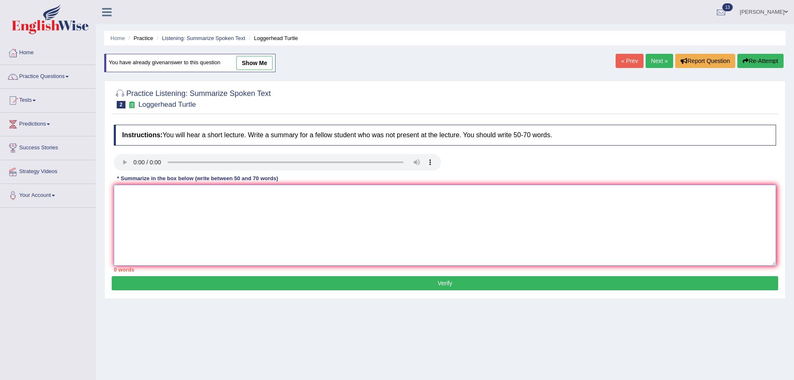
click at [252, 203] on textarea at bounding box center [445, 225] width 662 height 81
paste textarea "The lecture was focused on the turtles. It began by discussing the keypoints li…"
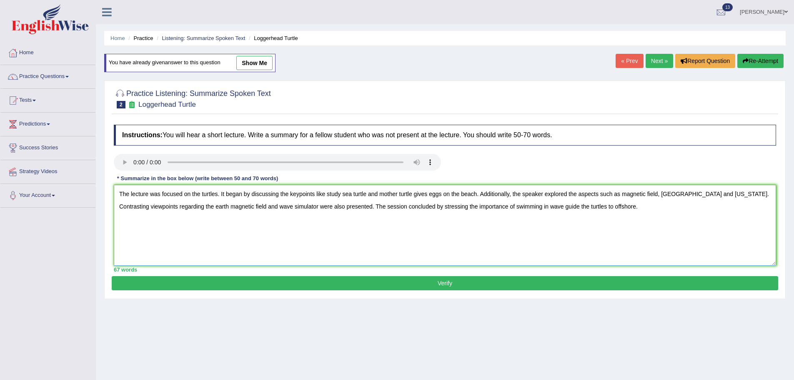
click at [298, 194] on textarea "The lecture was focused on the turtles. It began by discussing the keypoints li…" at bounding box center [445, 225] width 662 height 81
click at [665, 194] on textarea "The lecture was focused on the turtles. It began by discussing the key points l…" at bounding box center [445, 225] width 662 height 81
click at [701, 194] on textarea "The lecture was focused on the turtles. It began by discussing the key points l…" at bounding box center [445, 225] width 662 height 81
type textarea "The lecture was focused on the turtles. It began by discussing the key points l…"
click at [400, 282] on button "Verify" at bounding box center [445, 283] width 666 height 14
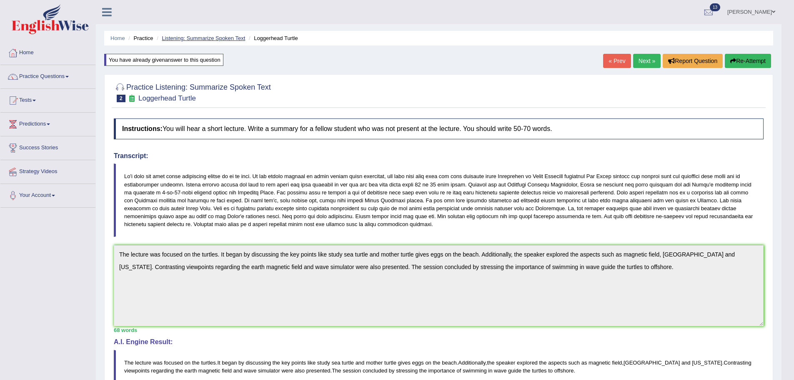
click at [212, 36] on link "Listening: Summarize Spoken Text" at bounding box center [203, 38] width 83 height 6
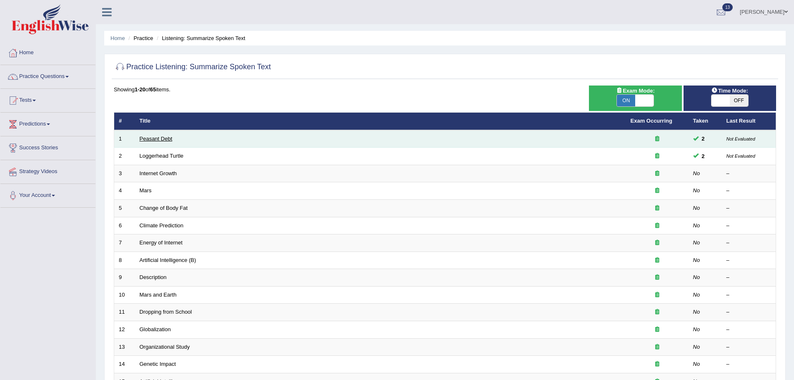
click at [156, 137] on link "Peasant Debt" at bounding box center [156, 138] width 33 height 6
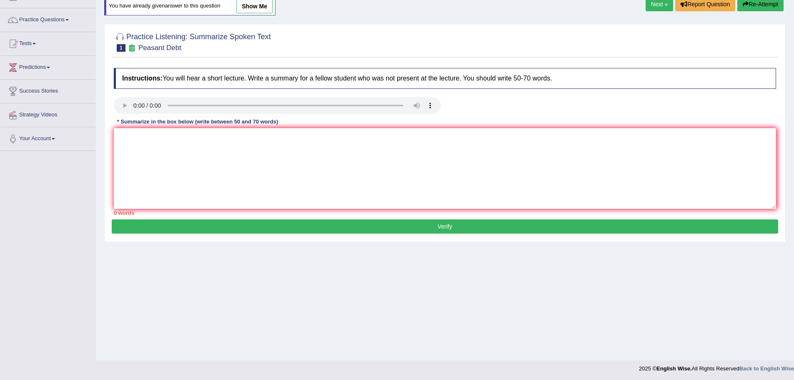
scroll to position [58, 0]
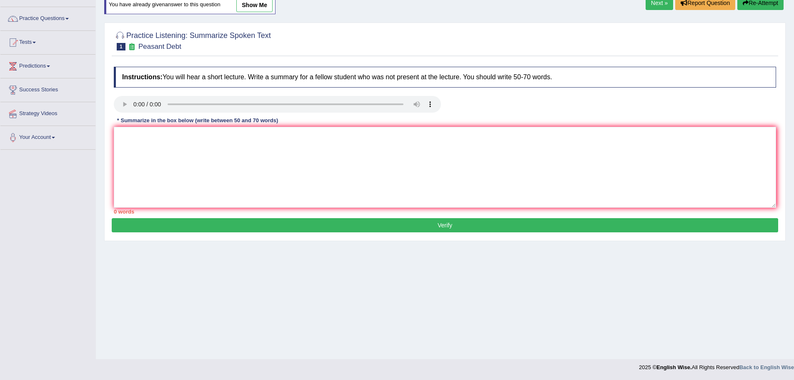
click at [259, 5] on link "show me" at bounding box center [254, 5] width 36 height 14
type textarea "The speaker provided a comprehensive overview of farmers committing suicide in …"
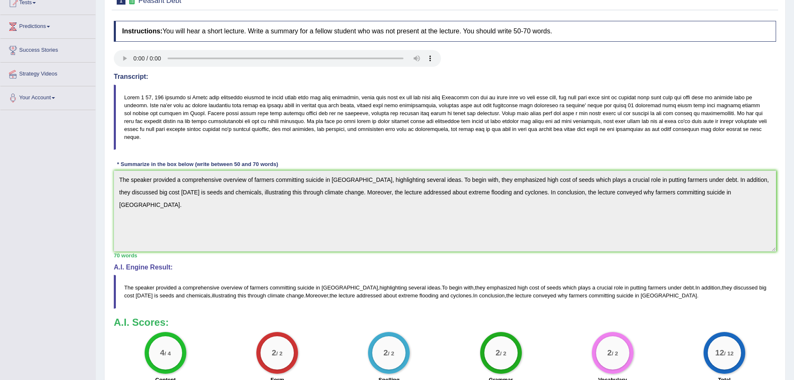
scroll to position [0, 0]
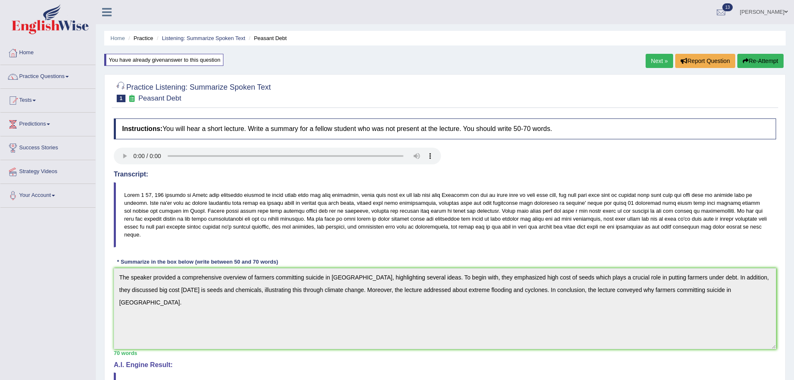
click at [190, 42] on li "Listening: Summarize Spoken Text" at bounding box center [200, 38] width 90 height 8
click at [192, 39] on link "Listening: Summarize Spoken Text" at bounding box center [203, 38] width 83 height 6
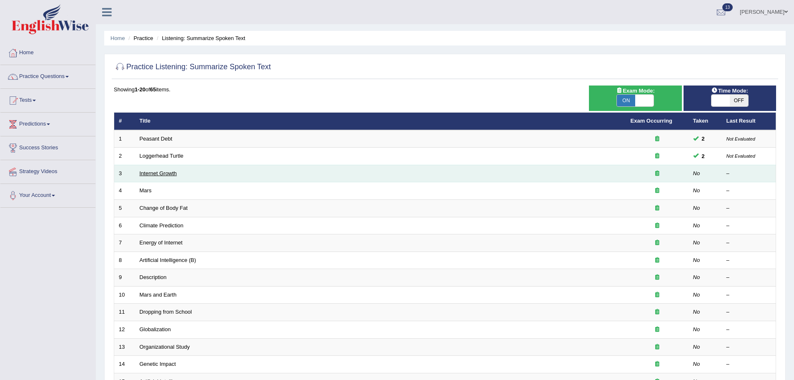
click at [157, 174] on link "Internet Growth" at bounding box center [159, 173] width 38 height 6
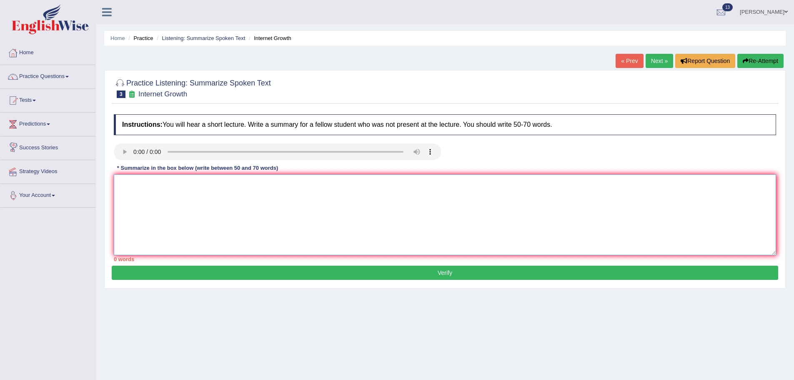
click at [201, 197] on textarea at bounding box center [445, 214] width 662 height 81
type textarea "T"
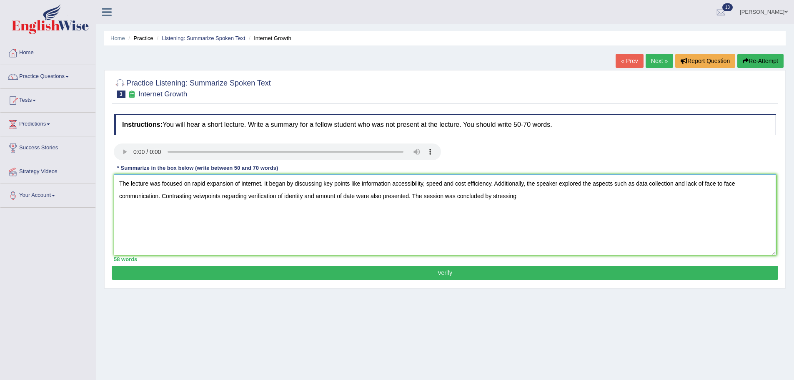
click at [527, 201] on textarea "The lecture was focused on rapid expansion of internet. It began by discussing …" at bounding box center [445, 214] width 662 height 81
click at [548, 197] on textarea "The lecture was focused on rapid expansion of internet. It began by discussing …" at bounding box center [445, 214] width 662 height 81
click at [206, 197] on textarea "The lecture was focused on rapid expansion of internet. It began by discussing …" at bounding box center [445, 214] width 662 height 81
click at [355, 195] on textarea "The lecture was focused on rapid expansion of internet. It began by discussing …" at bounding box center [445, 214] width 662 height 81
type textarea "The lecture was focused on rapid expansion of internet. It began by discussing …"
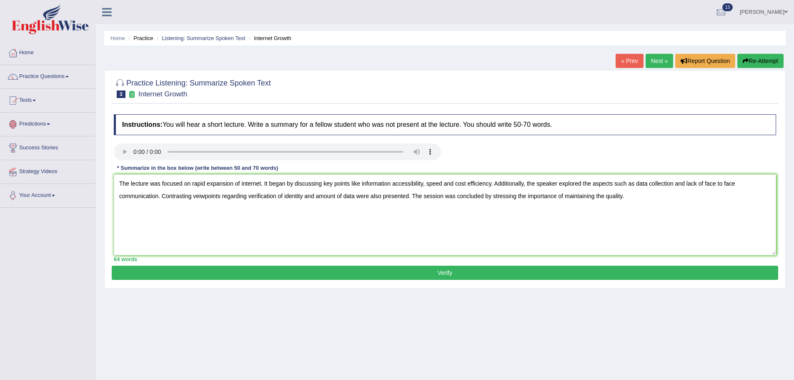
click at [448, 273] on button "Verify" at bounding box center [445, 272] width 666 height 14
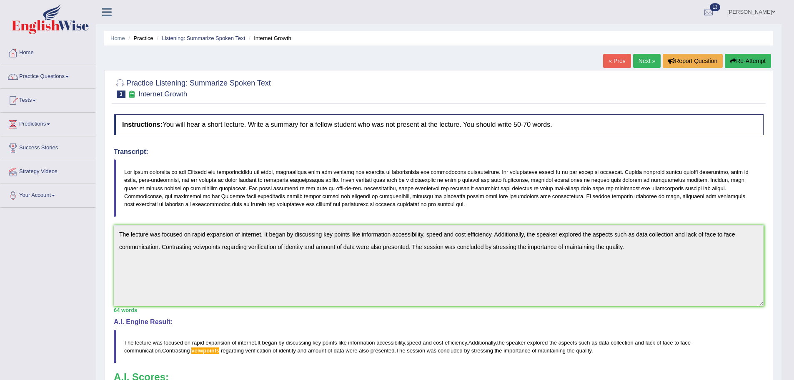
click at [179, 33] on ul "Home Practice Listening: Summarize Spoken Text Internet Growth" at bounding box center [438, 38] width 669 height 15
click at [180, 35] on link "Listening: Summarize Spoken Text" at bounding box center [203, 38] width 83 height 6
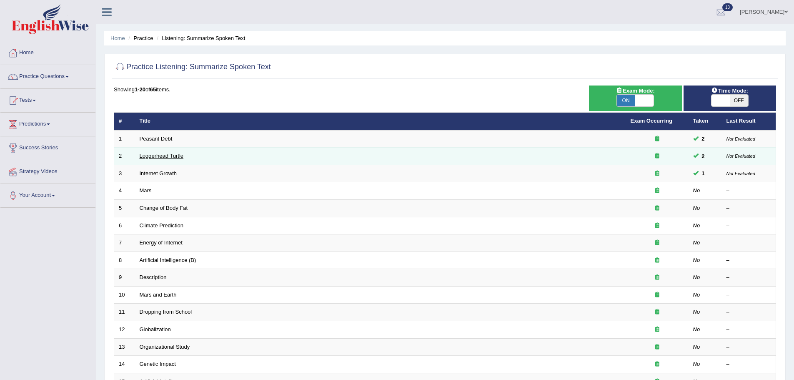
click at [168, 153] on link "Loggerhead Turtle" at bounding box center [162, 156] width 44 height 6
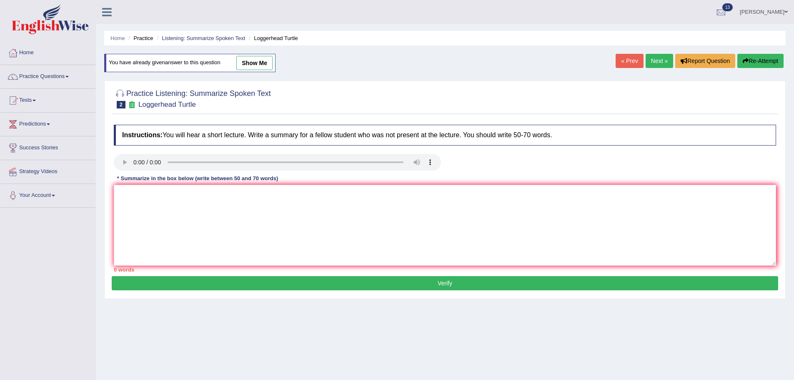
click at [251, 62] on link "show me" at bounding box center [254, 63] width 36 height 14
type textarea "The lecture was focused on the turtles. It began by discussing the key points l…"
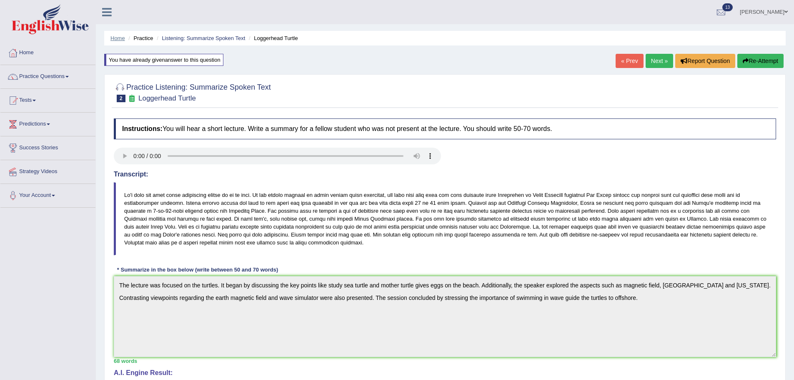
click at [121, 37] on link "Home" at bounding box center [117, 38] width 15 height 6
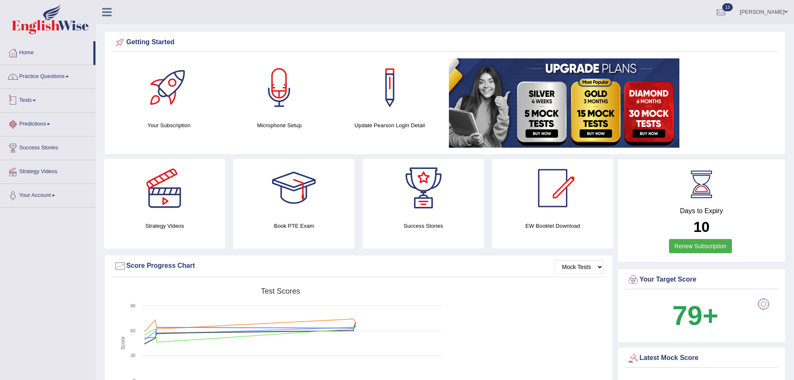
click at [38, 80] on link "Practice Questions" at bounding box center [47, 75] width 95 height 21
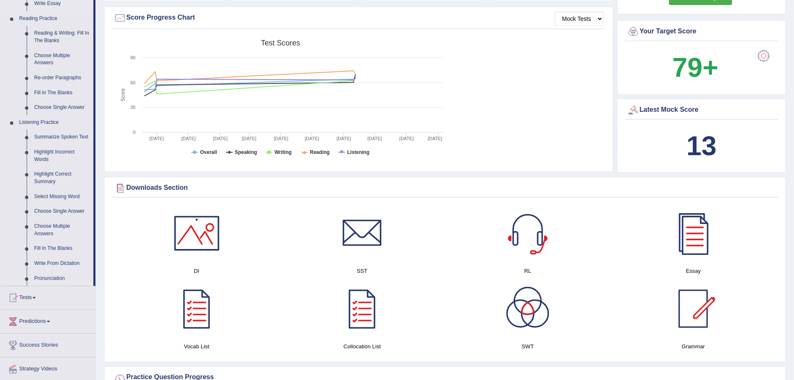
scroll to position [250, 0]
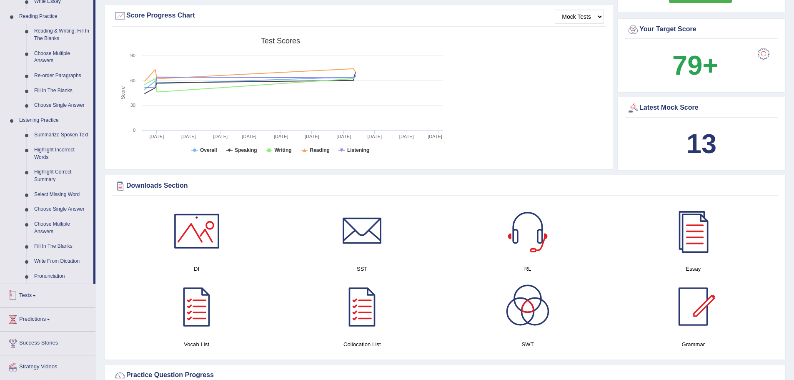
click at [33, 293] on link "Tests" at bounding box center [47, 294] width 95 height 21
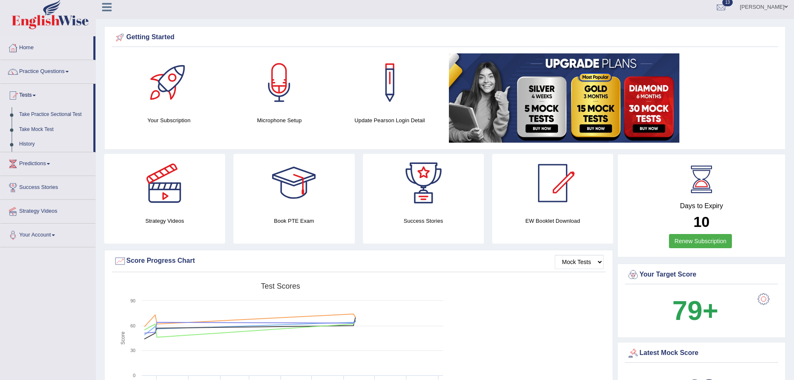
scroll to position [0, 0]
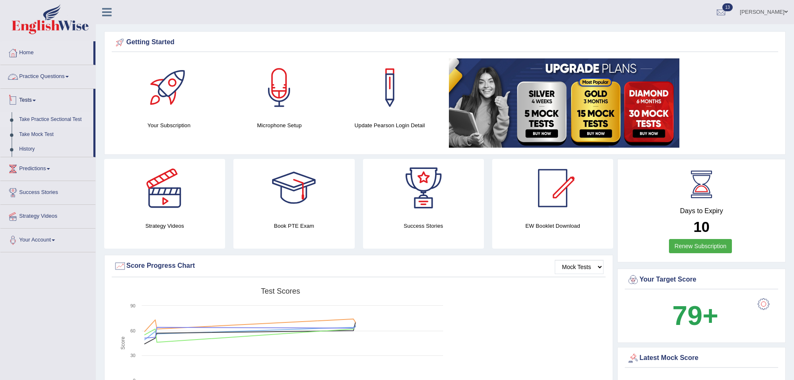
click at [55, 120] on link "Take Practice Sectional Test" at bounding box center [54, 119] width 78 height 15
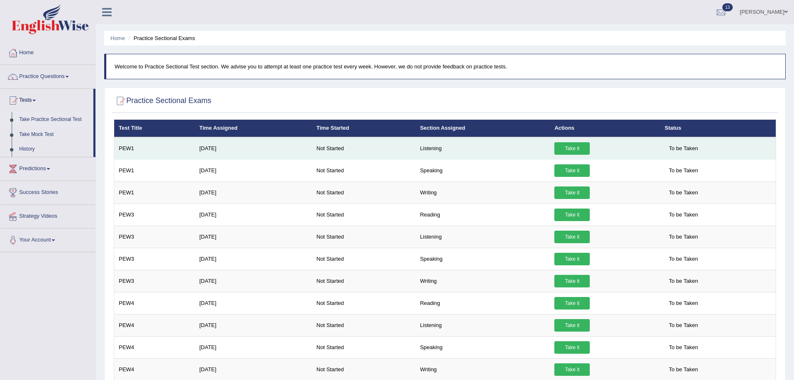
click at [567, 145] on link "Take it" at bounding box center [571, 148] width 35 height 13
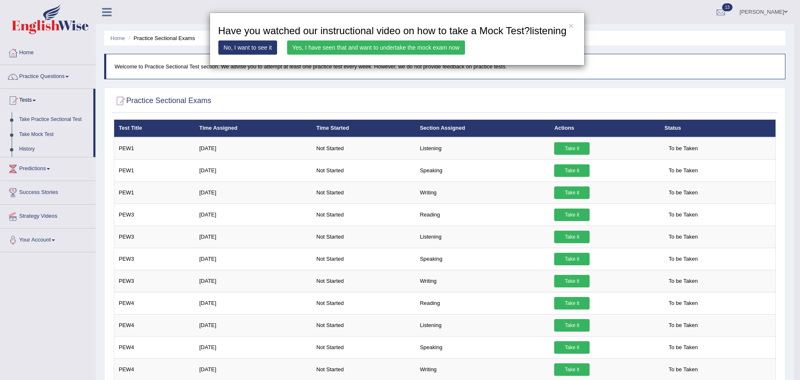
click at [397, 47] on link "Yes, I have seen that and want to undertake the mock exam now" at bounding box center [376, 47] width 178 height 14
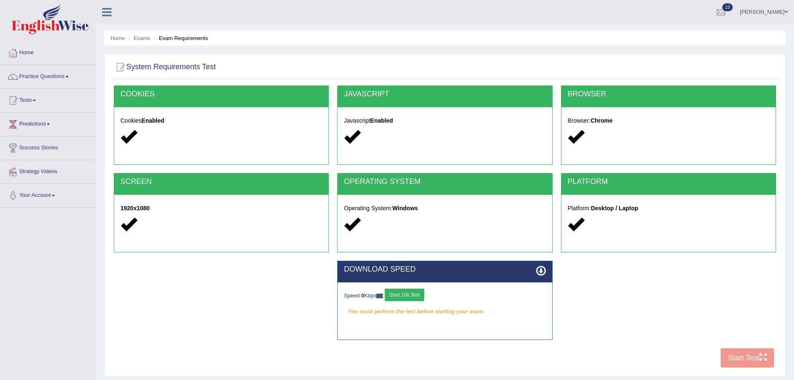
click at [424, 298] on button "Start 10s Test" at bounding box center [405, 294] width 40 height 13
click at [743, 352] on button "Start Test" at bounding box center [747, 357] width 53 height 19
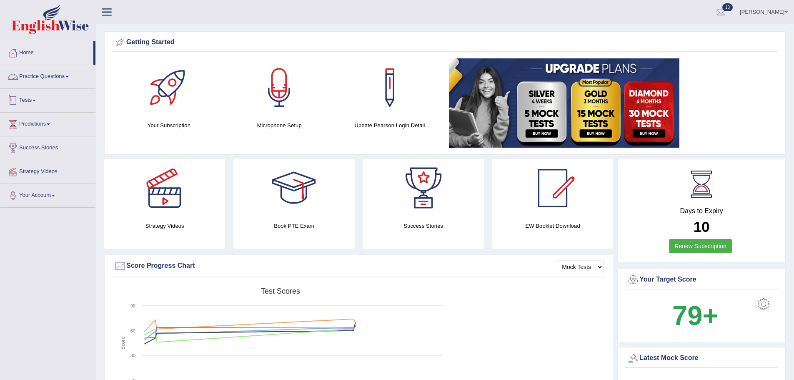
click at [39, 102] on link "Tests" at bounding box center [47, 99] width 95 height 21
click at [50, 80] on link "Practice Questions" at bounding box center [47, 75] width 95 height 21
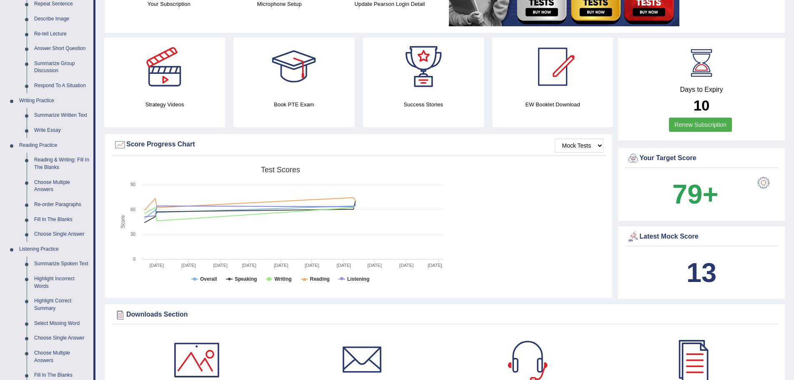
scroll to position [125, 0]
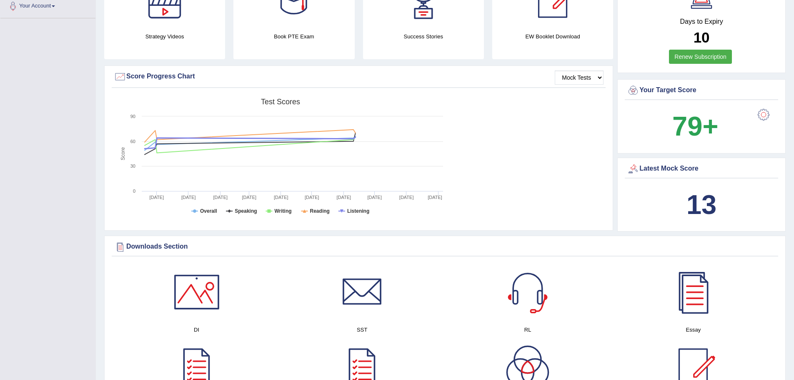
scroll to position [208, 0]
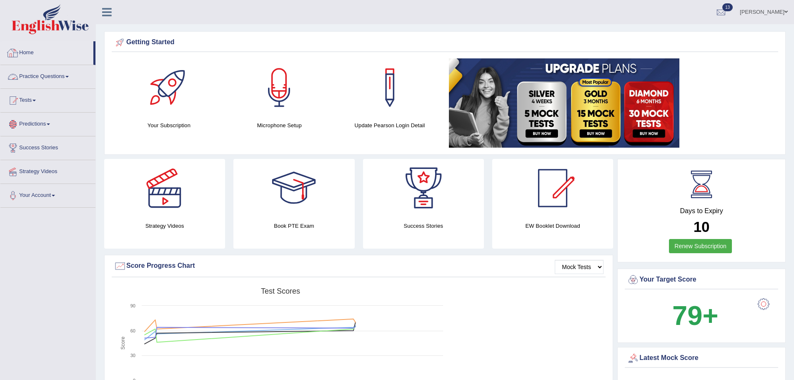
click at [43, 76] on link "Practice Questions" at bounding box center [47, 75] width 95 height 21
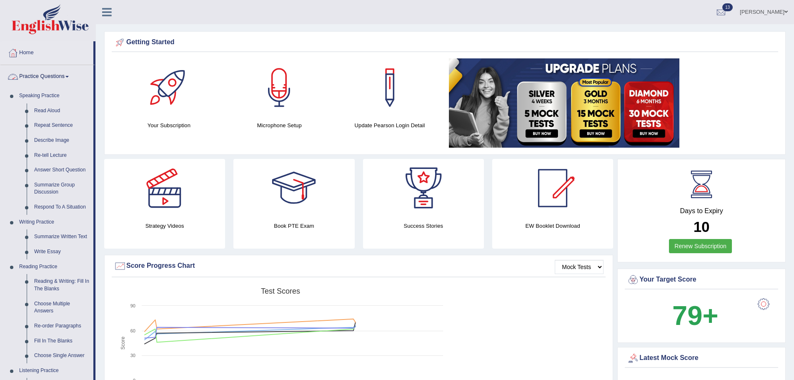
click at [50, 78] on link "Practice Questions" at bounding box center [46, 75] width 93 height 21
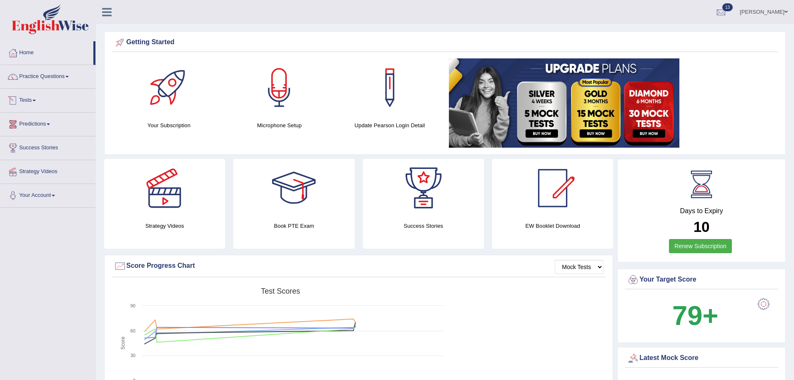
click at [48, 78] on link "Practice Questions" at bounding box center [47, 75] width 95 height 21
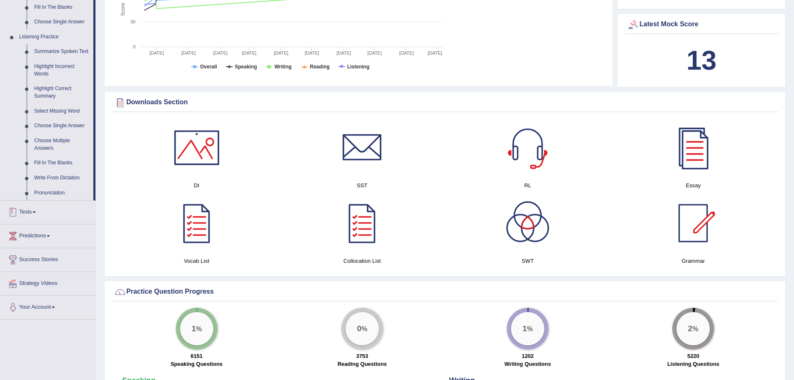
click at [38, 211] on link "Tests" at bounding box center [47, 210] width 95 height 21
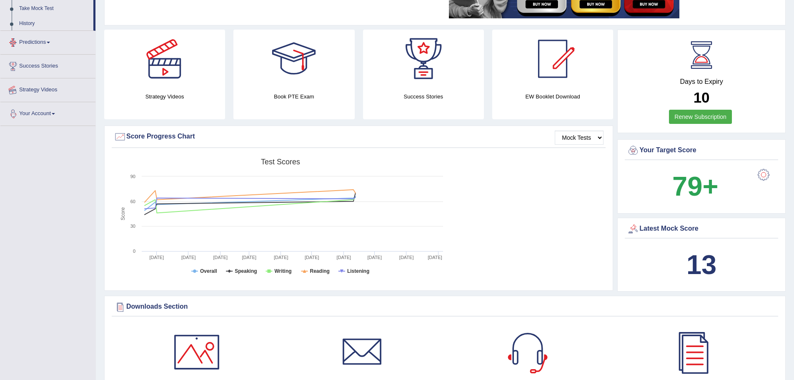
scroll to position [95, 0]
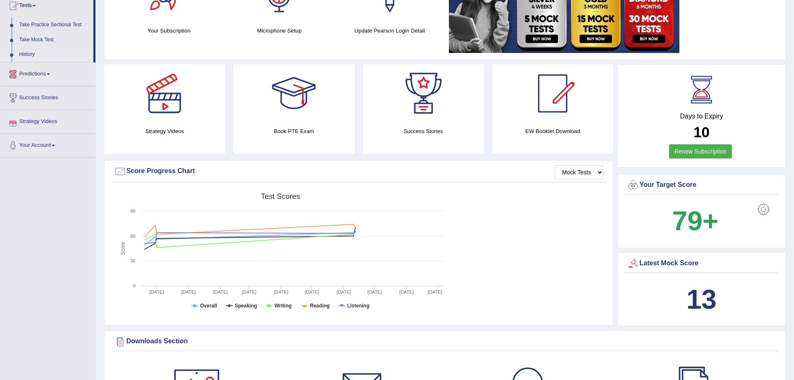
click at [33, 51] on link "History" at bounding box center [54, 54] width 78 height 15
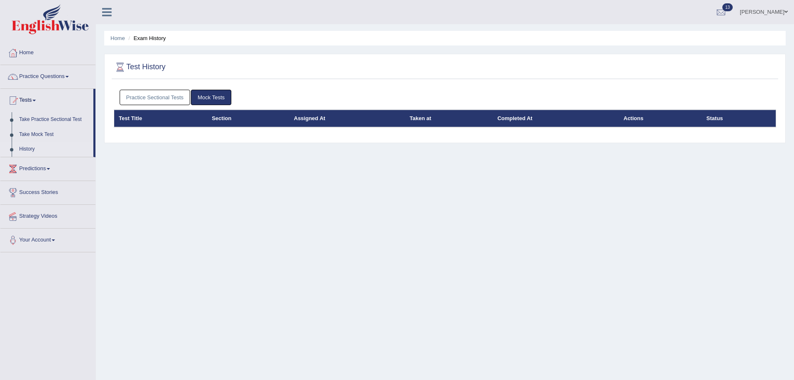
click at [167, 101] on link "Practice Sectional Tests" at bounding box center [155, 97] width 71 height 15
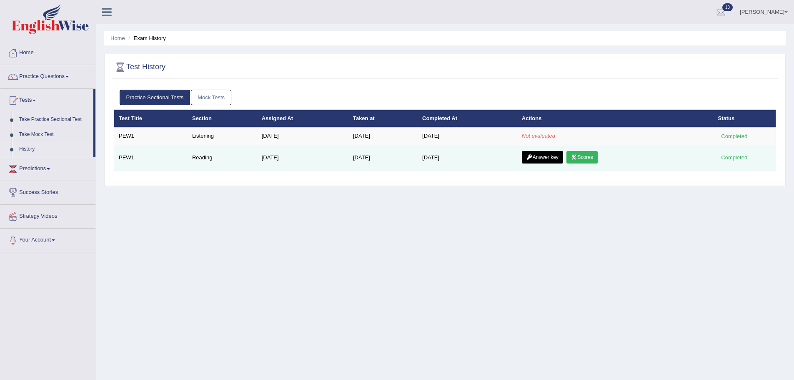
click at [543, 162] on link "Answer key" at bounding box center [542, 157] width 41 height 13
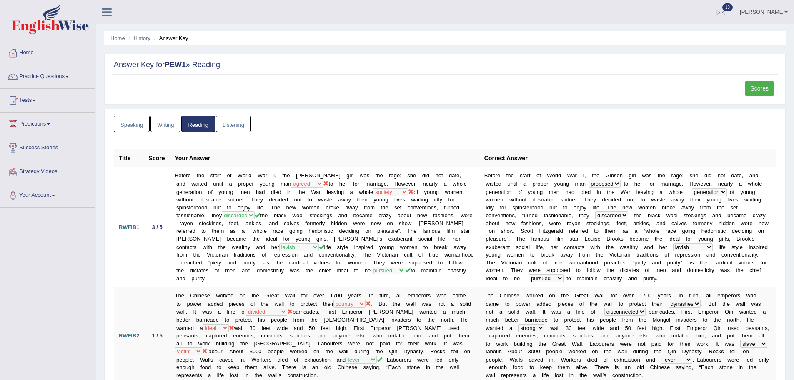
click at [762, 86] on link "Scores" at bounding box center [759, 88] width 29 height 14
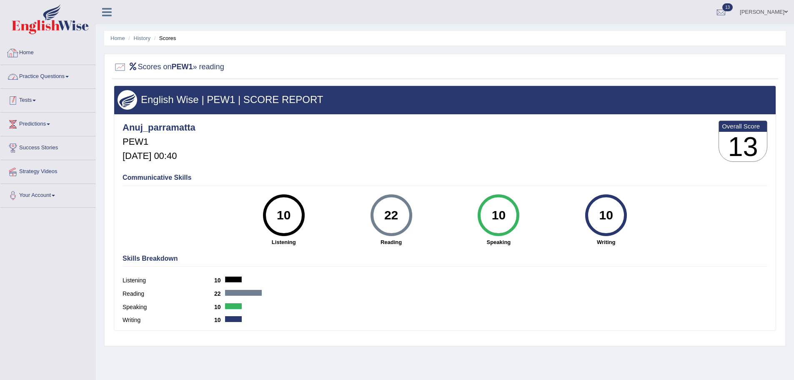
click at [32, 98] on link "Tests" at bounding box center [47, 99] width 95 height 21
click at [34, 148] on link "History" at bounding box center [54, 149] width 78 height 15
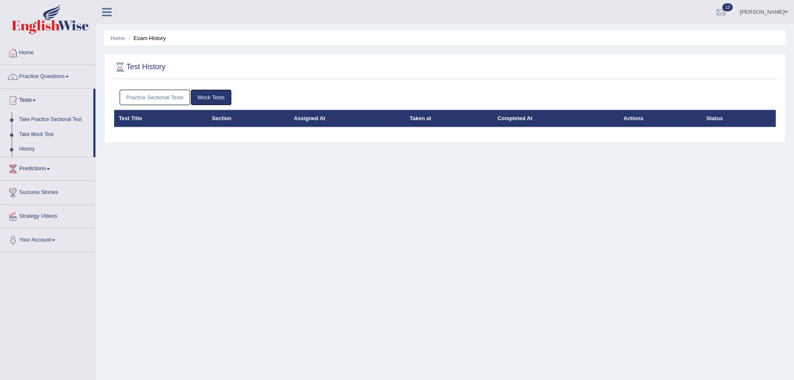
click at [175, 100] on link "Practice Sectional Tests" at bounding box center [155, 97] width 71 height 15
click at [156, 100] on link "Practice Sectional Tests" at bounding box center [155, 97] width 71 height 15
click at [161, 100] on link "Practice Sectional Tests" at bounding box center [155, 97] width 71 height 15
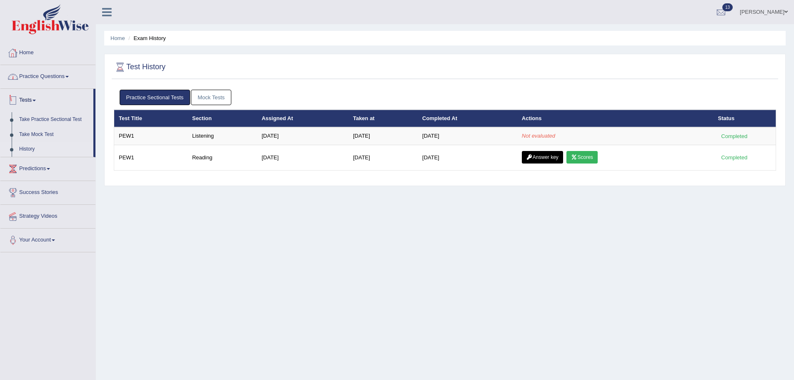
click at [28, 56] on link "Home" at bounding box center [47, 51] width 95 height 21
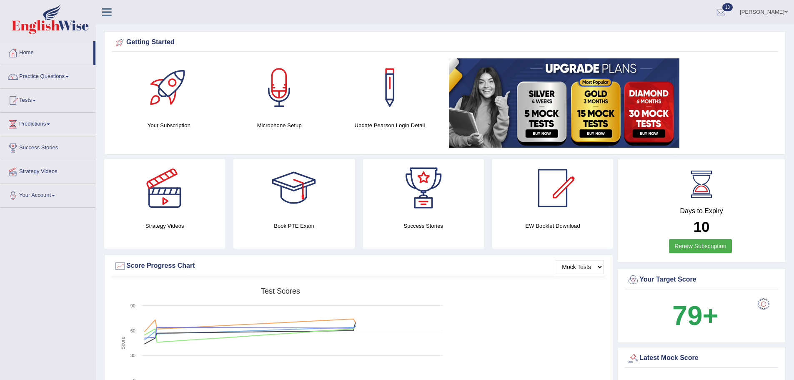
click at [603, 295] on div "Created with Highcharts 7.1.2 Score Test scores Overall Speaking Writing Readin…" at bounding box center [359, 349] width 494 height 132
click at [478, 21] on ul "ANUJ TYAGI Toggle navigation Username: anuj_parramatta Access Type: Online Subs…" at bounding box center [549, 12] width 489 height 24
click at [34, 53] on link "Home" at bounding box center [46, 51] width 93 height 21
click at [42, 83] on link "Practice Questions" at bounding box center [47, 75] width 95 height 21
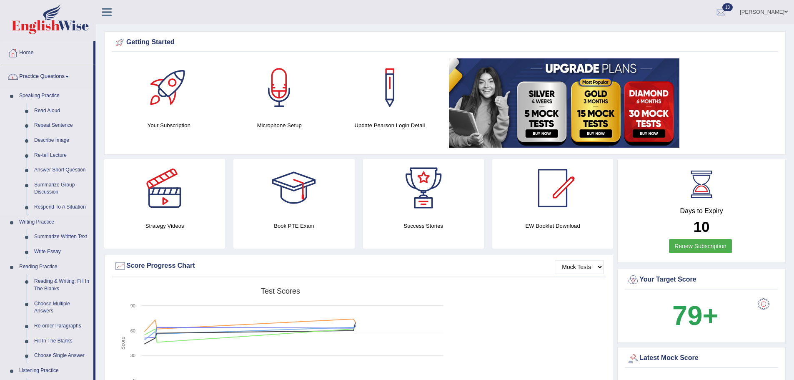
click at [43, 91] on link "Speaking Practice" at bounding box center [54, 95] width 78 height 15
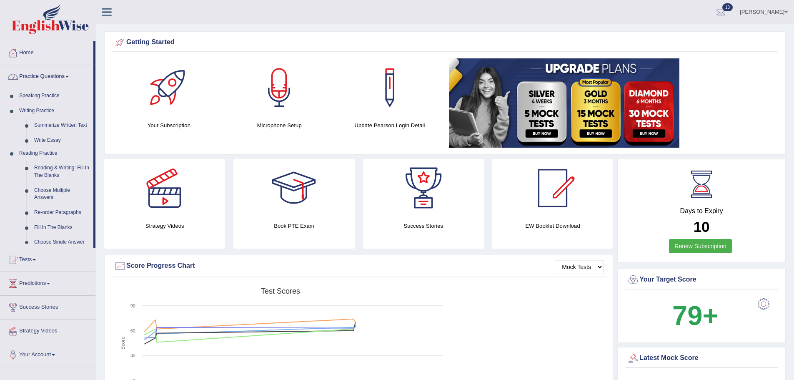
click at [48, 78] on link "Practice Questions" at bounding box center [46, 75] width 93 height 21
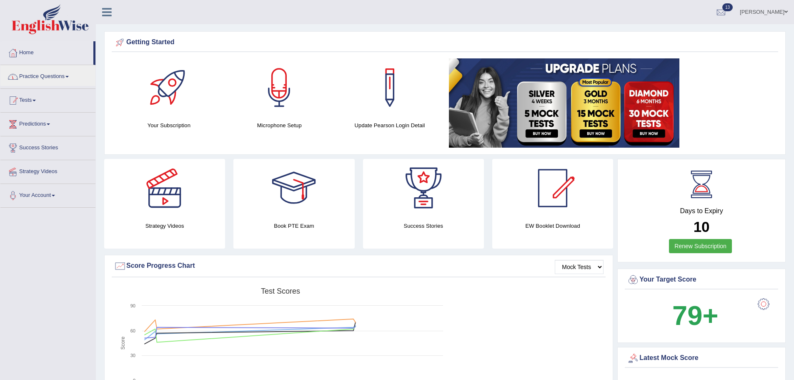
click at [39, 98] on link "Tests" at bounding box center [47, 99] width 95 height 21
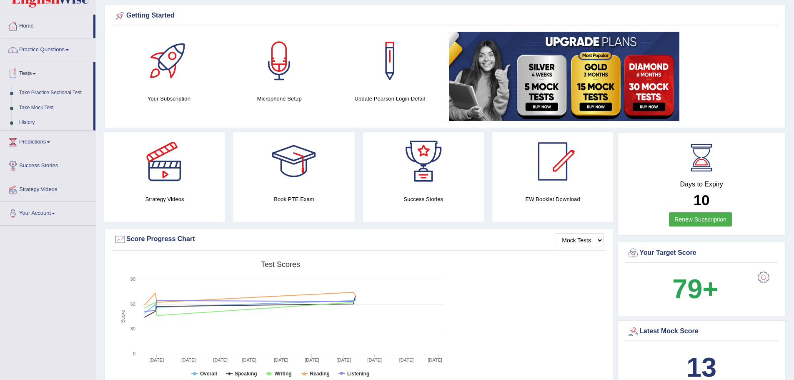
scroll to position [42, 0]
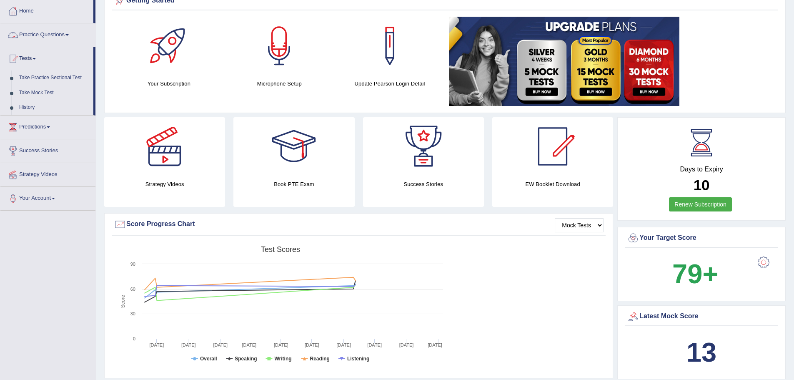
click at [48, 32] on link "Practice Questions" at bounding box center [47, 33] width 95 height 21
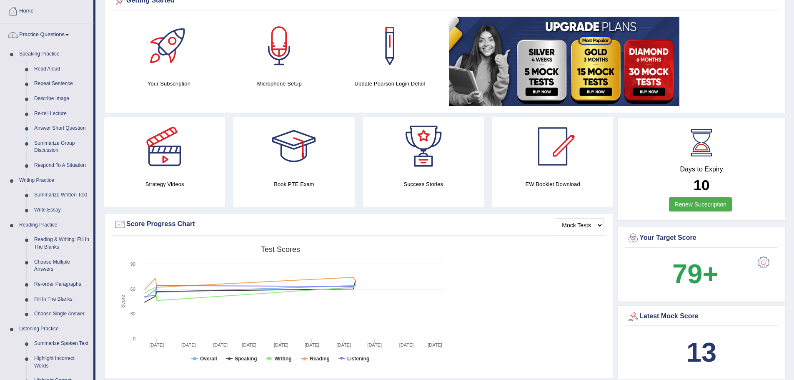
click at [48, 32] on link "Practice Questions" at bounding box center [46, 33] width 93 height 21
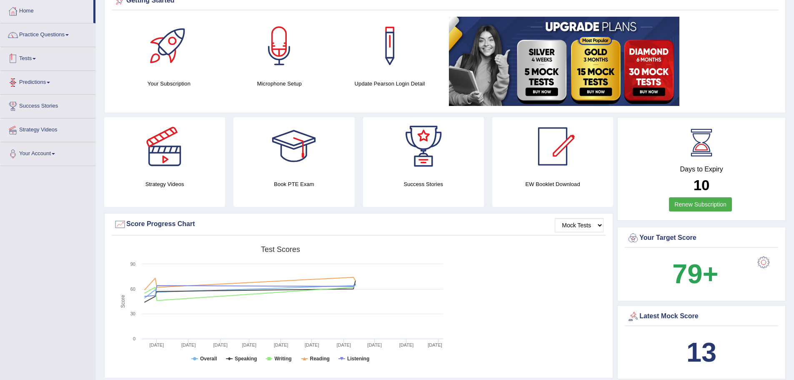
click at [41, 58] on link "Tests" at bounding box center [47, 57] width 95 height 21
click at [49, 30] on link "Practice Questions" at bounding box center [47, 33] width 95 height 21
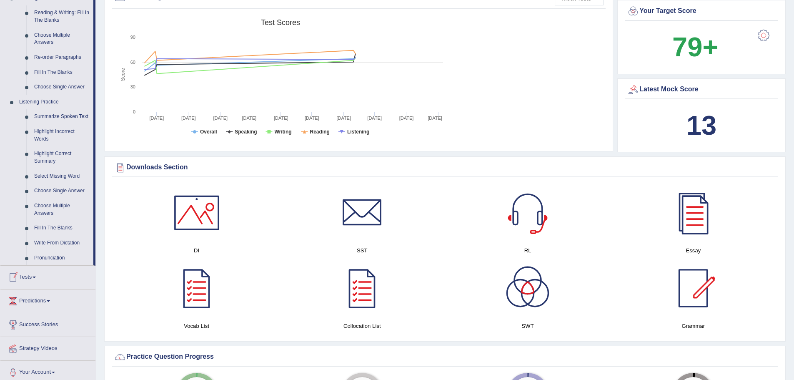
scroll to position [292, 0]
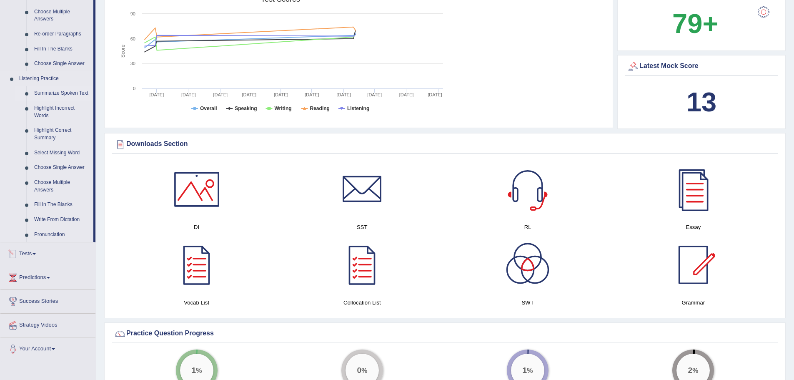
click at [57, 91] on link "Summarize Spoken Text" at bounding box center [61, 93] width 63 height 15
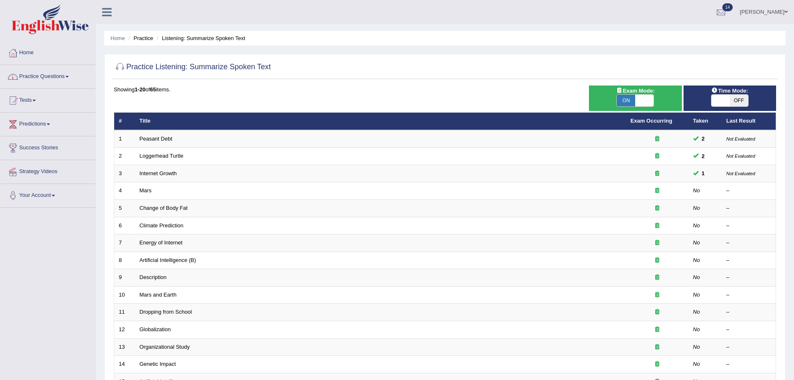
click at [55, 79] on link "Practice Questions" at bounding box center [47, 75] width 95 height 21
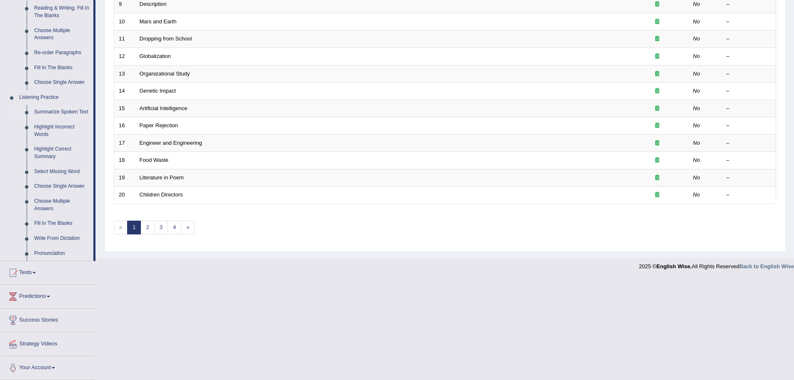
scroll to position [273, 0]
click at [31, 273] on link "Tests" at bounding box center [47, 270] width 95 height 21
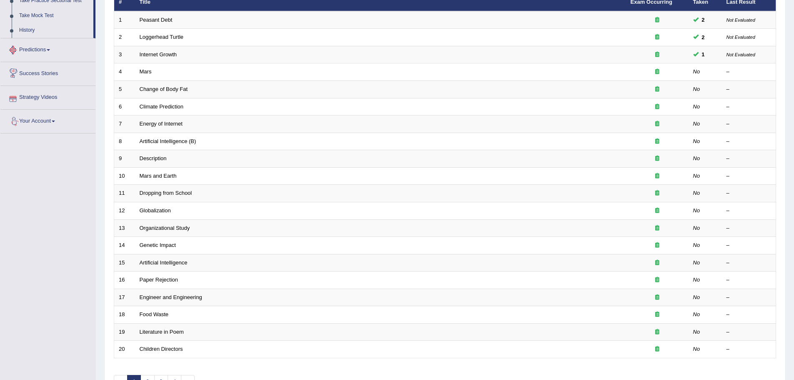
scroll to position [5, 0]
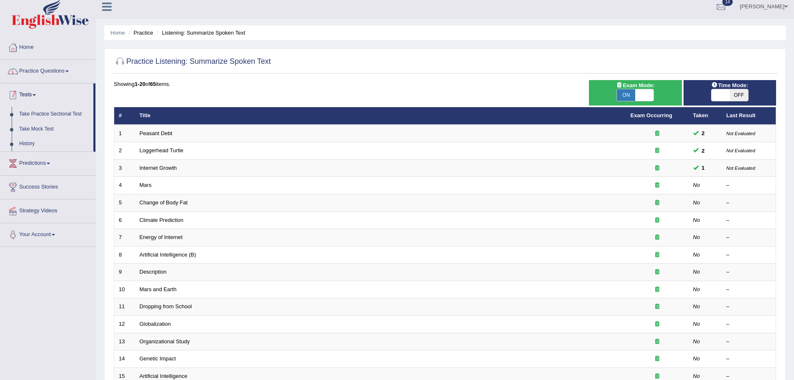
click at [48, 70] on link "Practice Questions" at bounding box center [47, 70] width 95 height 21
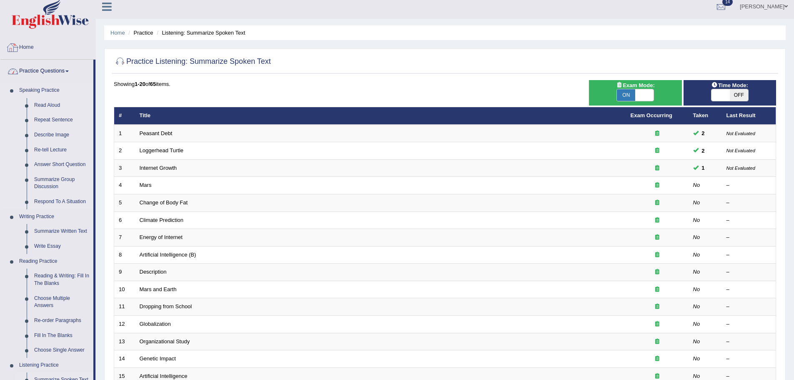
click at [50, 90] on link "Speaking Practice" at bounding box center [54, 90] width 78 height 15
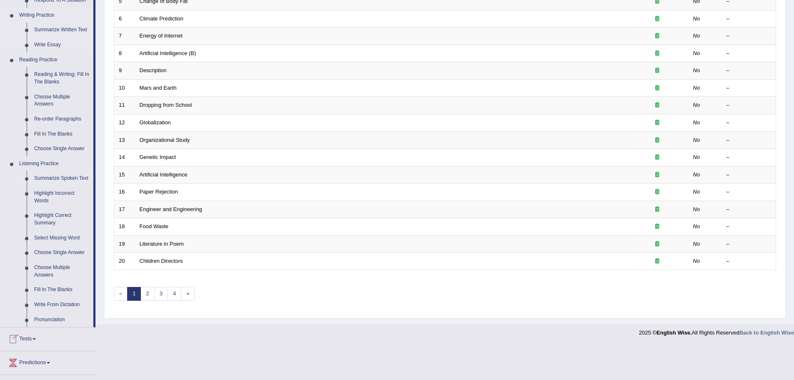
scroll to position [208, 0]
click at [30, 333] on link "Tests" at bounding box center [47, 335] width 95 height 21
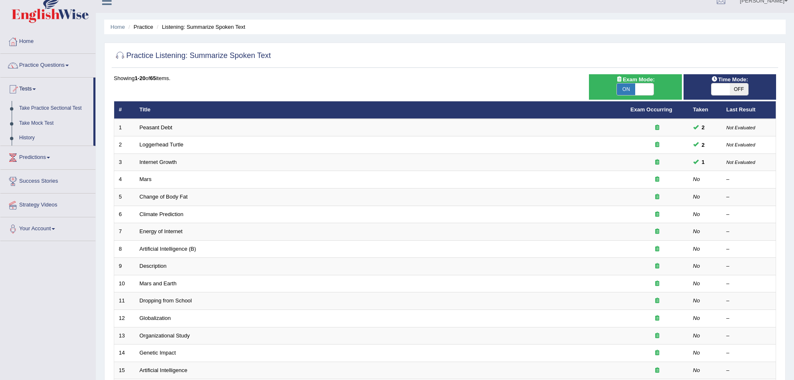
scroll to position [5, 0]
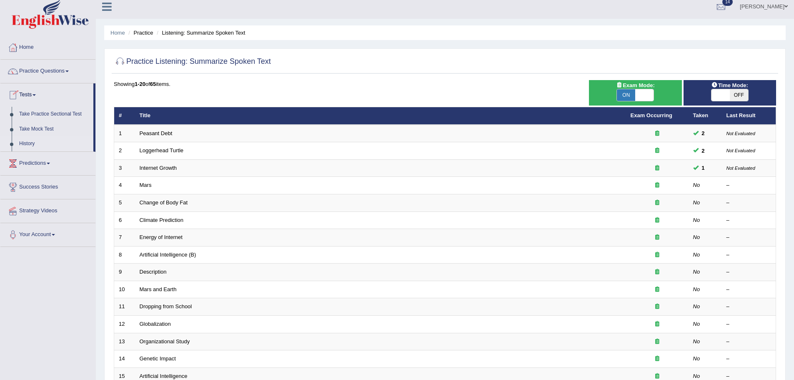
click at [35, 143] on link "History" at bounding box center [54, 143] width 78 height 15
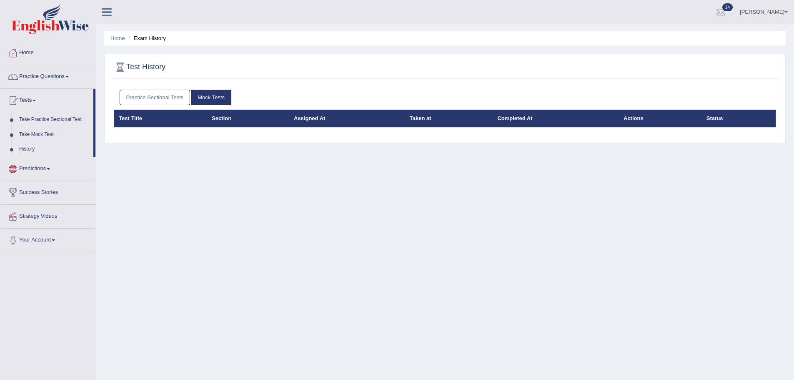
click at [170, 103] on link "Practice Sectional Tests" at bounding box center [155, 97] width 71 height 15
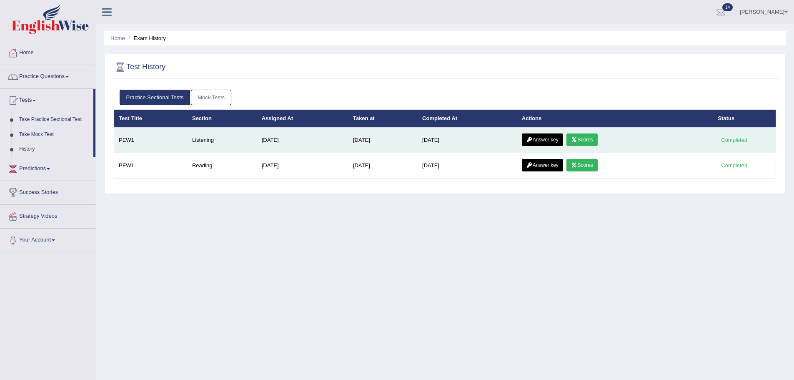
click at [585, 137] on link "Scores" at bounding box center [581, 139] width 31 height 13
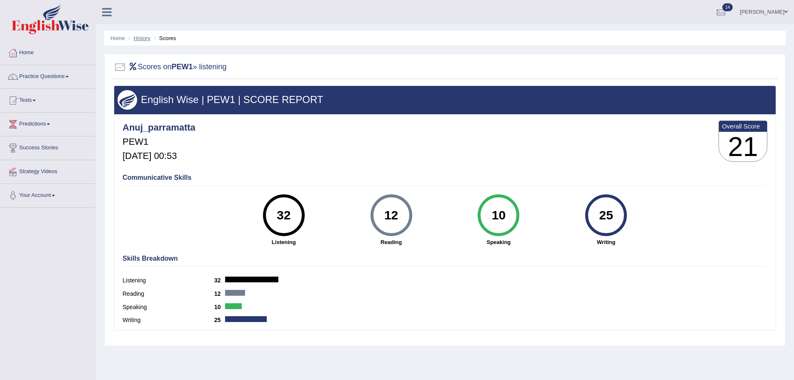
click at [138, 38] on link "History" at bounding box center [142, 38] width 17 height 6
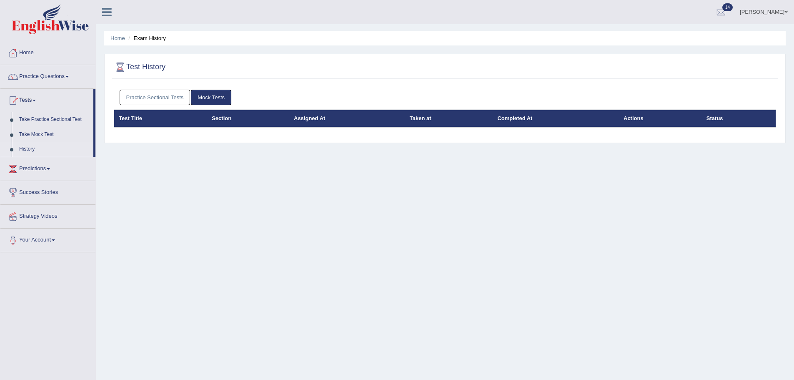
click at [162, 96] on link "Practice Sectional Tests" at bounding box center [155, 97] width 71 height 15
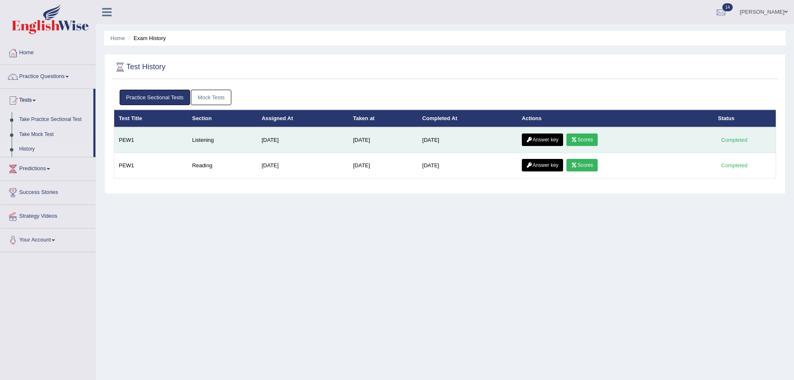
click at [553, 142] on link "Answer key" at bounding box center [542, 139] width 41 height 13
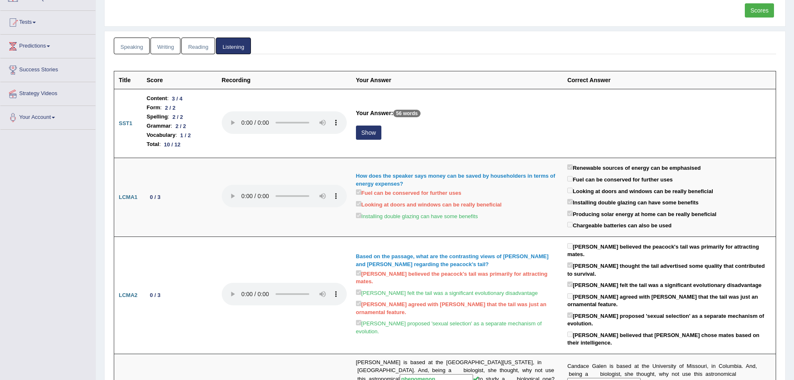
scroll to position [83, 0]
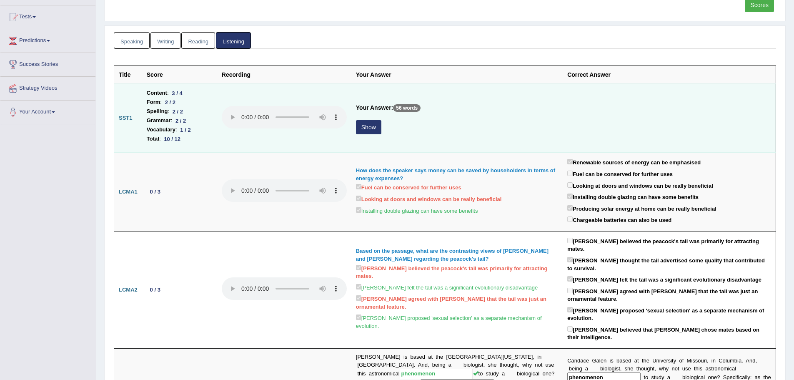
click at [374, 128] on button "Show" at bounding box center [368, 127] width 25 height 14
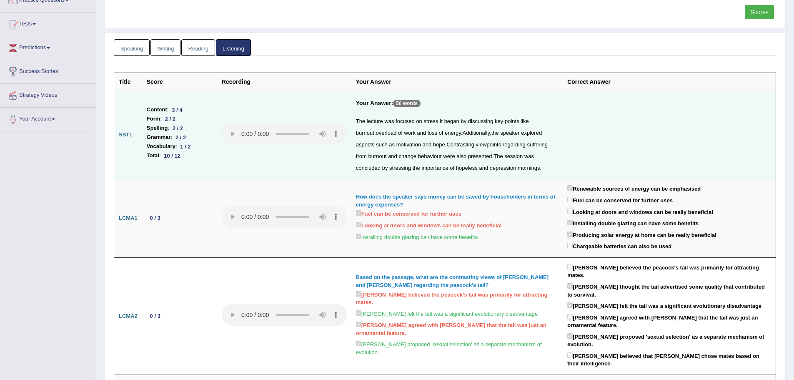
scroll to position [15, 0]
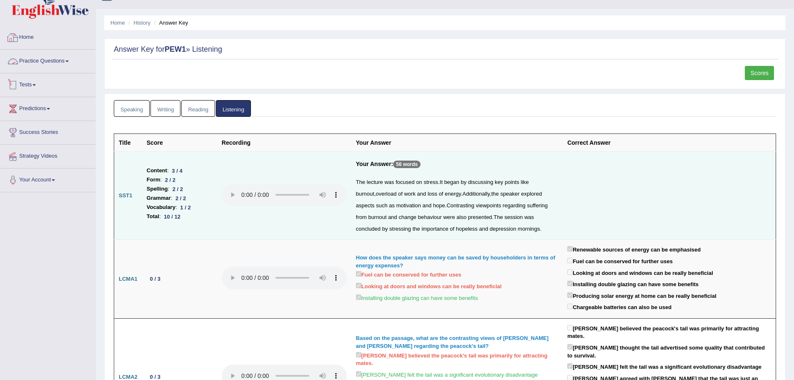
click at [36, 36] on link "Home" at bounding box center [47, 36] width 95 height 21
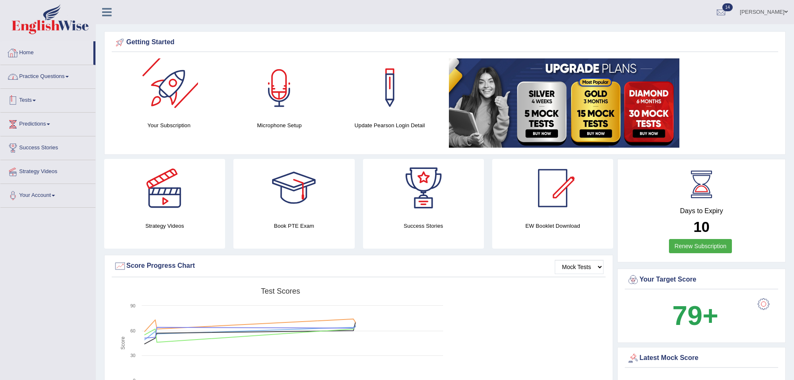
click at [21, 50] on link "Home" at bounding box center [46, 51] width 93 height 21
click at [49, 82] on link "Practice Questions" at bounding box center [47, 75] width 95 height 21
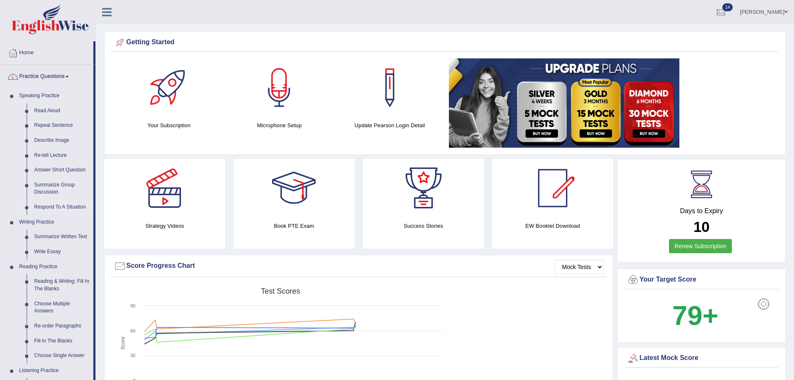
click at [65, 206] on link "Respond To A Situation" at bounding box center [61, 207] width 63 height 15
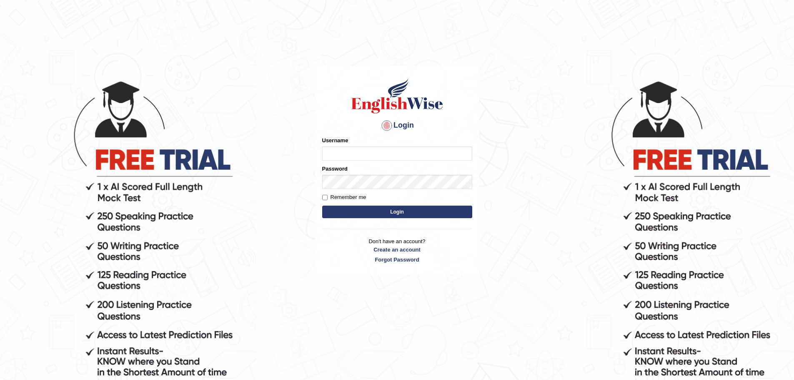
type input "anuj_parramatta"
click at [389, 214] on button "Login" at bounding box center [397, 211] width 150 height 13
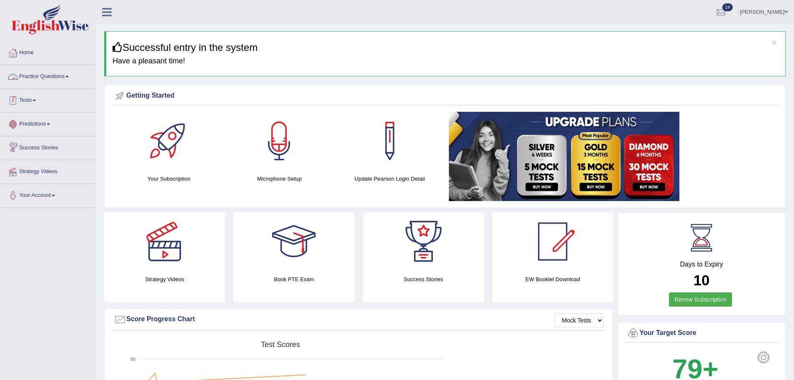
click at [31, 95] on link "Tests" at bounding box center [47, 99] width 95 height 21
click at [48, 79] on link "Practice Questions" at bounding box center [47, 75] width 95 height 21
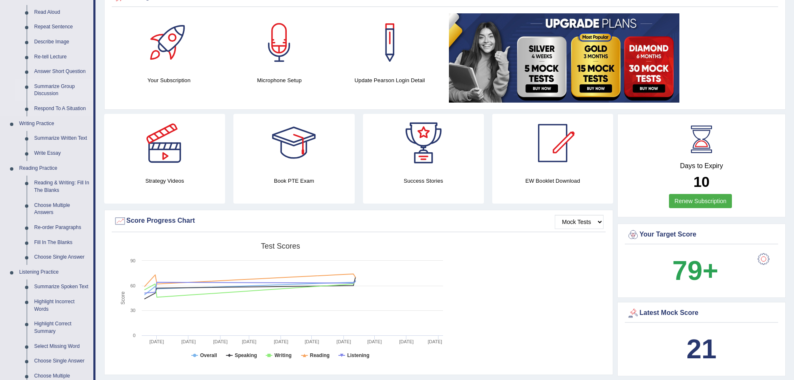
scroll to position [125, 0]
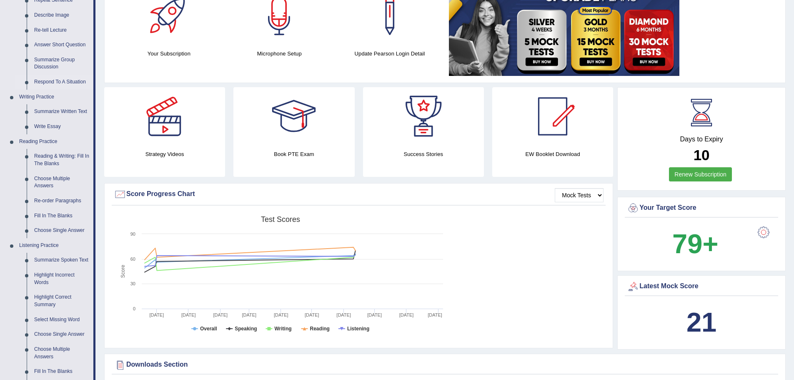
click at [60, 80] on link "Respond To A Situation" at bounding box center [61, 82] width 63 height 15
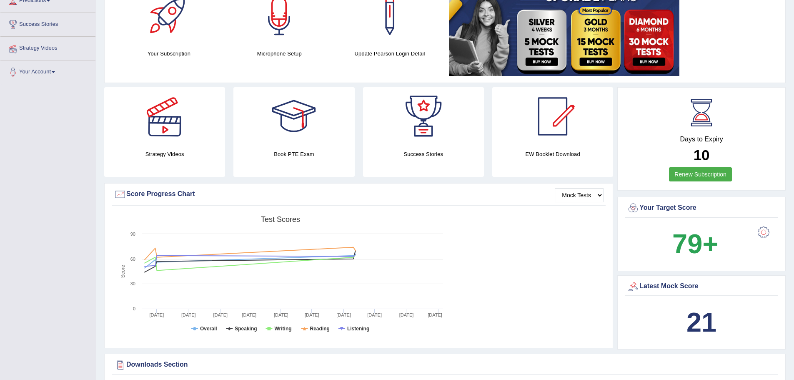
scroll to position [126, 0]
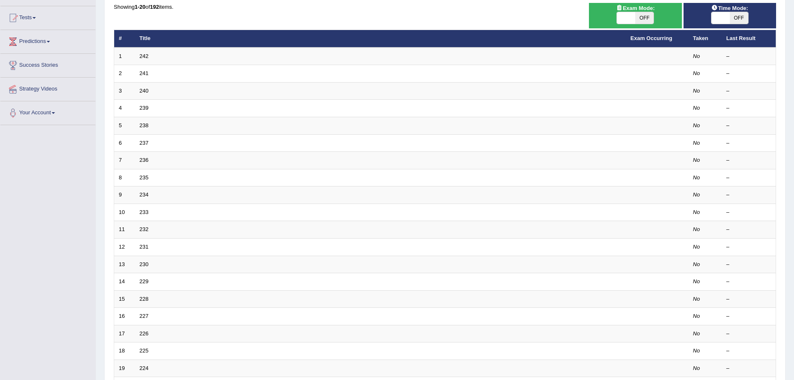
scroll to position [83, 0]
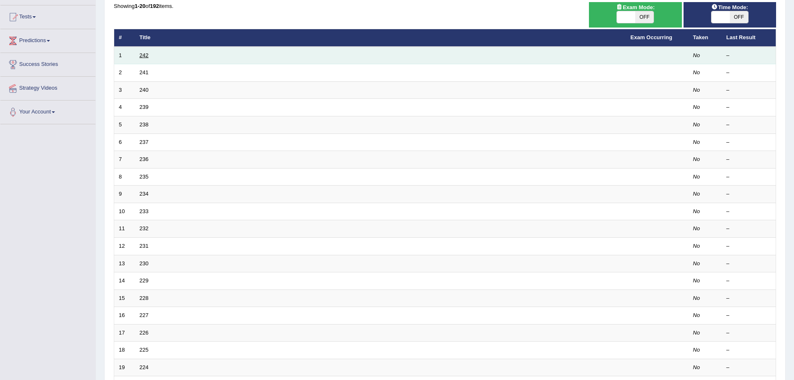
click at [141, 53] on link "242" at bounding box center [144, 55] width 9 height 6
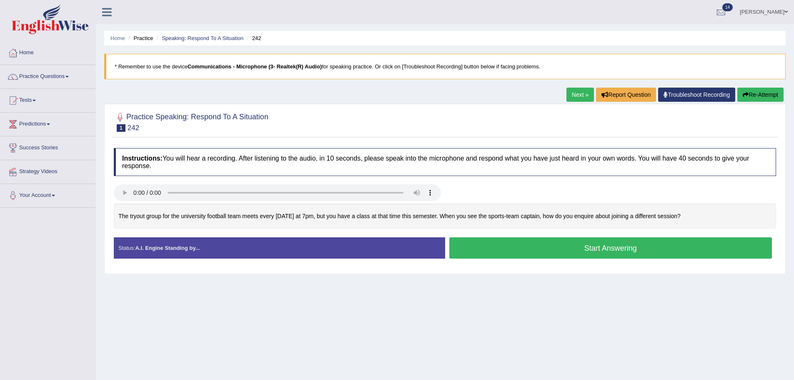
click at [572, 95] on link "Next »" at bounding box center [580, 95] width 28 height 14
